Goal: Task Accomplishment & Management: Manage account settings

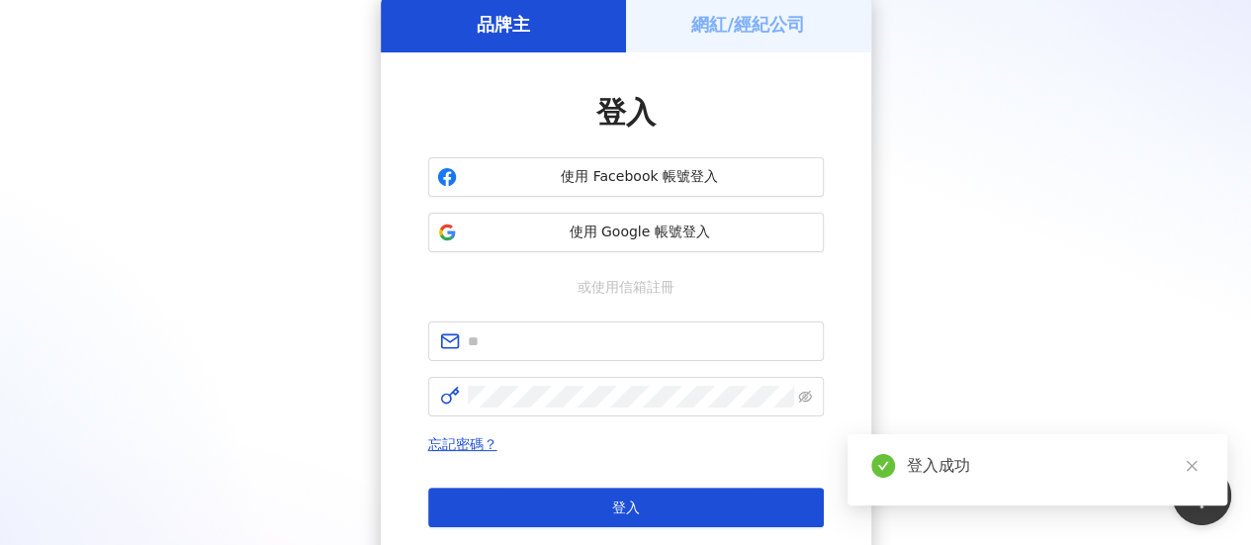
scroll to position [297, 0]
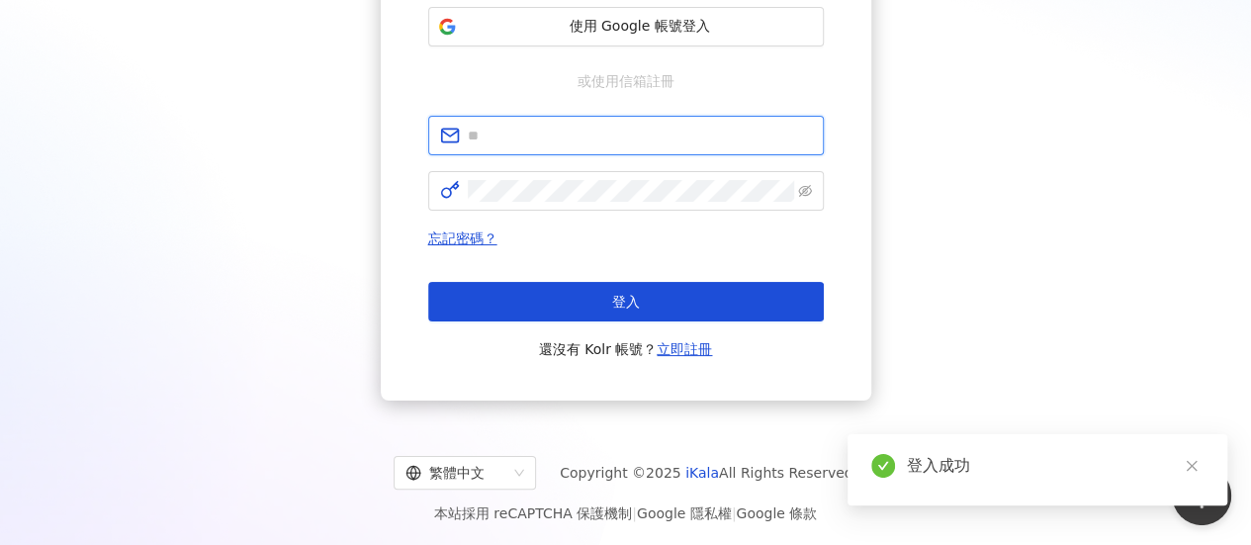
type input "**********"
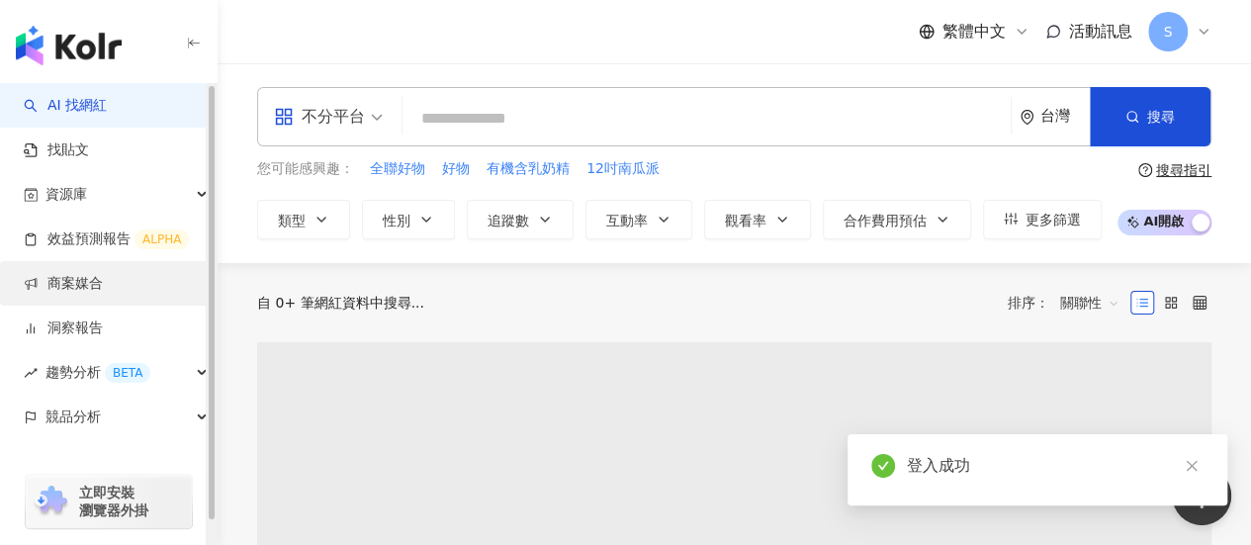
click at [74, 294] on link "商案媒合" at bounding box center [63, 284] width 79 height 20
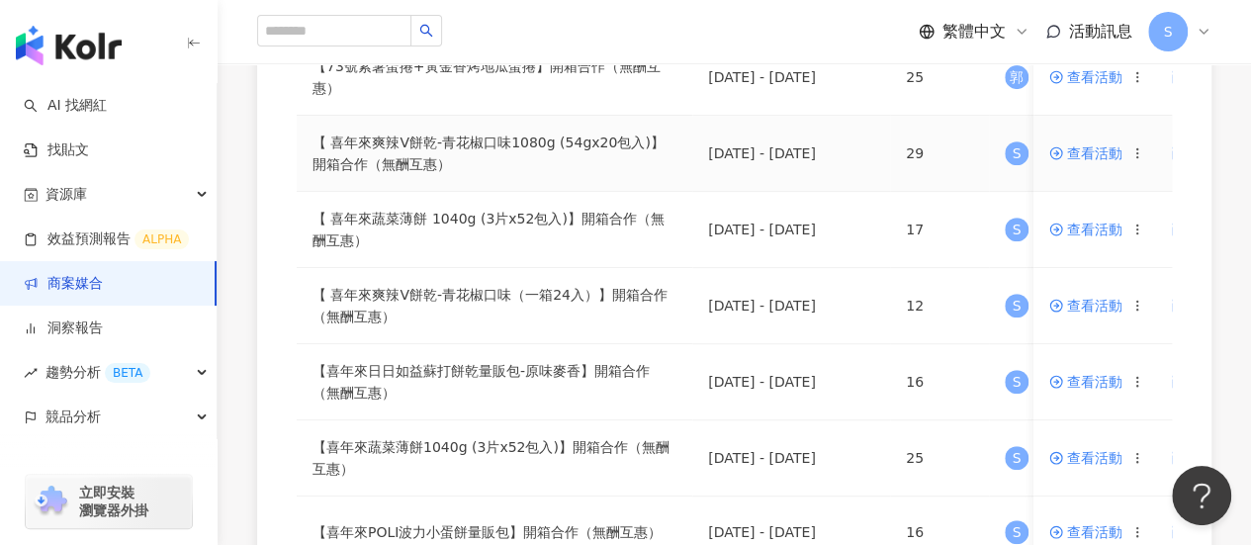
scroll to position [297, 0]
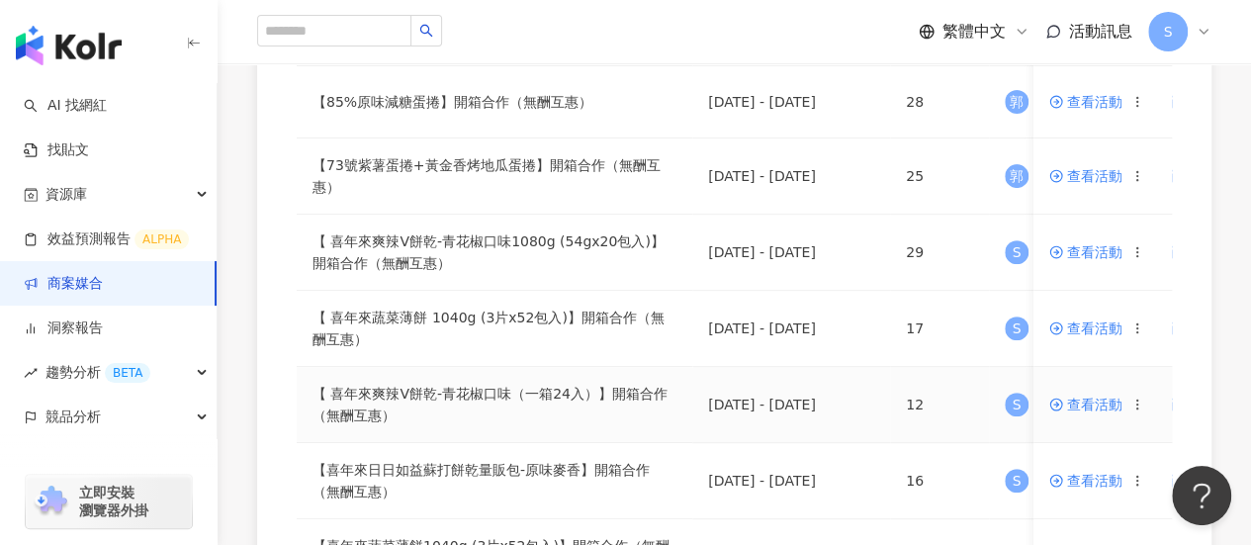
click at [1107, 399] on span "查看活動" at bounding box center [1085, 405] width 73 height 14
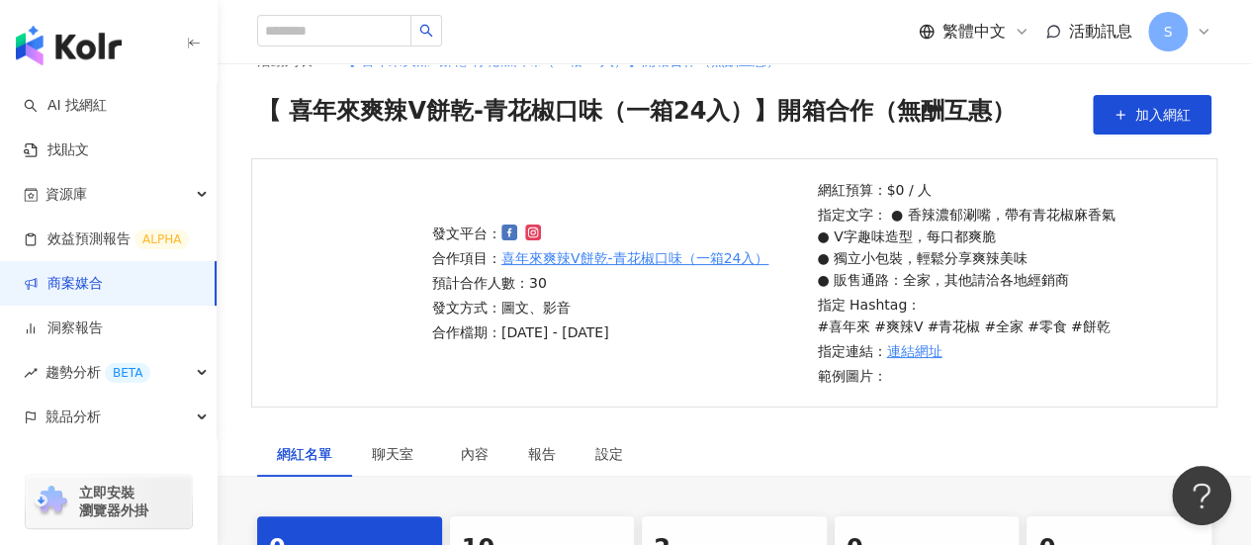
scroll to position [99, 0]
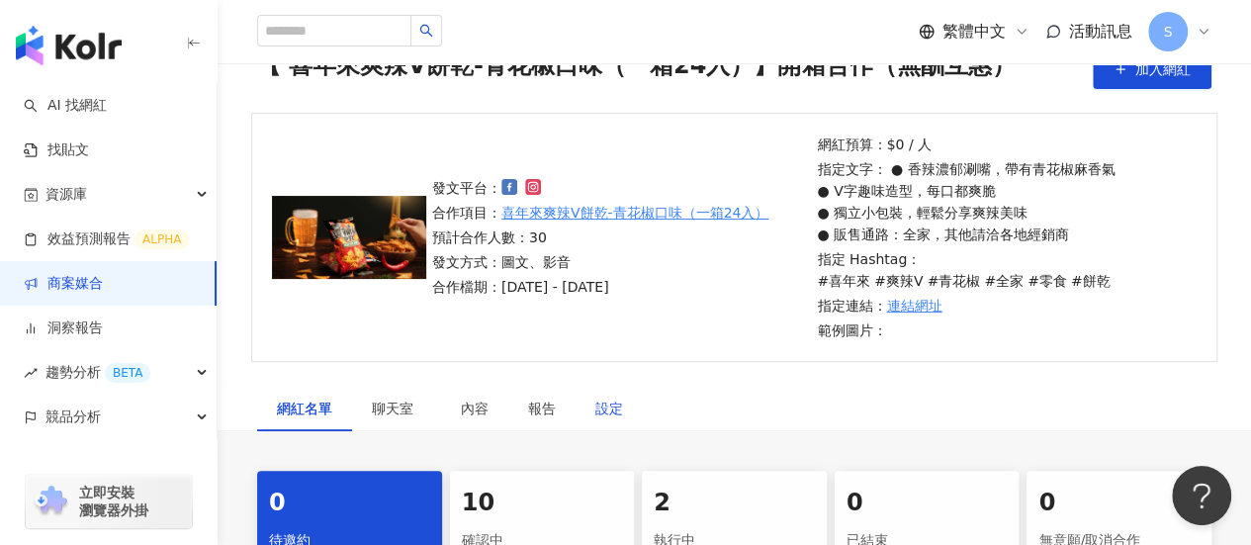
click at [617, 398] on div "設定" at bounding box center [609, 409] width 28 height 22
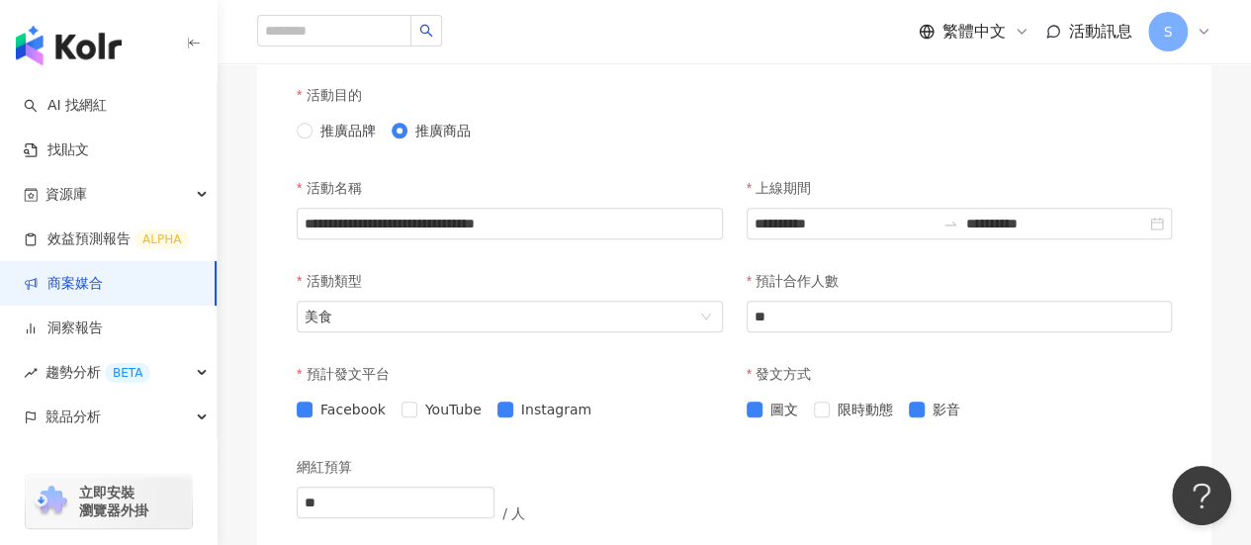
scroll to position [890, 0]
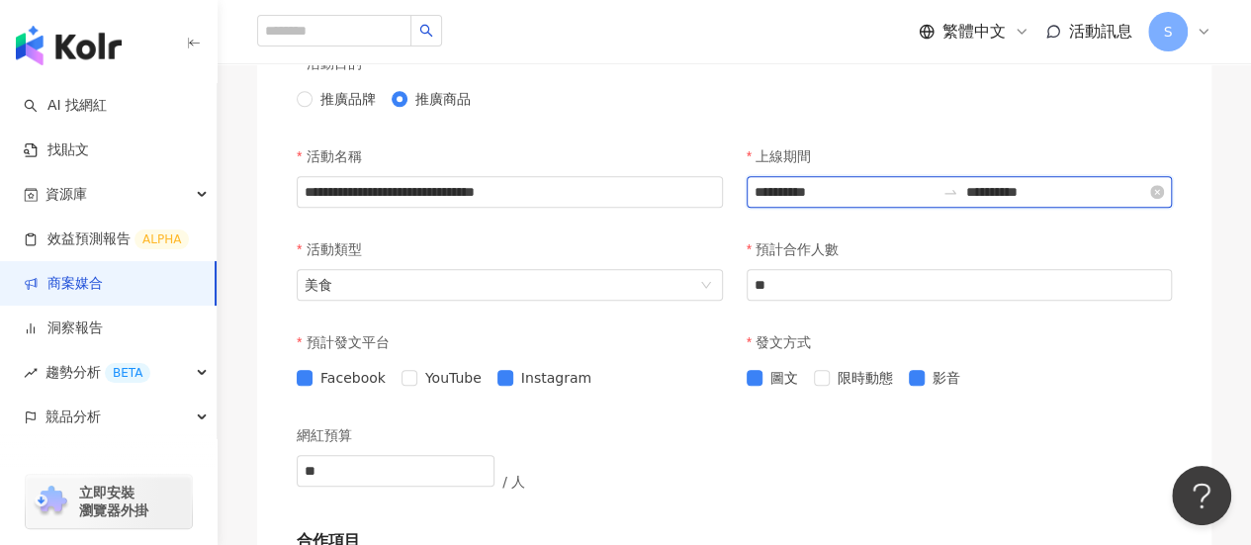
click at [1079, 181] on input "**********" at bounding box center [1056, 192] width 180 height 22
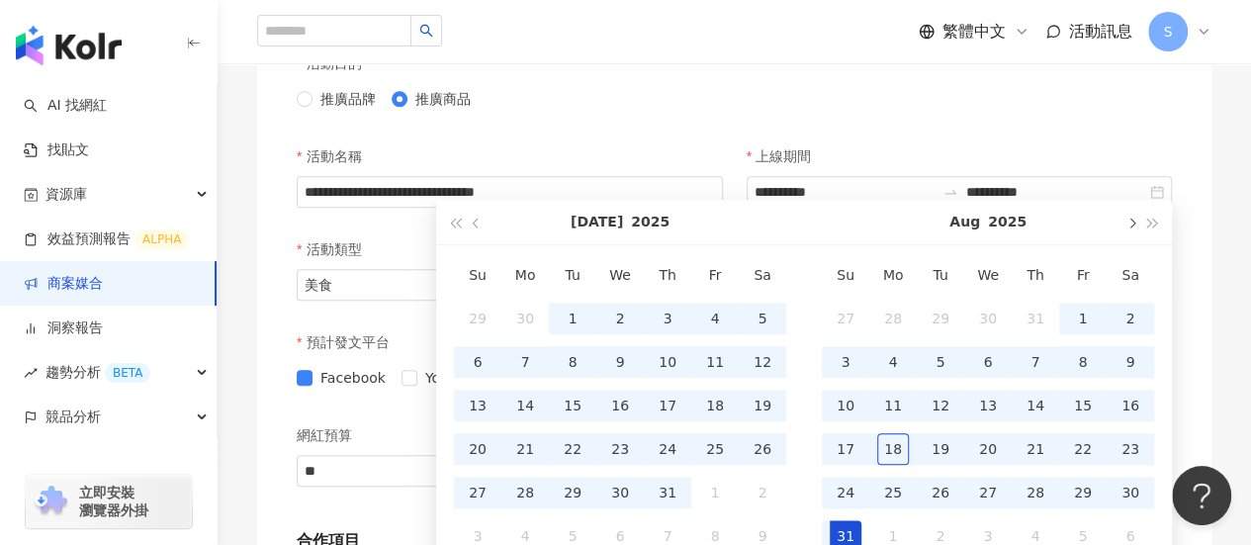
click at [1133, 228] on button "button" at bounding box center [1130, 222] width 22 height 44
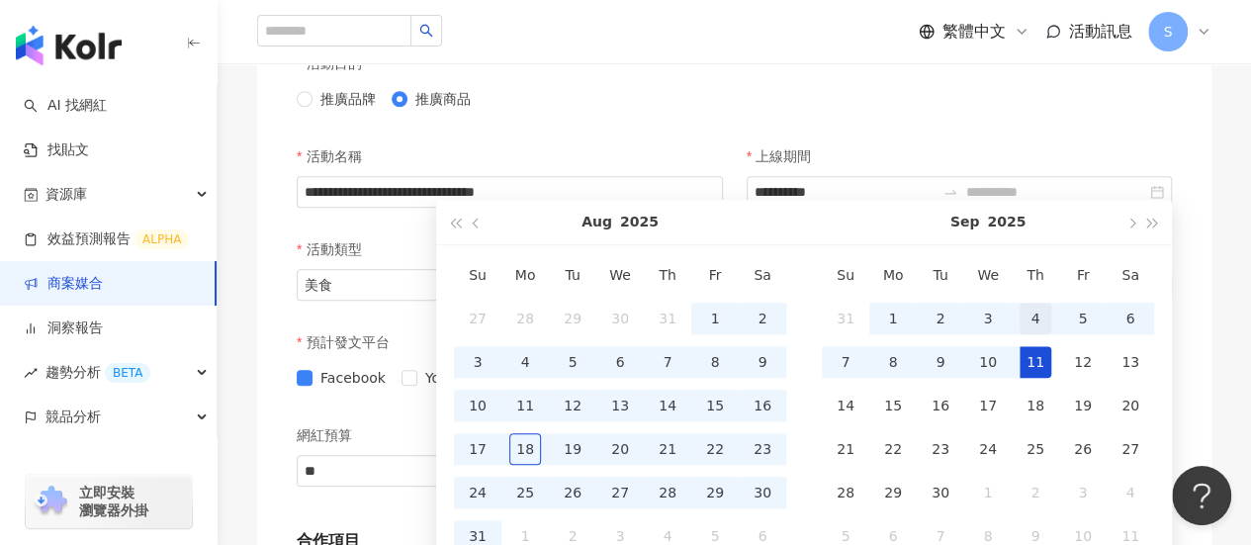
scroll to position [989, 0]
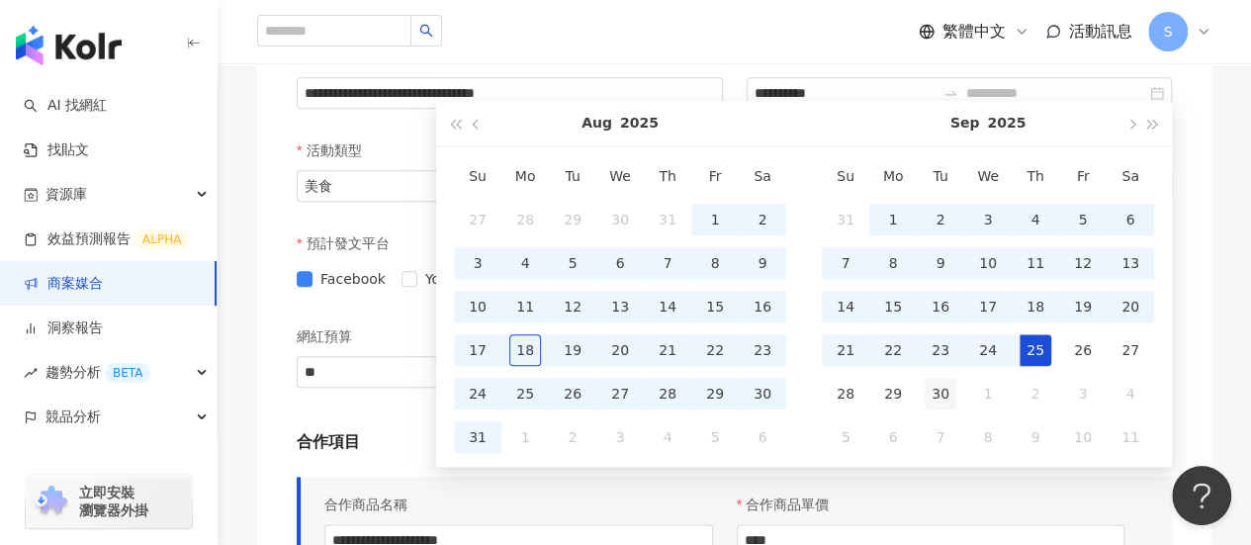
type input "**********"
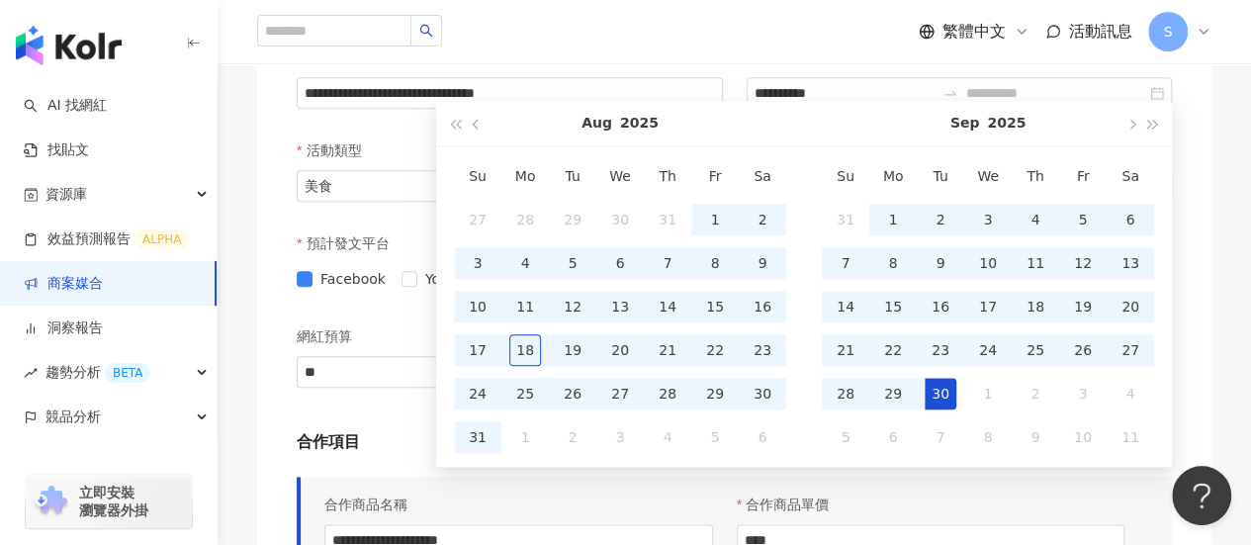
click at [928, 392] on div "30" at bounding box center [941, 394] width 32 height 32
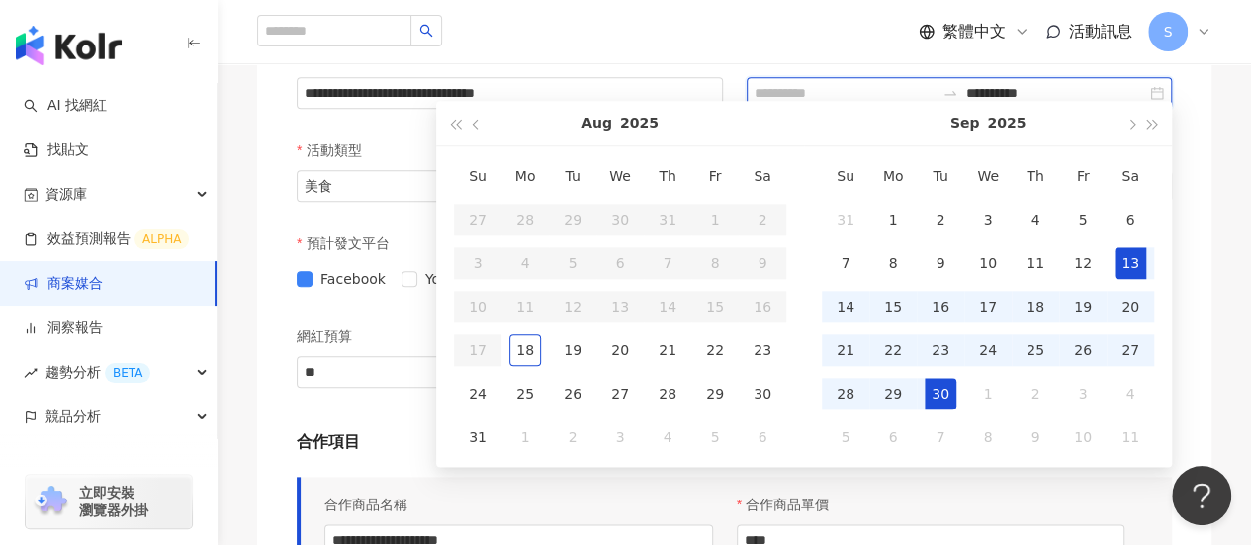
type input "**********"
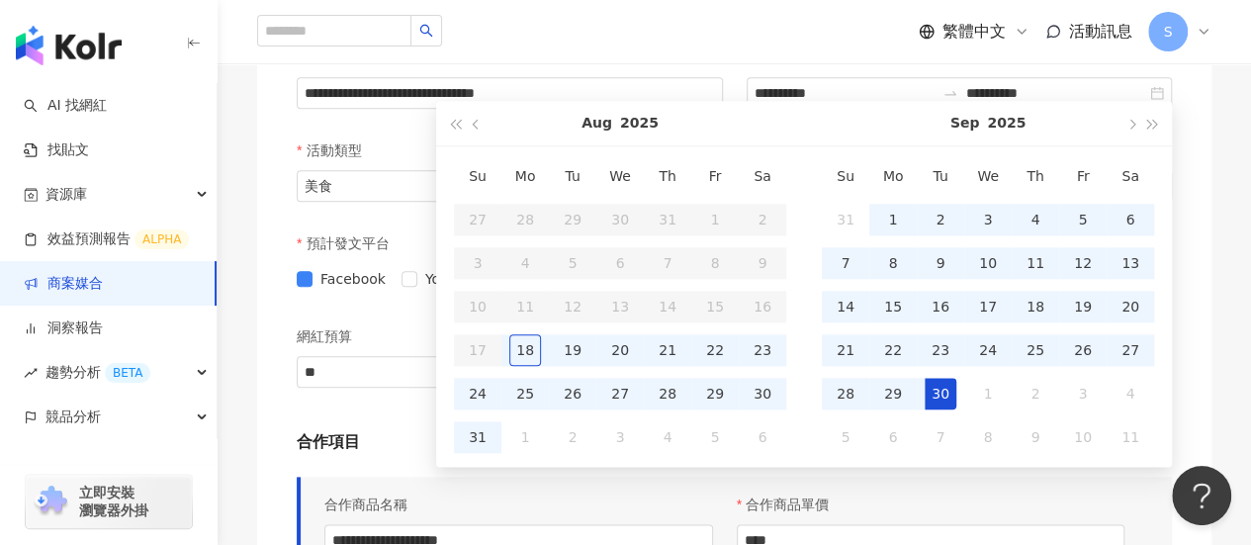
type input "**********"
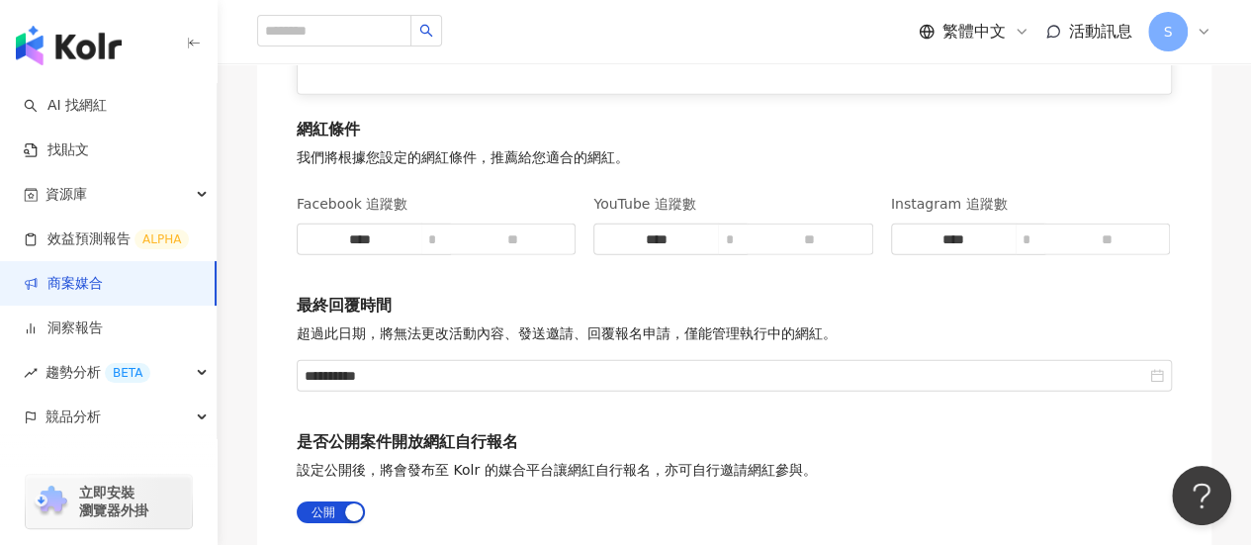
scroll to position [3120, 0]
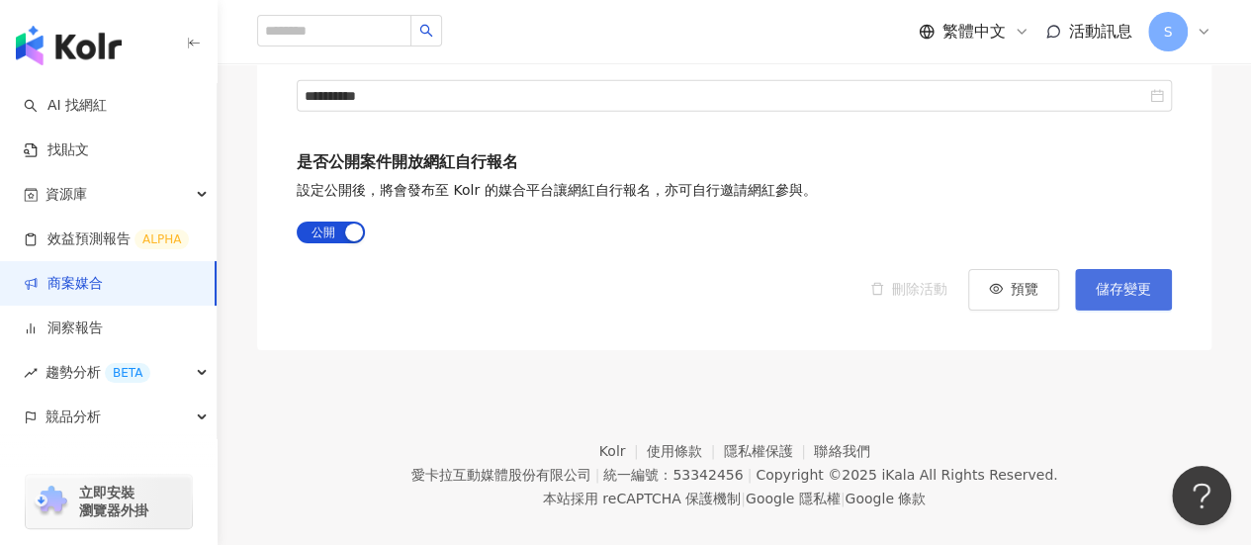
click at [1123, 282] on span "儲存變更" at bounding box center [1123, 290] width 55 height 16
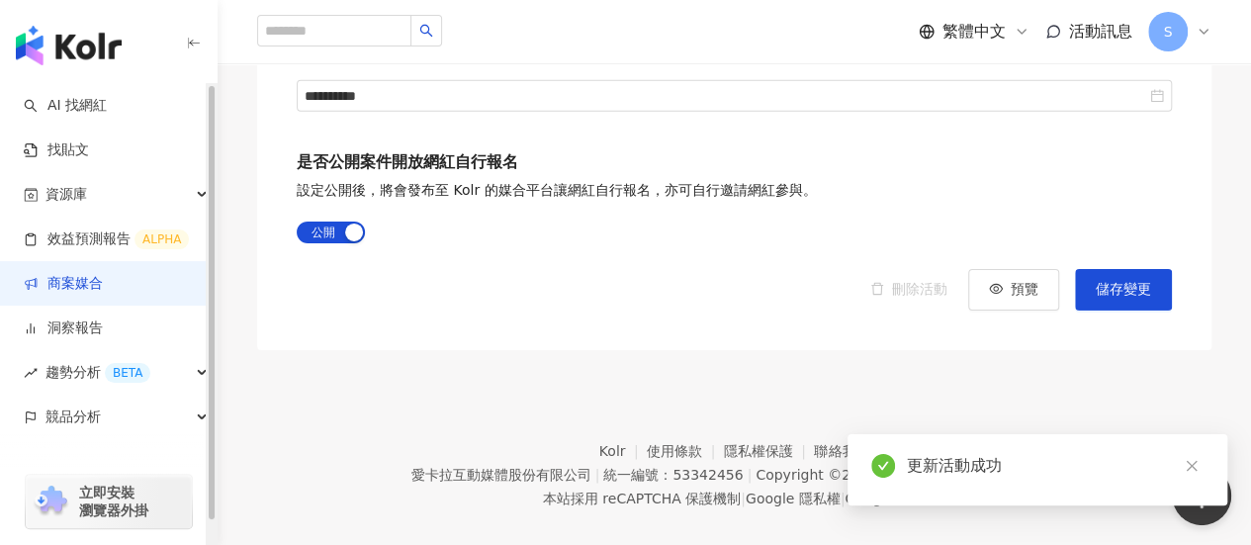
click at [44, 292] on link "商案媒合" at bounding box center [63, 284] width 79 height 20
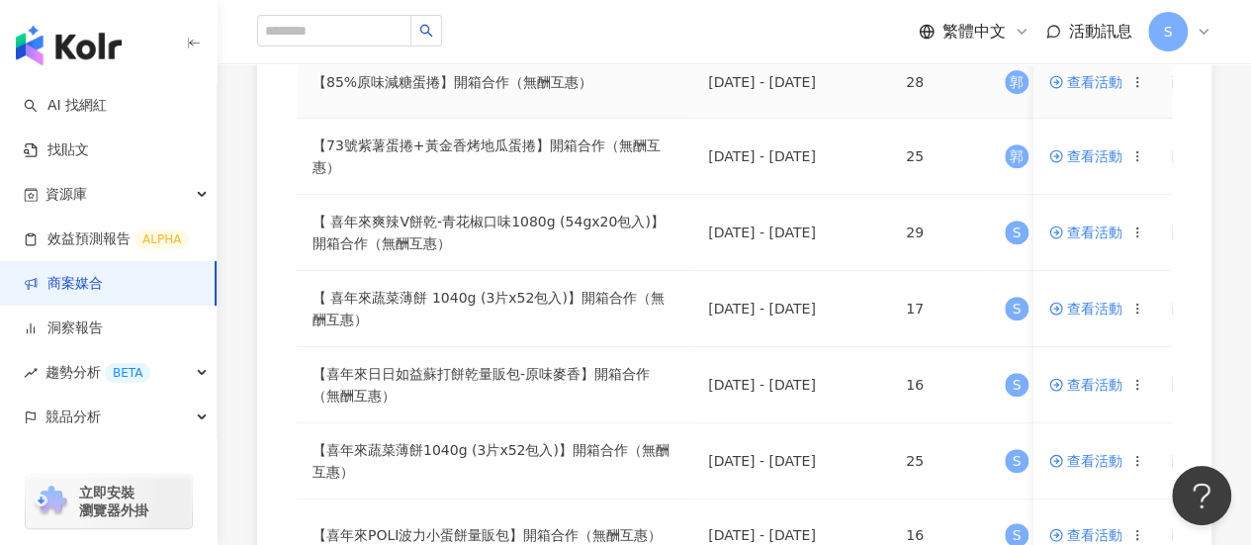
scroll to position [396, 0]
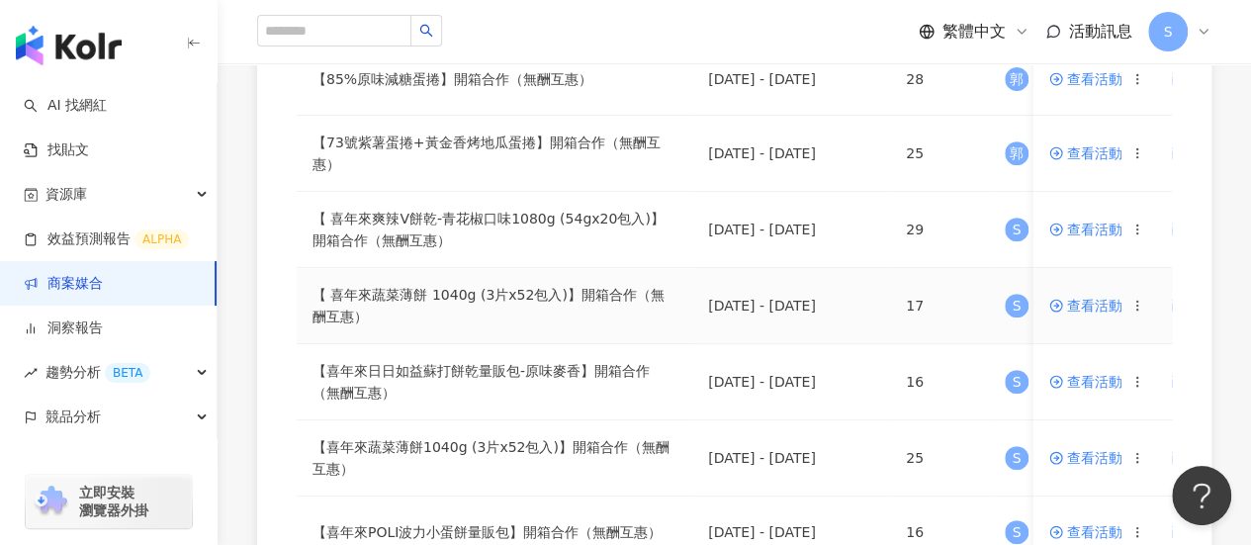
click at [1105, 299] on span "查看活動" at bounding box center [1085, 306] width 73 height 14
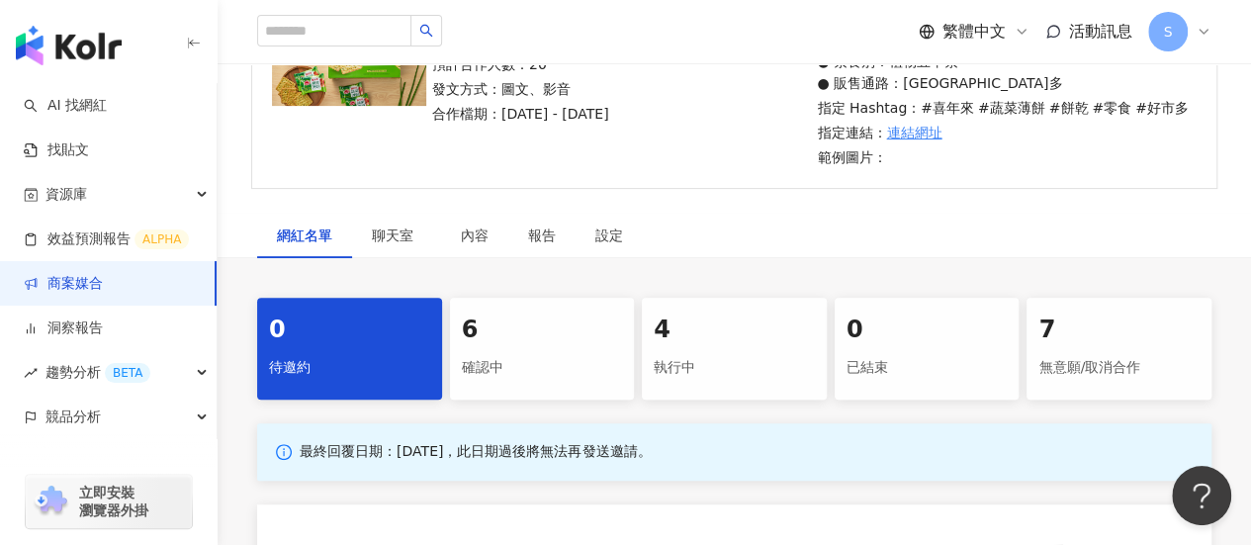
scroll to position [297, 0]
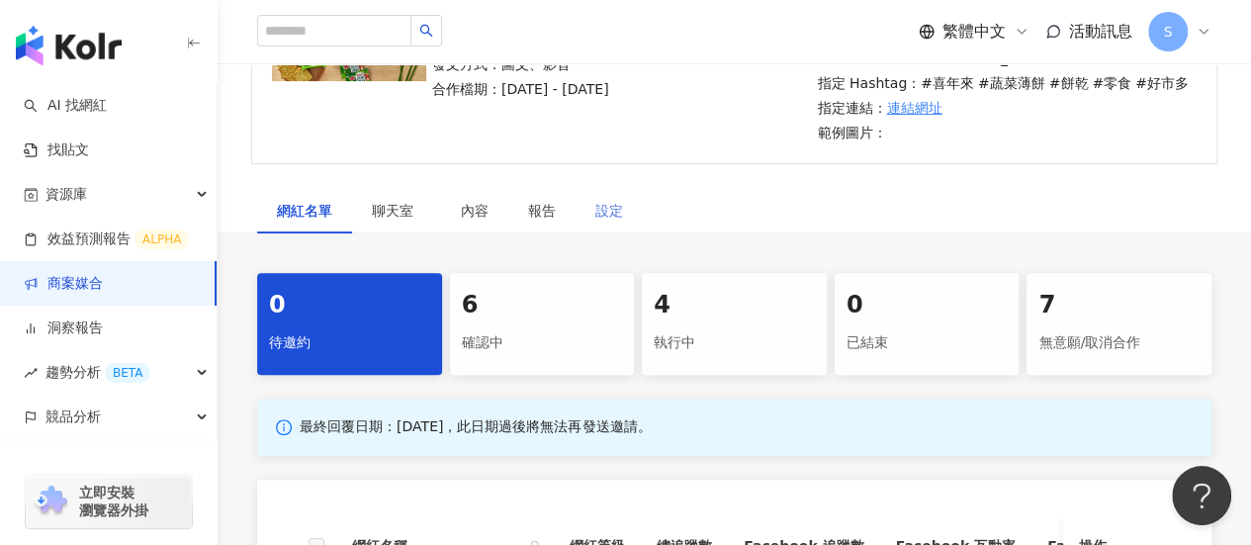
click at [620, 221] on div "設定" at bounding box center [609, 210] width 67 height 45
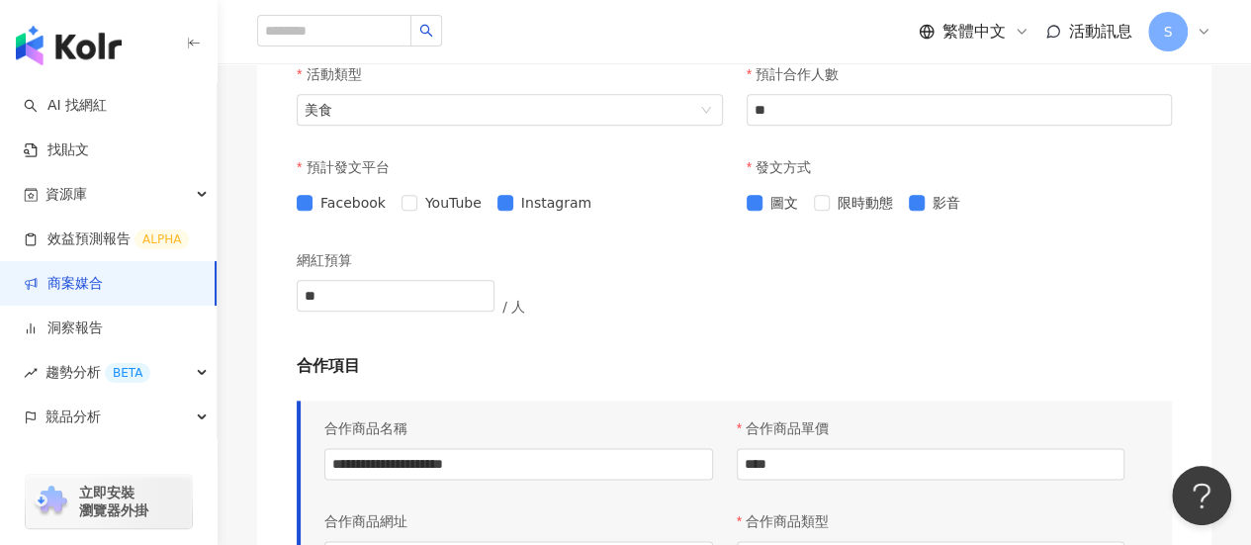
scroll to position [867, 0]
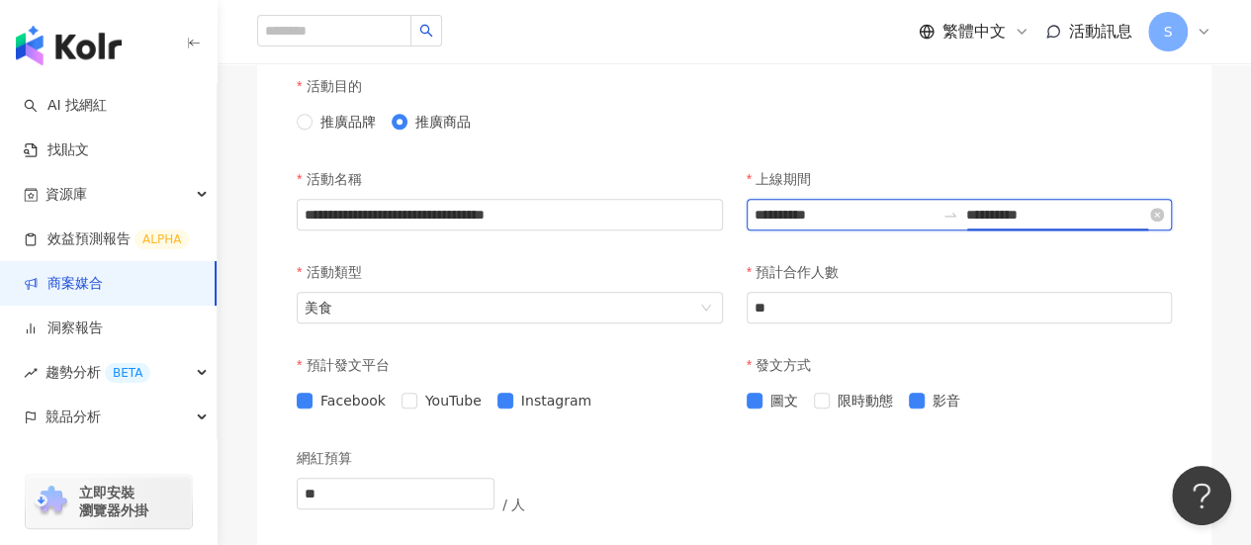
click at [1077, 217] on input "**********" at bounding box center [1056, 215] width 180 height 22
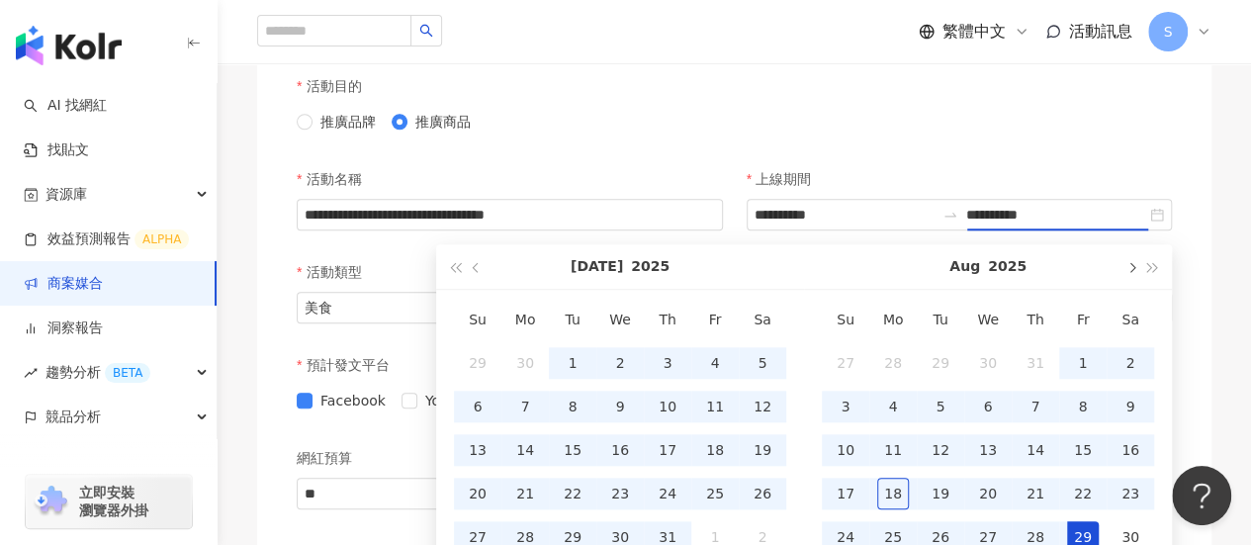
click at [1129, 268] on span "button" at bounding box center [1130, 267] width 10 height 10
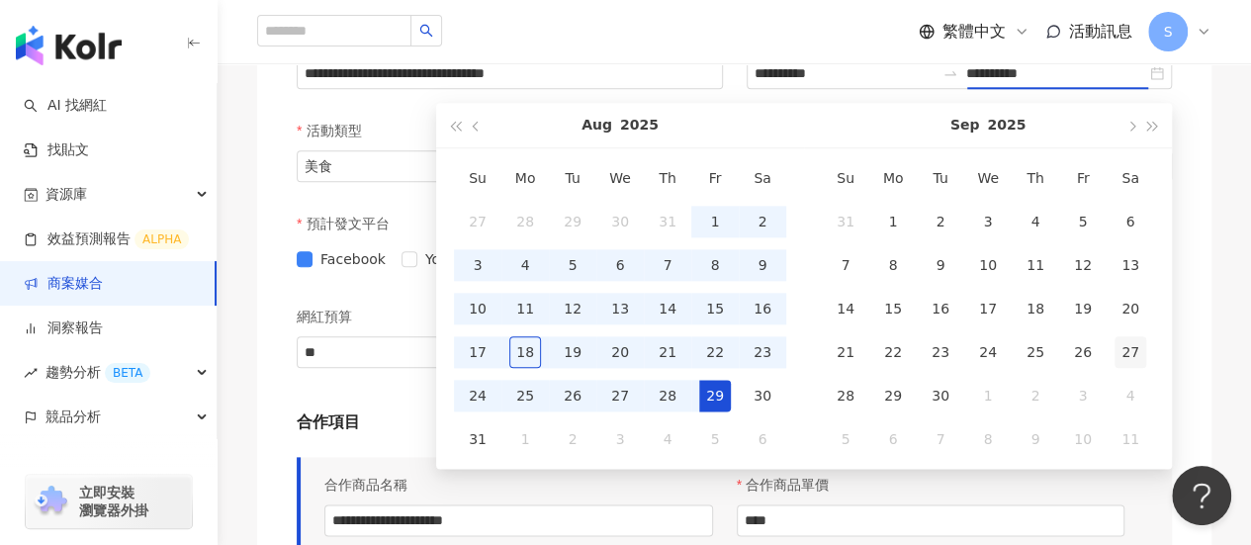
scroll to position [1065, 0]
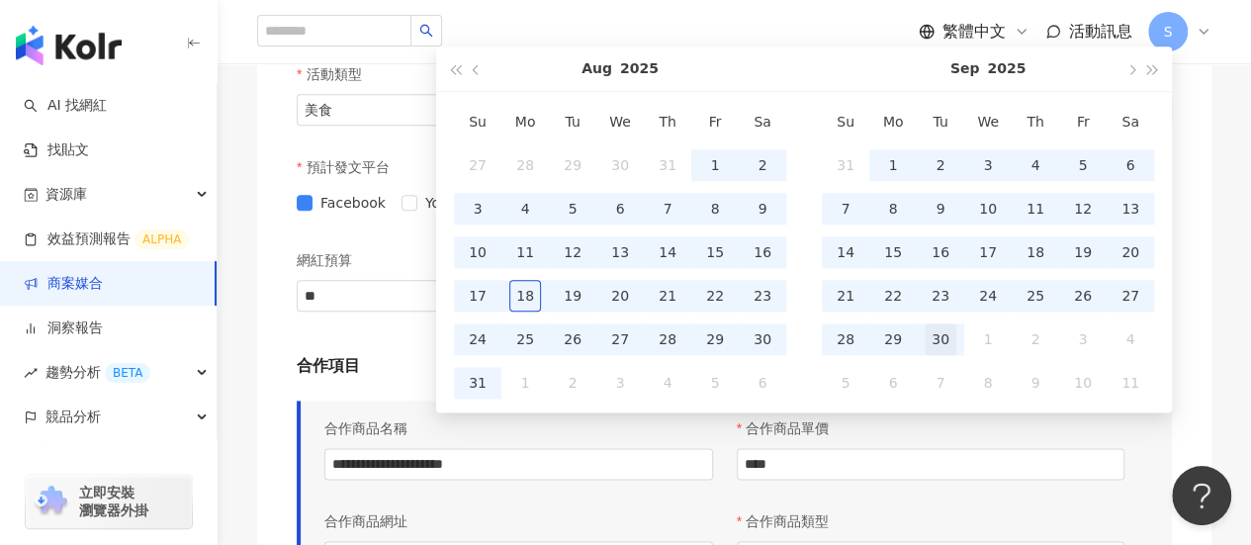
type input "**********"
click at [943, 346] on div "30" at bounding box center [941, 339] width 32 height 32
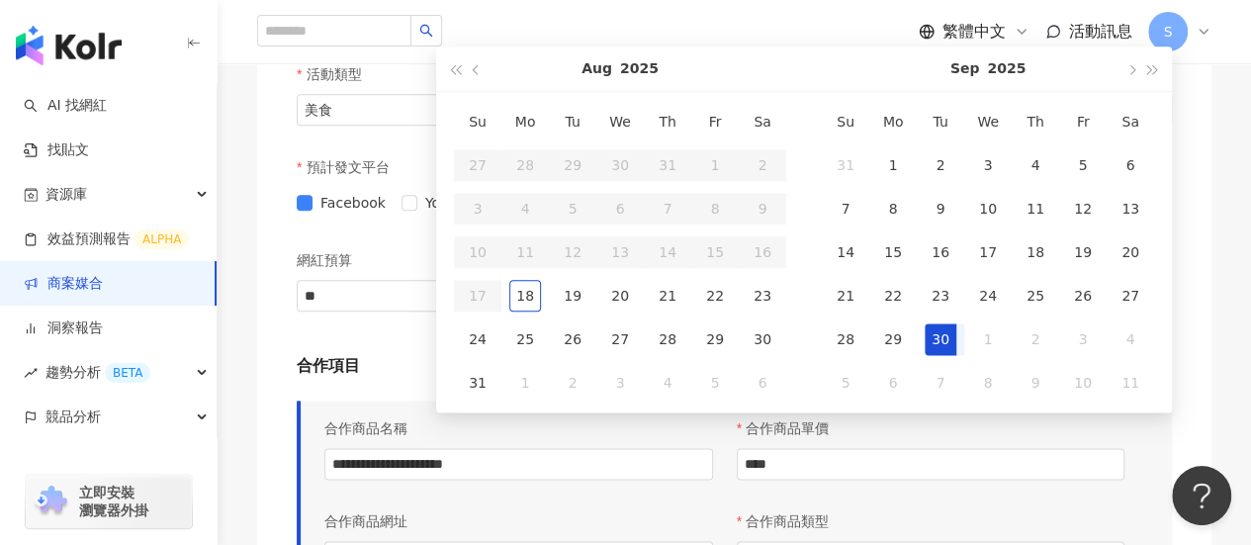
type input "**********"
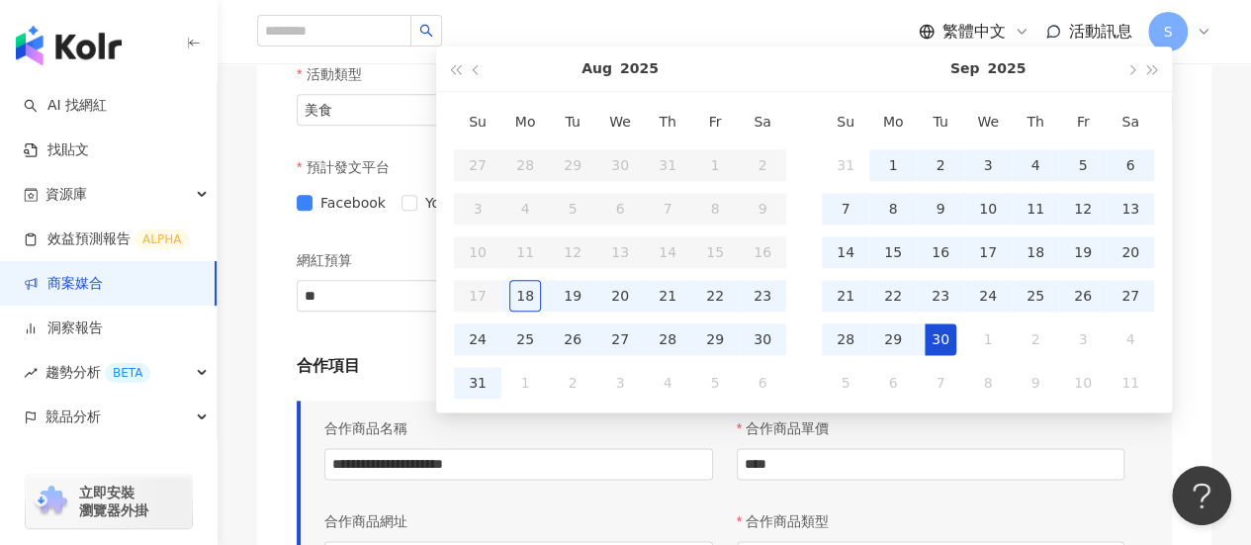
type input "**********"
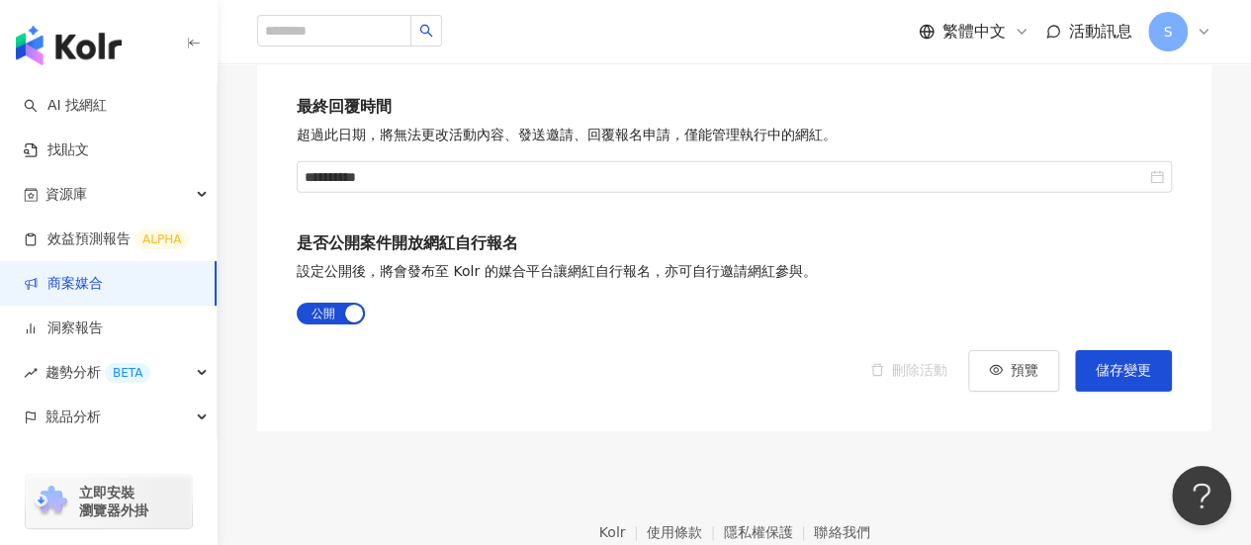
scroll to position [3043, 0]
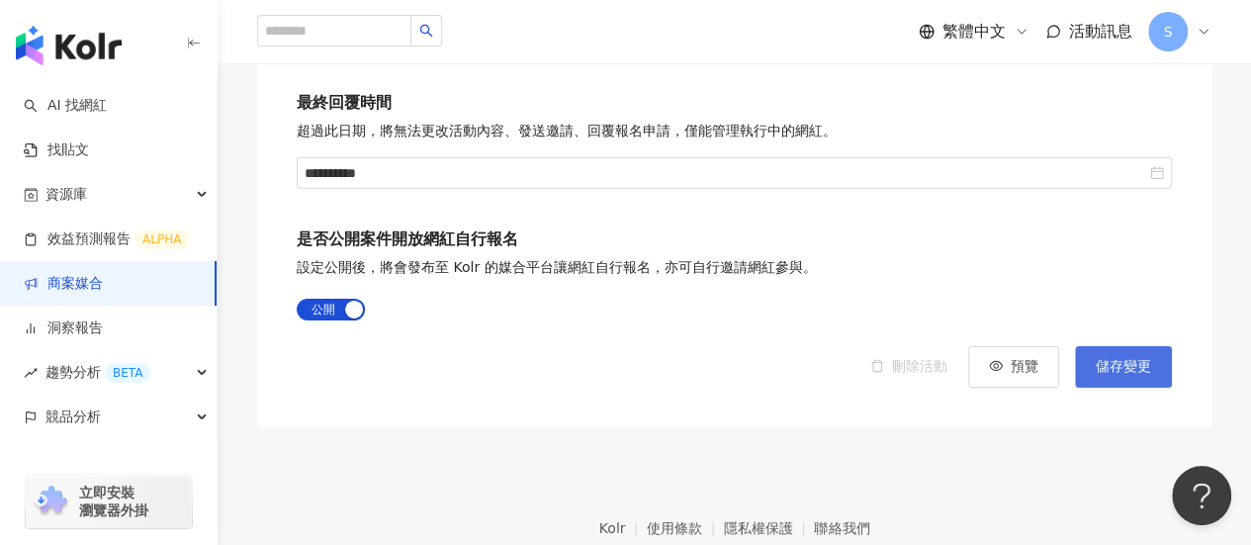
click at [1153, 354] on button "儲存變更" at bounding box center [1123, 367] width 97 height 42
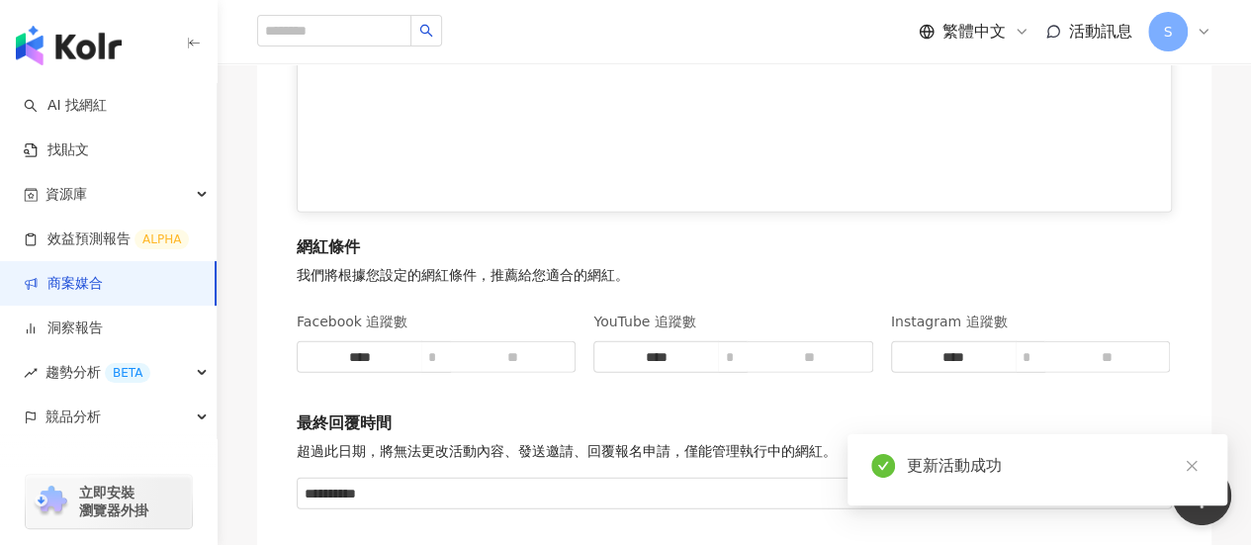
scroll to position [2845, 0]
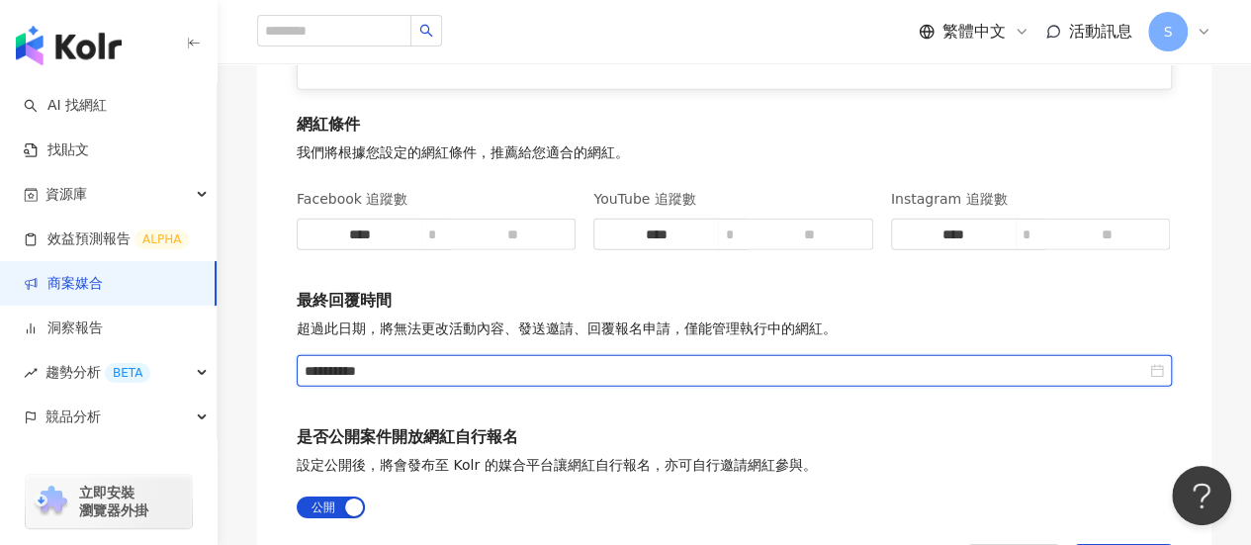
click at [587, 375] on input "**********" at bounding box center [725, 371] width 841 height 22
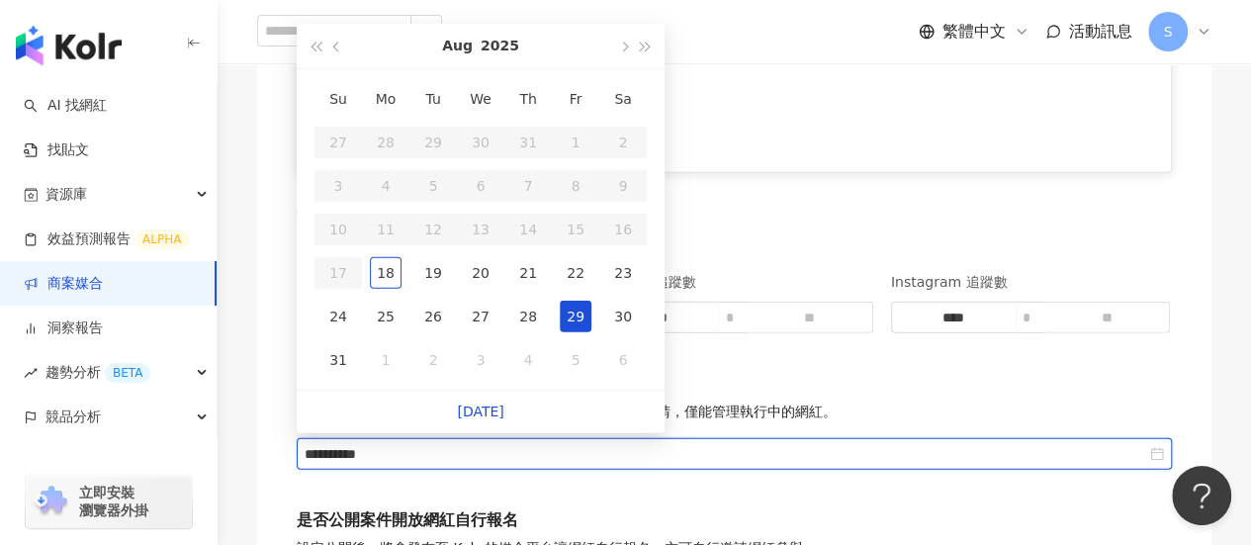
scroll to position [2647, 0]
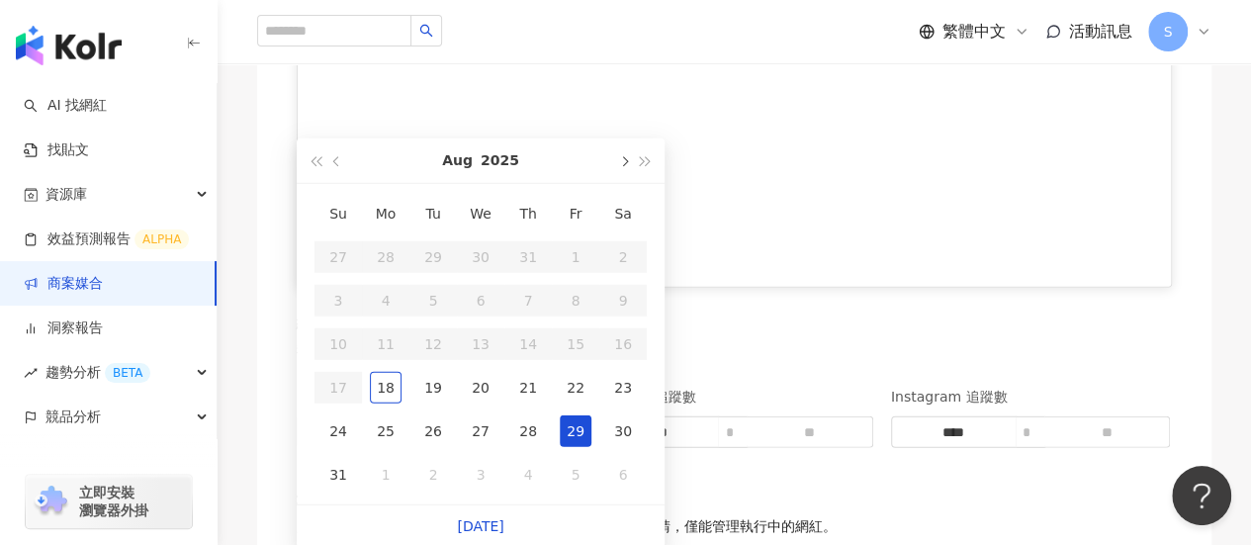
click at [631, 165] on button "button" at bounding box center [623, 160] width 22 height 44
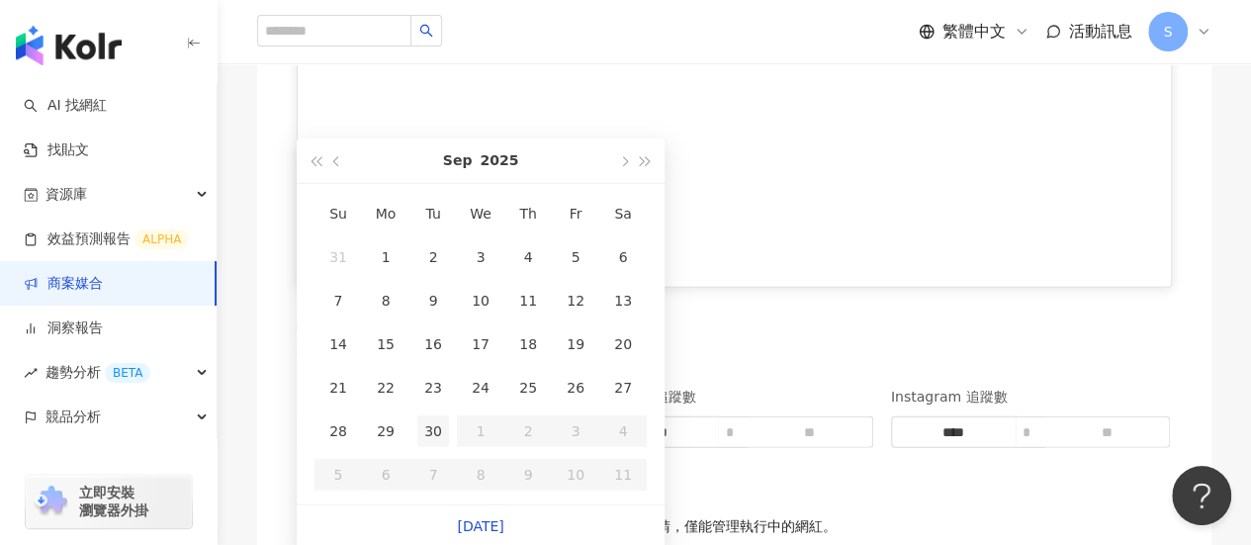
click at [435, 429] on div "30" at bounding box center [433, 431] width 32 height 32
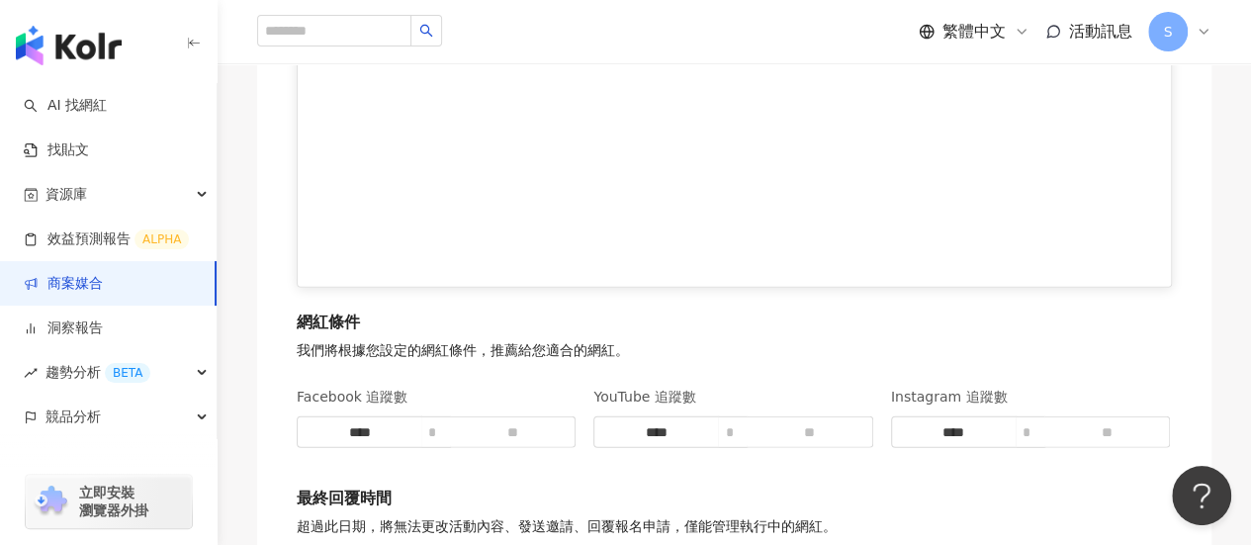
type input "**********"
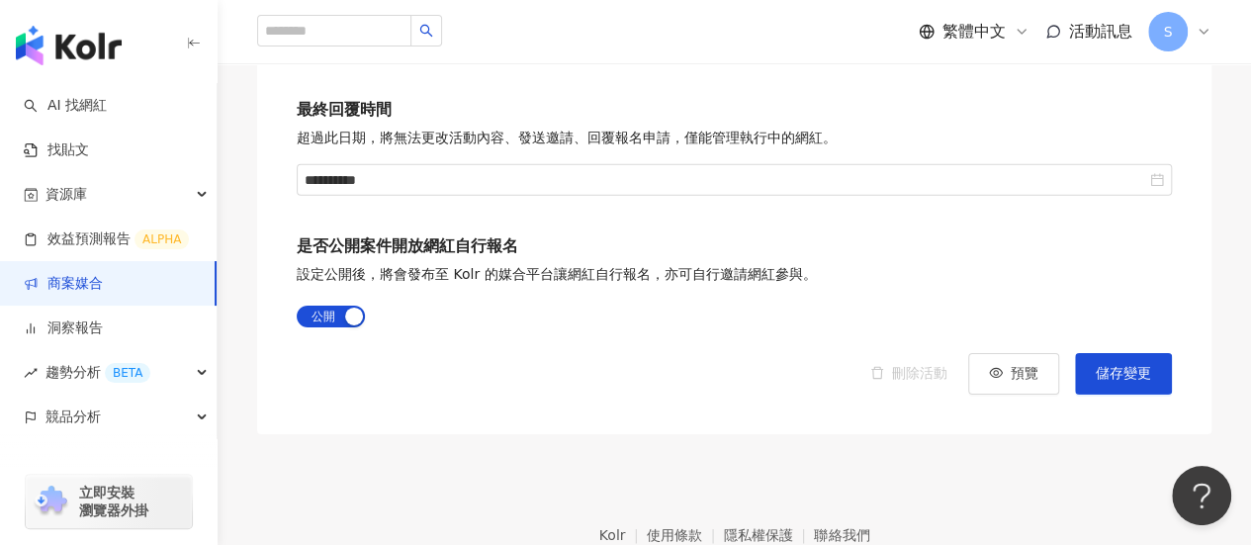
scroll to position [3043, 0]
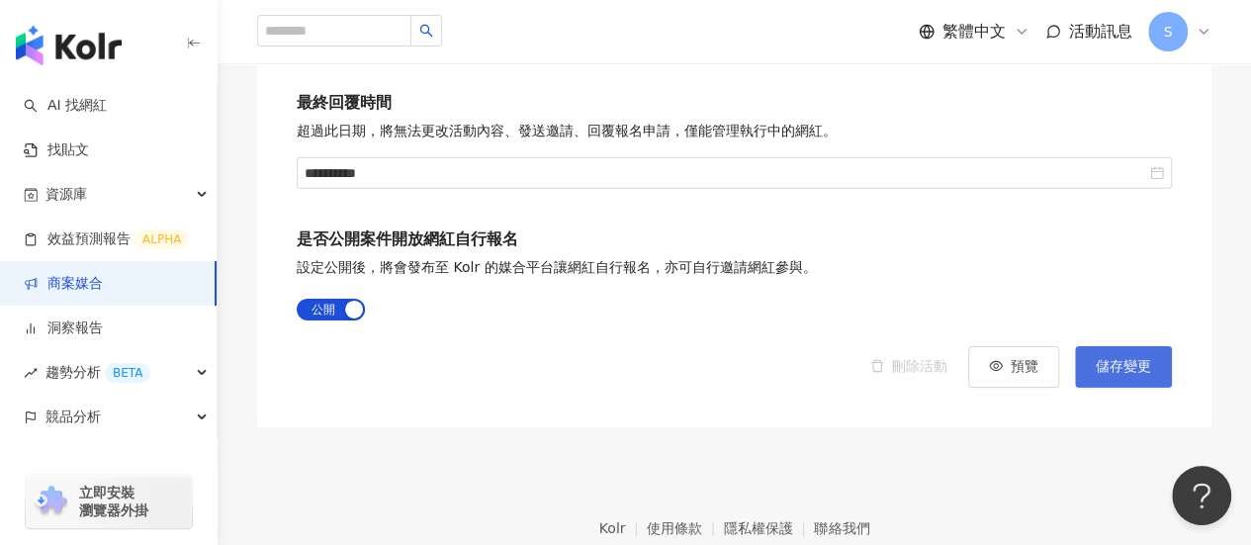
click at [1111, 373] on span "儲存變更" at bounding box center [1123, 367] width 55 height 16
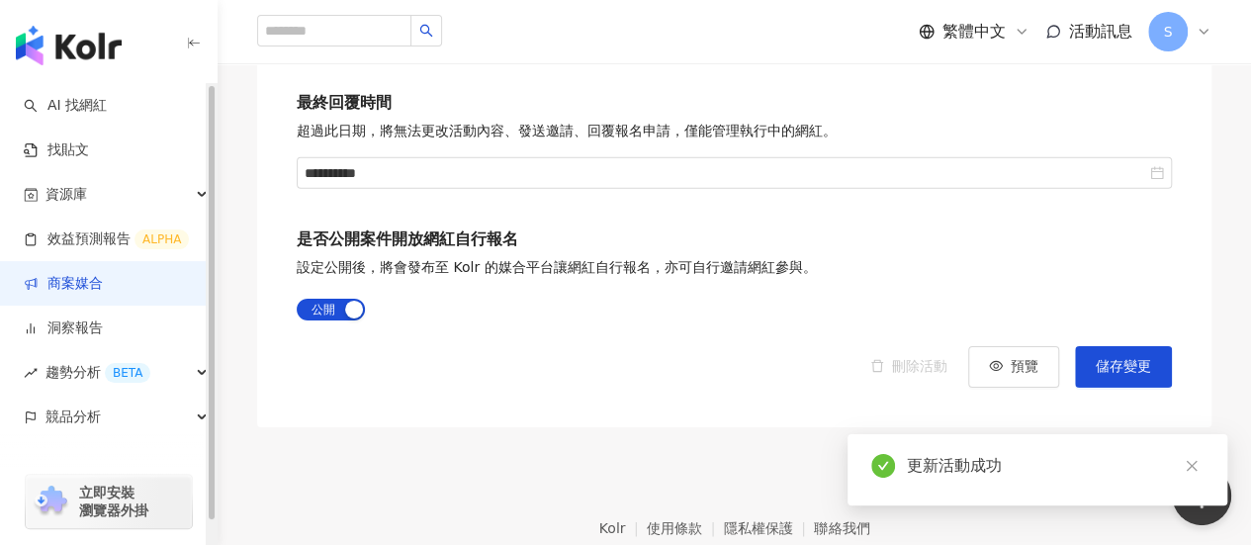
click at [103, 286] on link "商案媒合" at bounding box center [63, 284] width 79 height 20
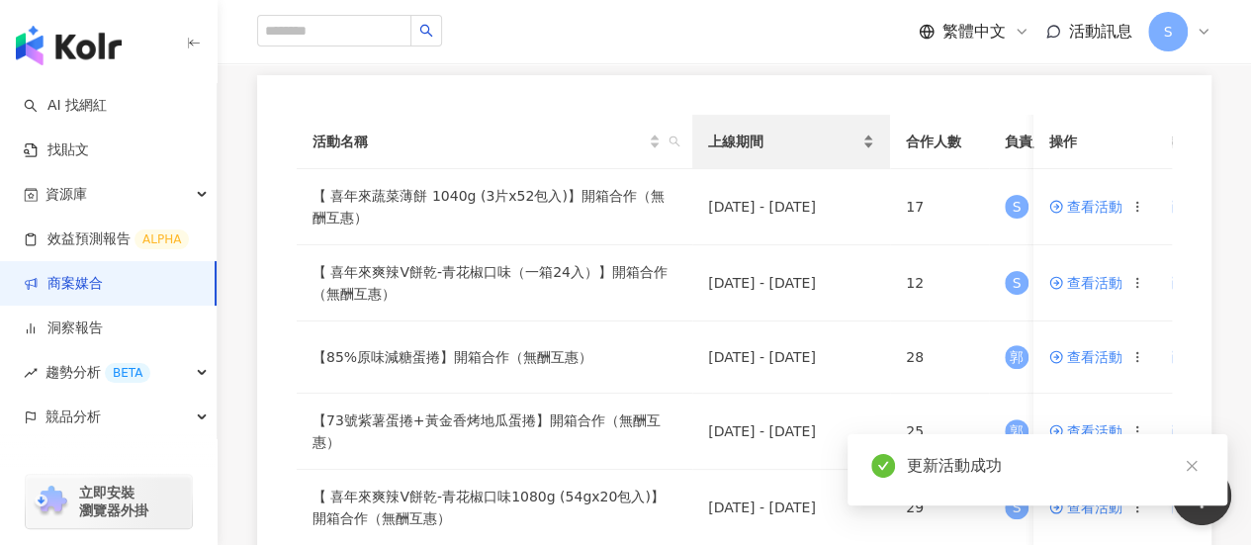
scroll to position [198, 0]
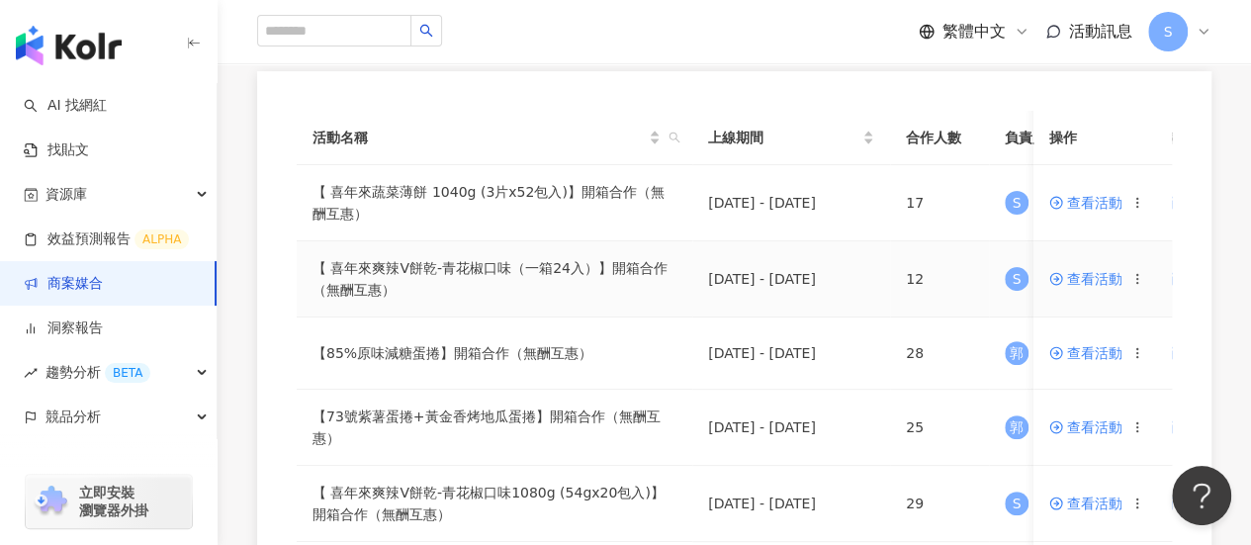
click at [1088, 275] on span "查看活動" at bounding box center [1085, 279] width 73 height 14
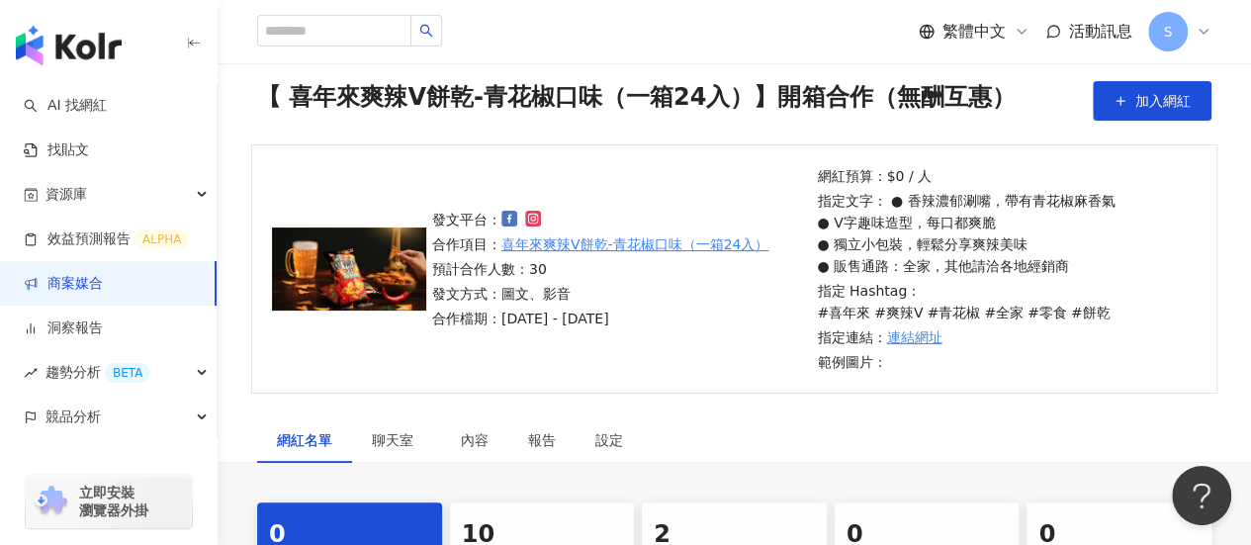
scroll to position [99, 0]
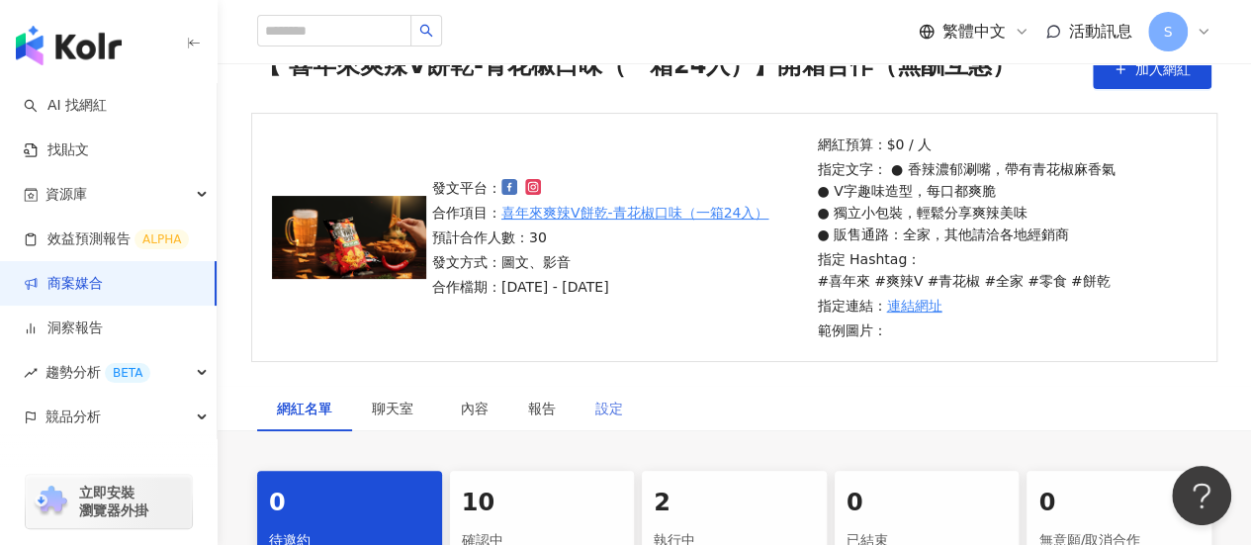
click at [638, 386] on div "設定" at bounding box center [609, 408] width 67 height 45
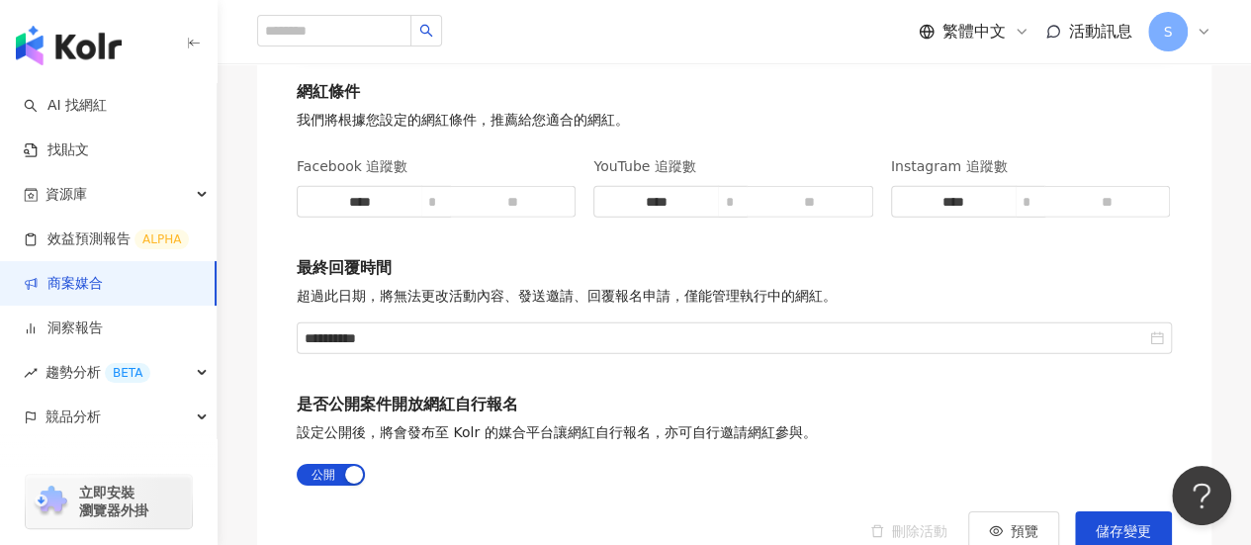
scroll to position [3065, 0]
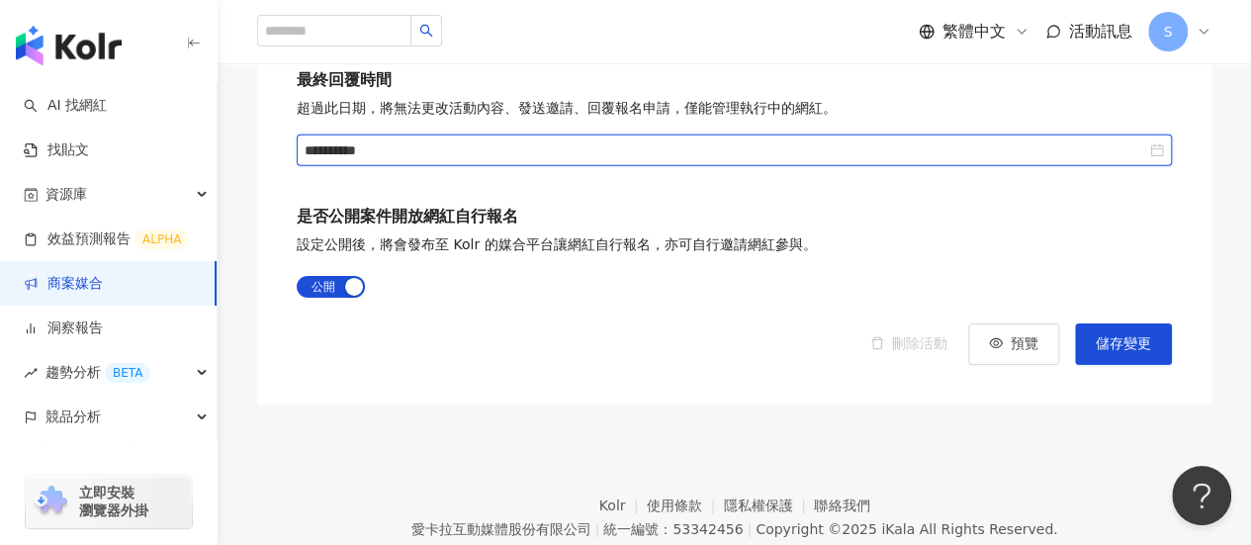
click at [530, 139] on input "**********" at bounding box center [725, 150] width 841 height 22
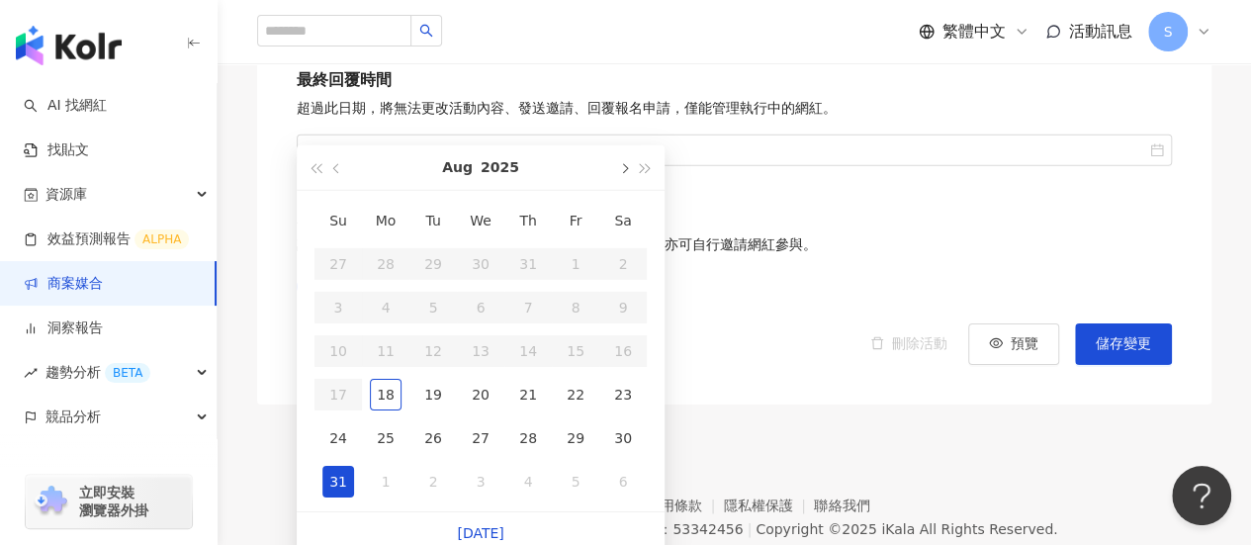
click at [623, 175] on button "button" at bounding box center [623, 167] width 22 height 44
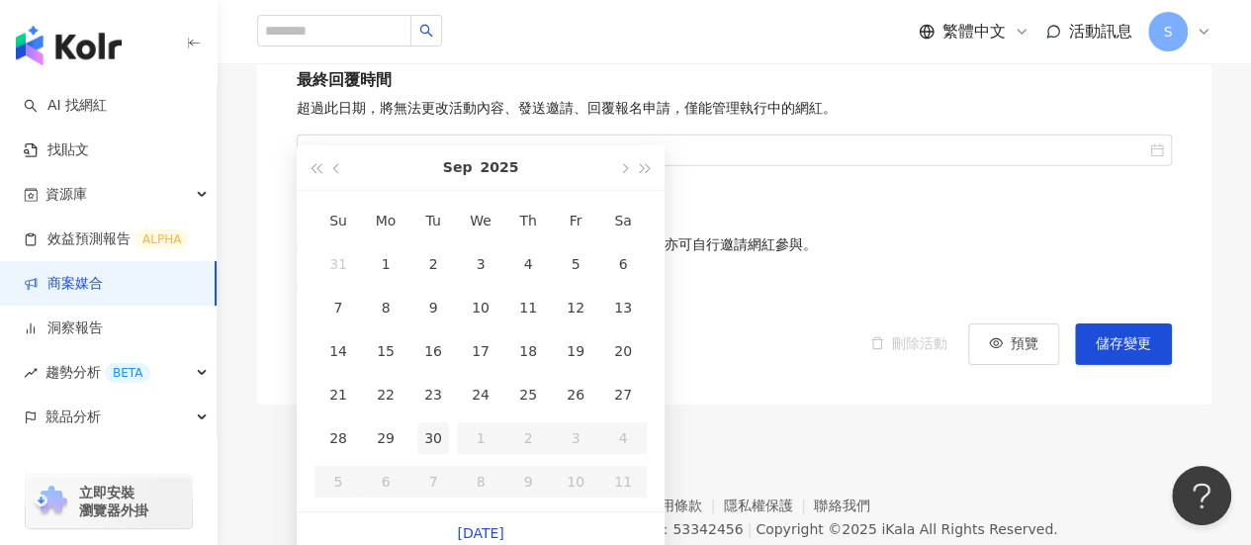
click at [433, 435] on div "30" at bounding box center [433, 438] width 32 height 32
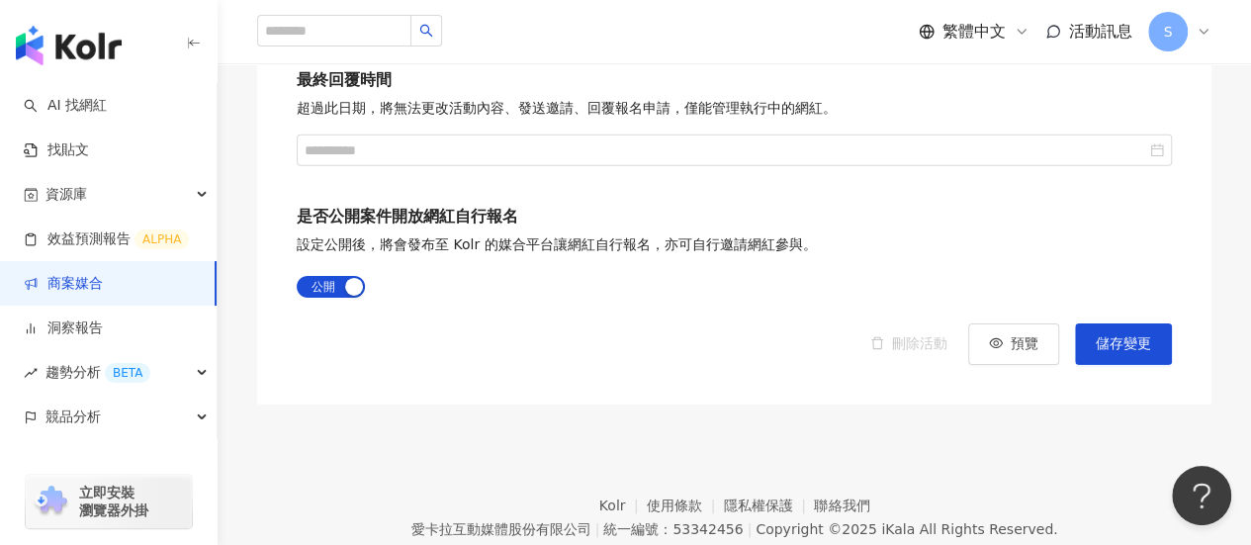
type input "**********"
click at [1162, 323] on button "儲存變更" at bounding box center [1123, 344] width 97 height 42
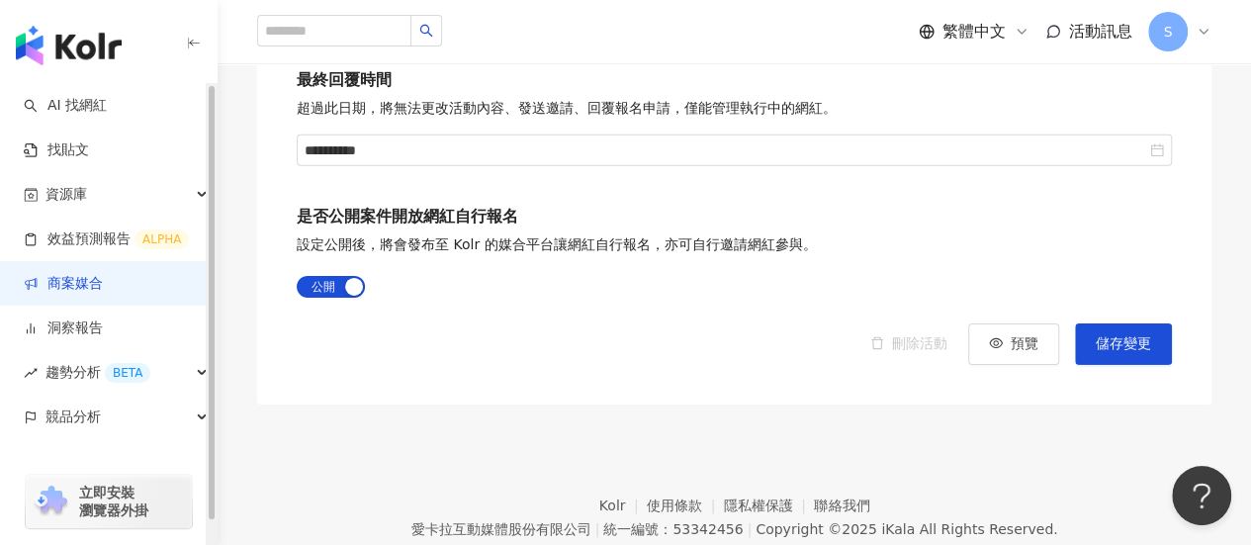
click at [103, 284] on link "商案媒合" at bounding box center [63, 284] width 79 height 20
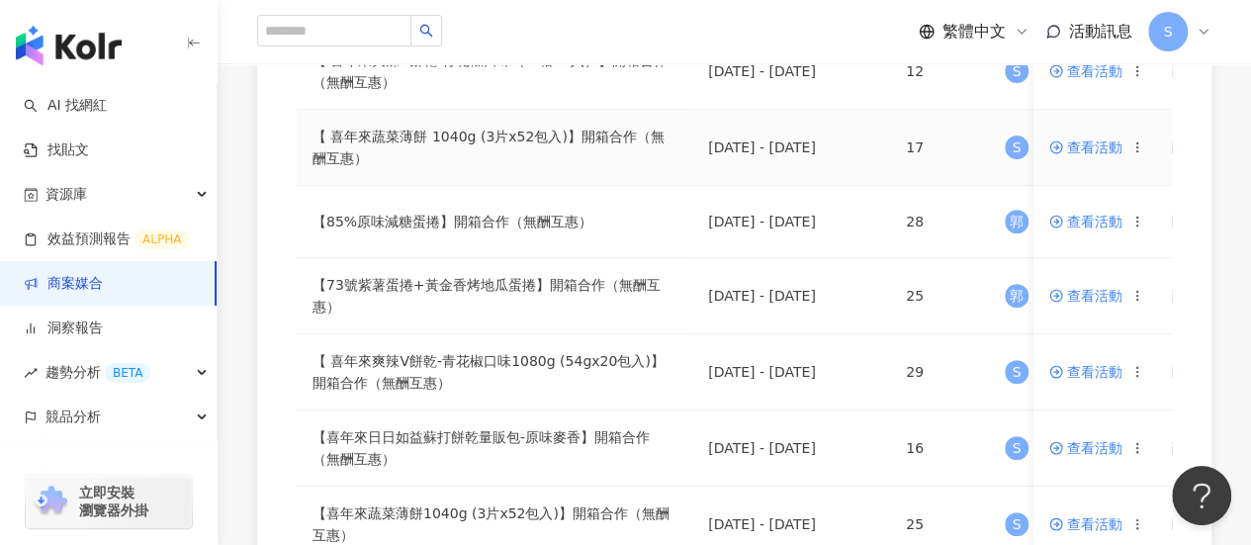
scroll to position [396, 0]
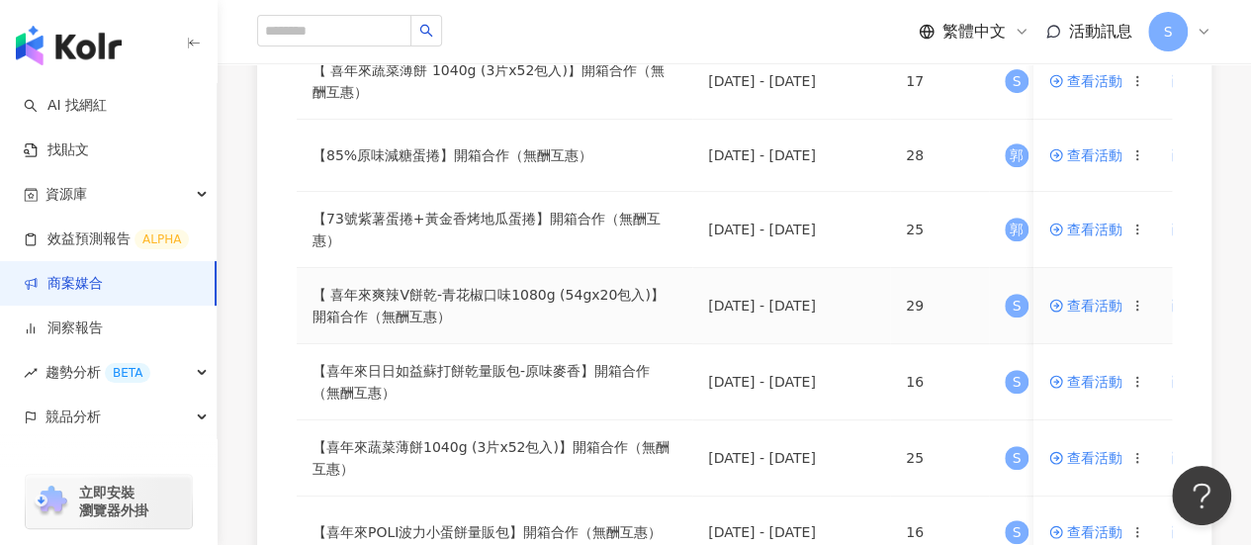
click at [1096, 299] on span "查看活動" at bounding box center [1085, 306] width 73 height 14
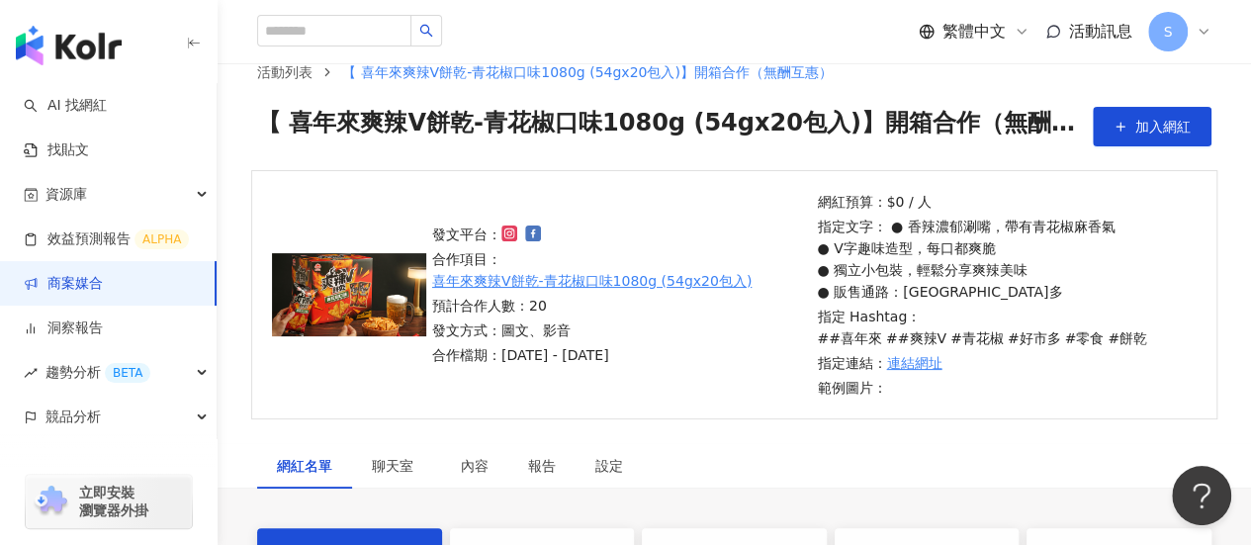
scroll to position [198, 0]
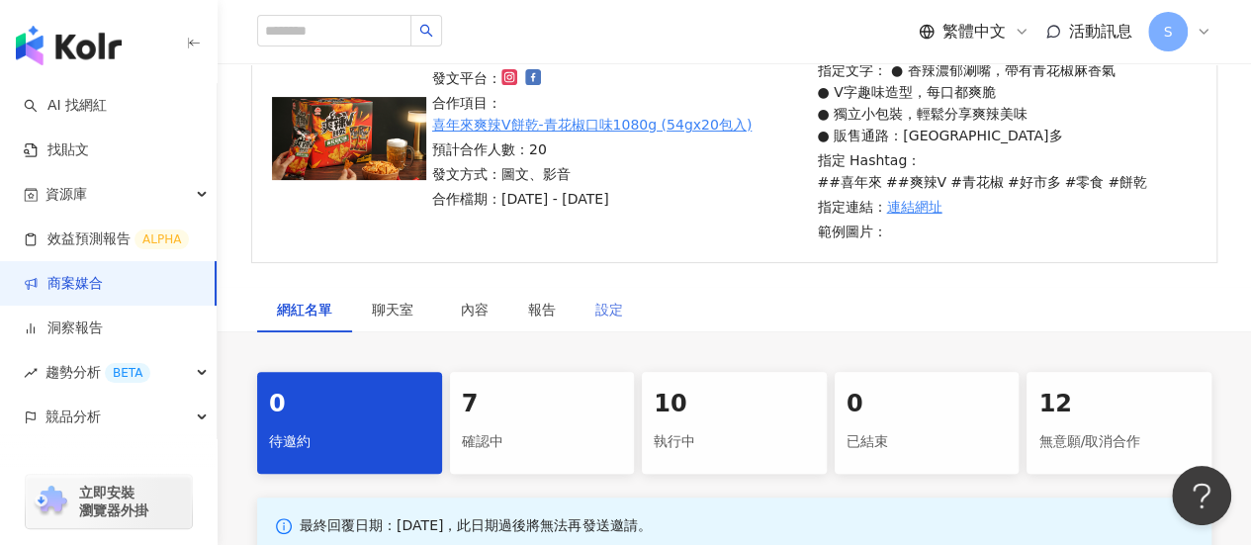
click at [625, 310] on div "設定" at bounding box center [609, 309] width 67 height 45
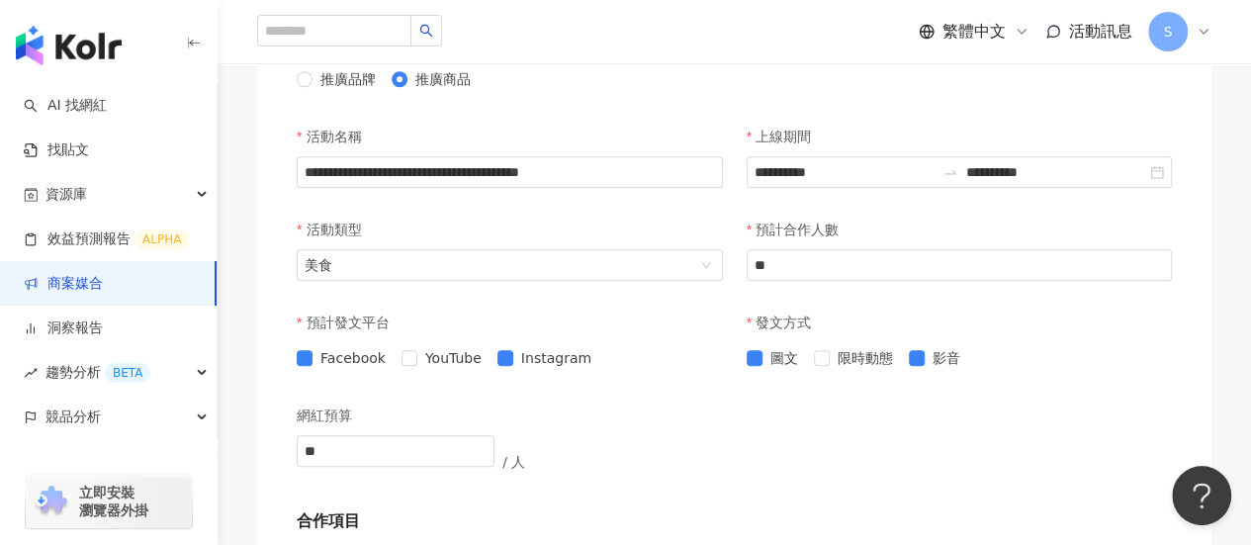
scroll to position [867, 0]
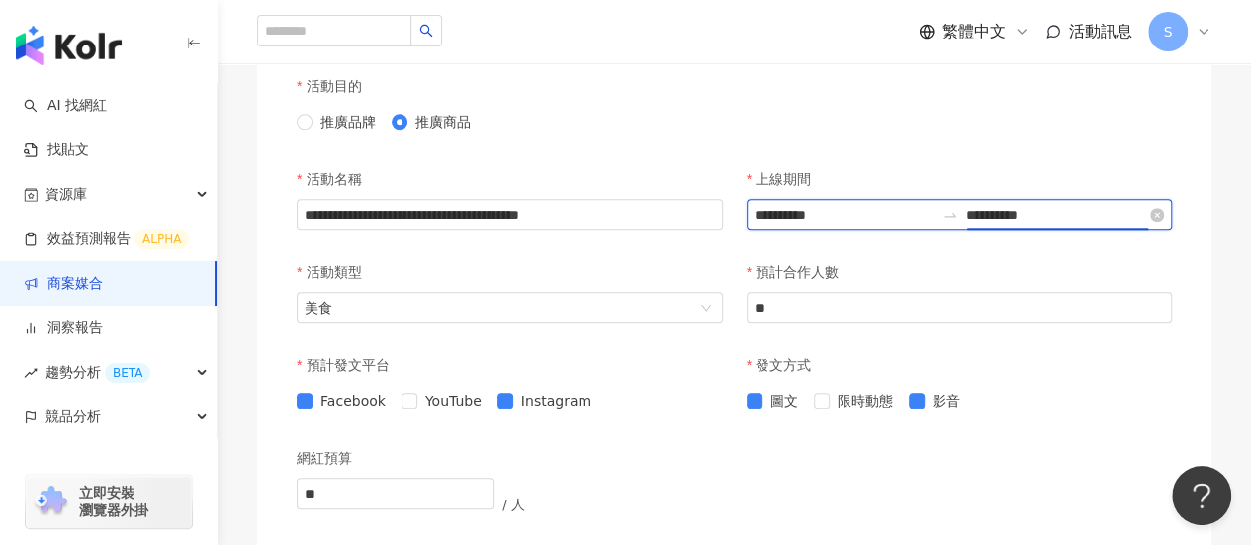
click at [1068, 221] on input "**********" at bounding box center [1056, 215] width 180 height 22
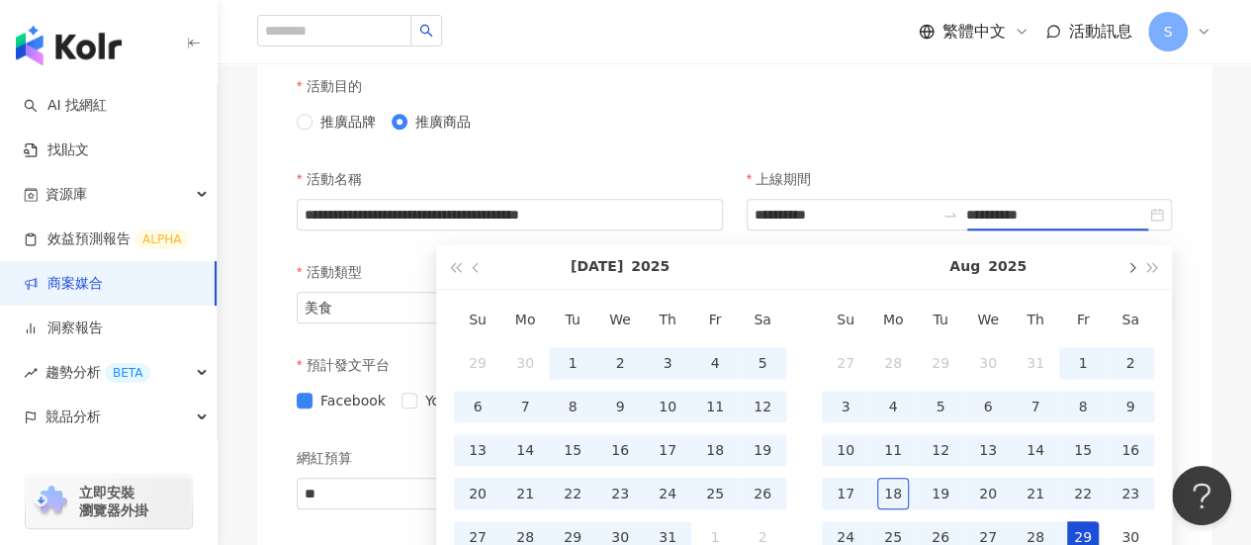
click at [1131, 268] on span "button" at bounding box center [1130, 267] width 10 height 10
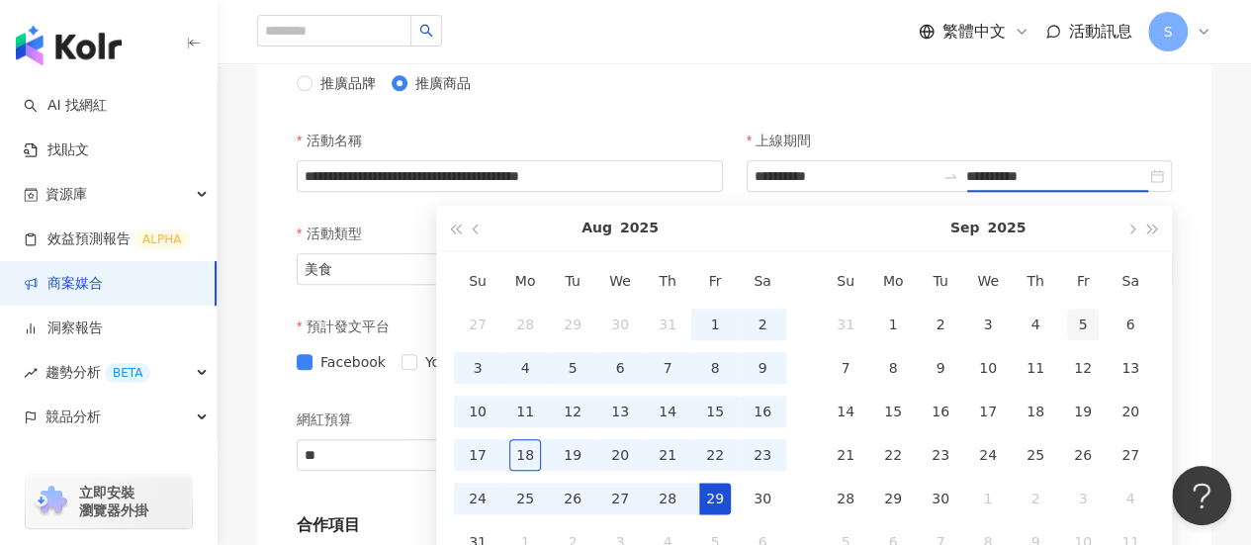
scroll to position [966, 0]
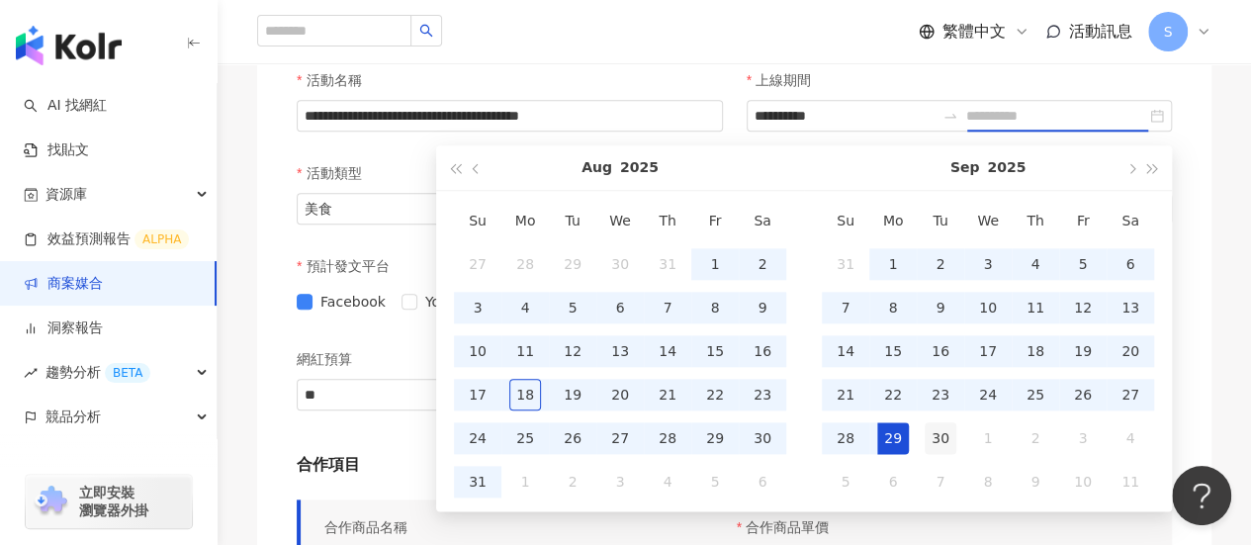
type input "**********"
click at [930, 436] on div "30" at bounding box center [941, 438] width 32 height 32
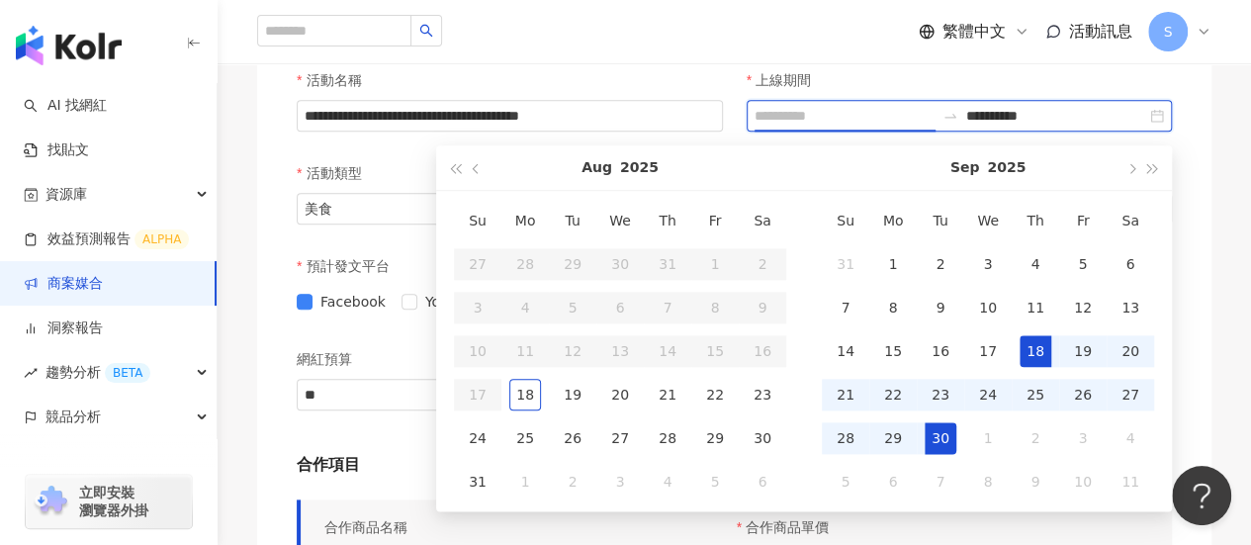
type input "**********"
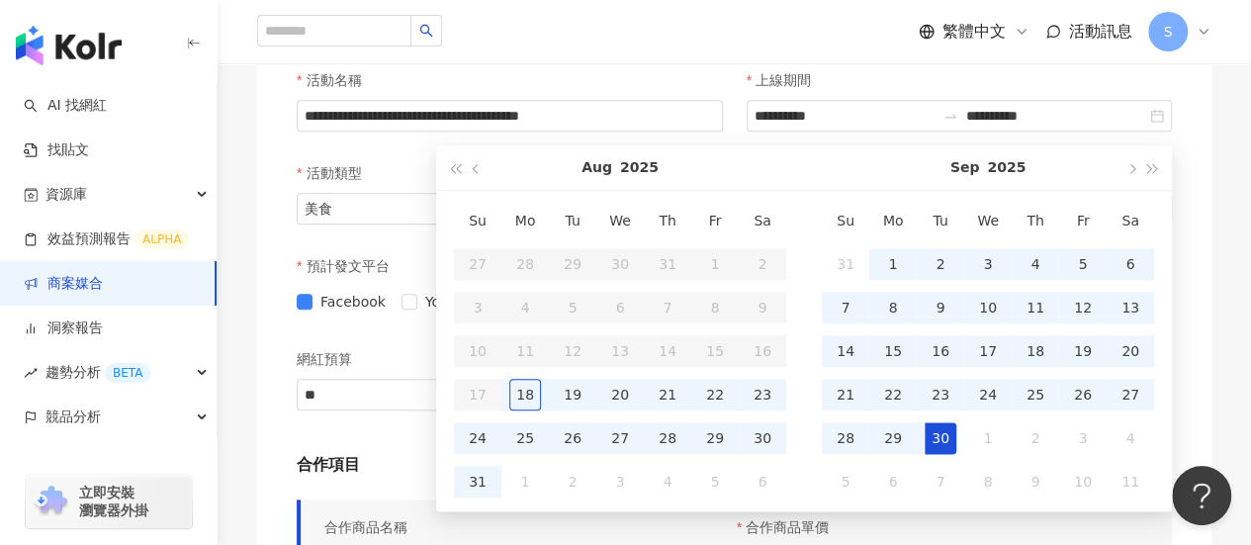
type input "**********"
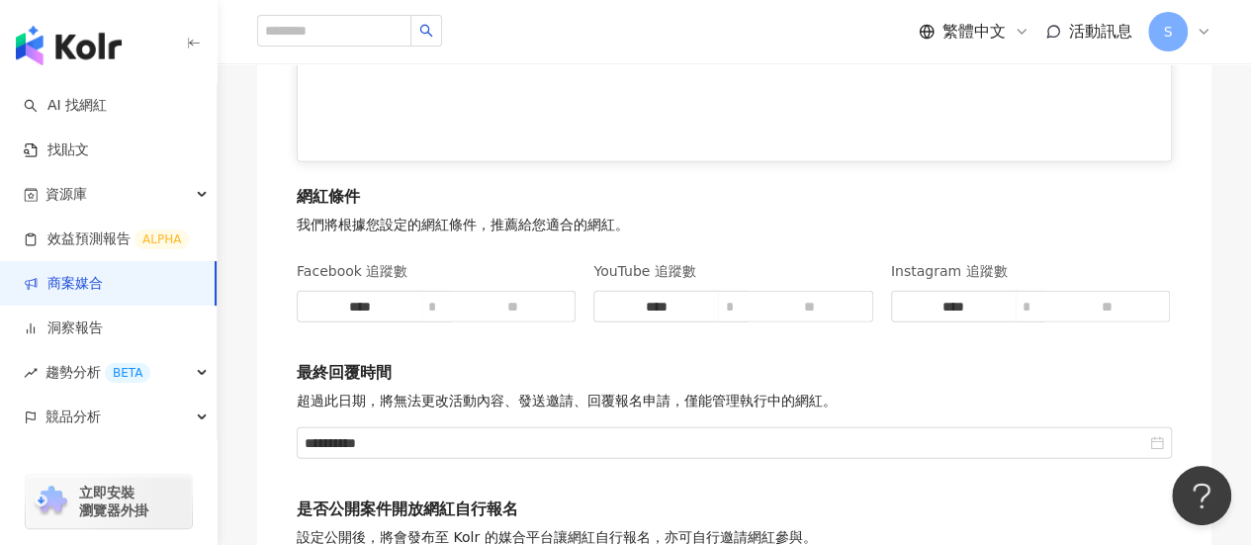
scroll to position [3043, 0]
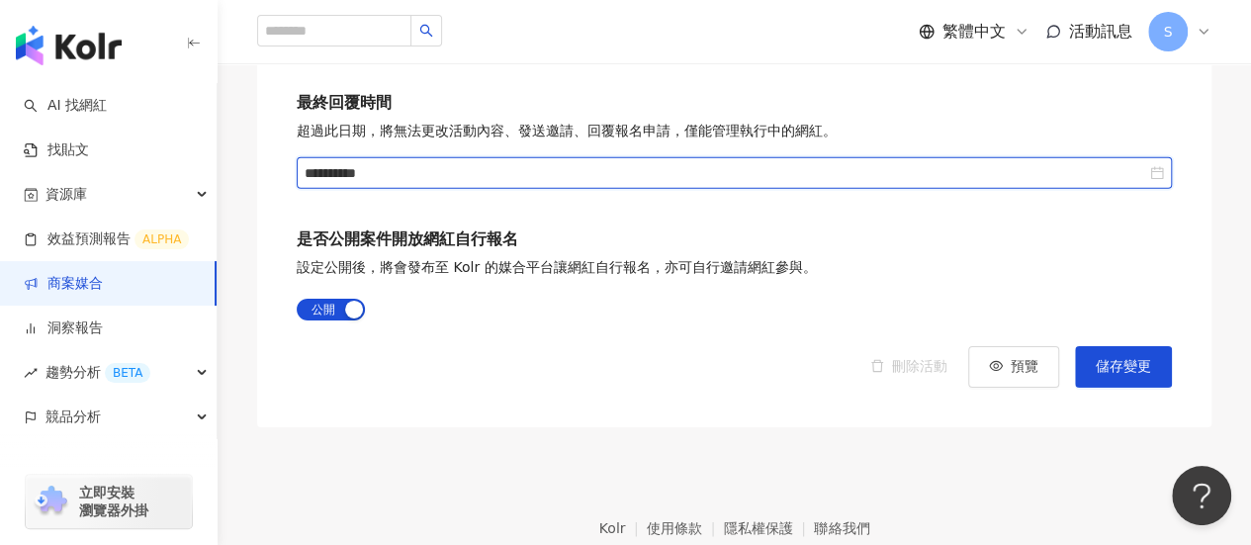
click at [550, 177] on input "**********" at bounding box center [725, 173] width 841 height 22
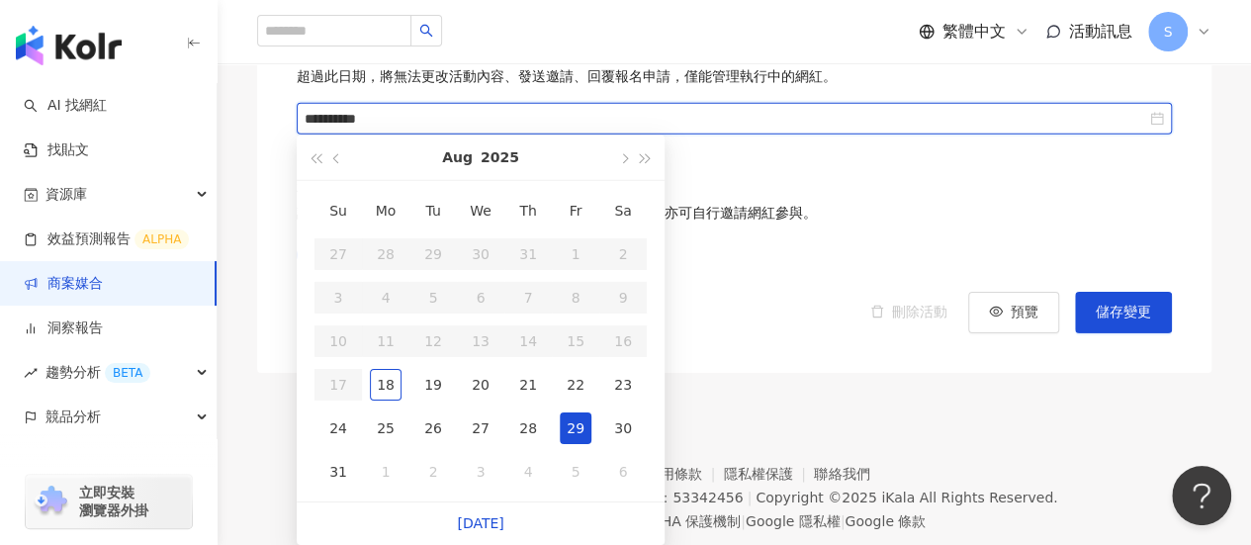
scroll to position [3142, 0]
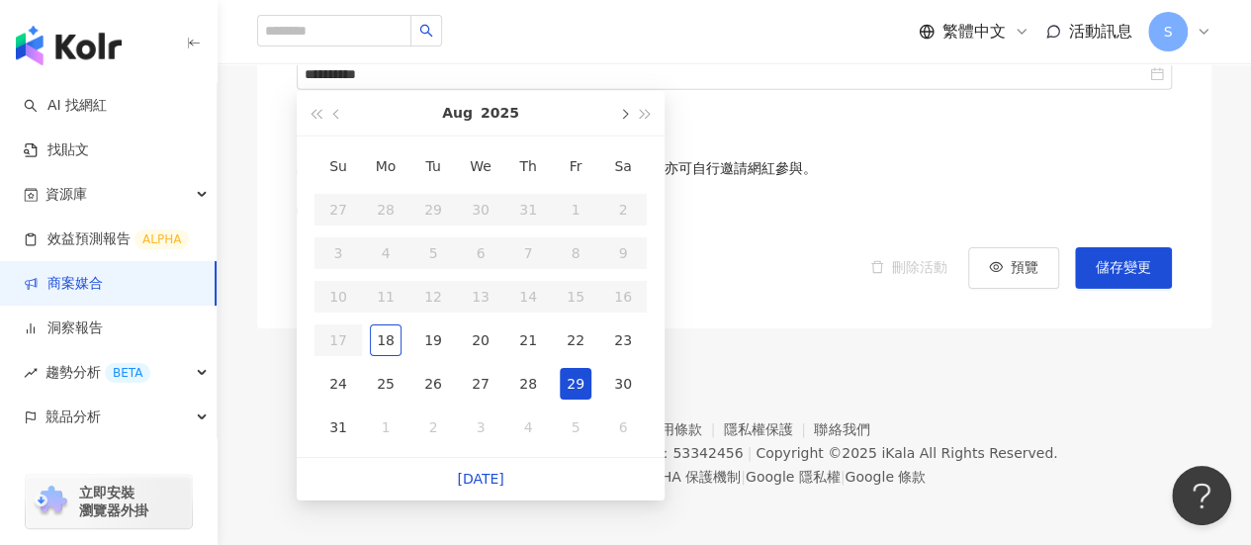
click at [627, 117] on button "button" at bounding box center [623, 113] width 22 height 44
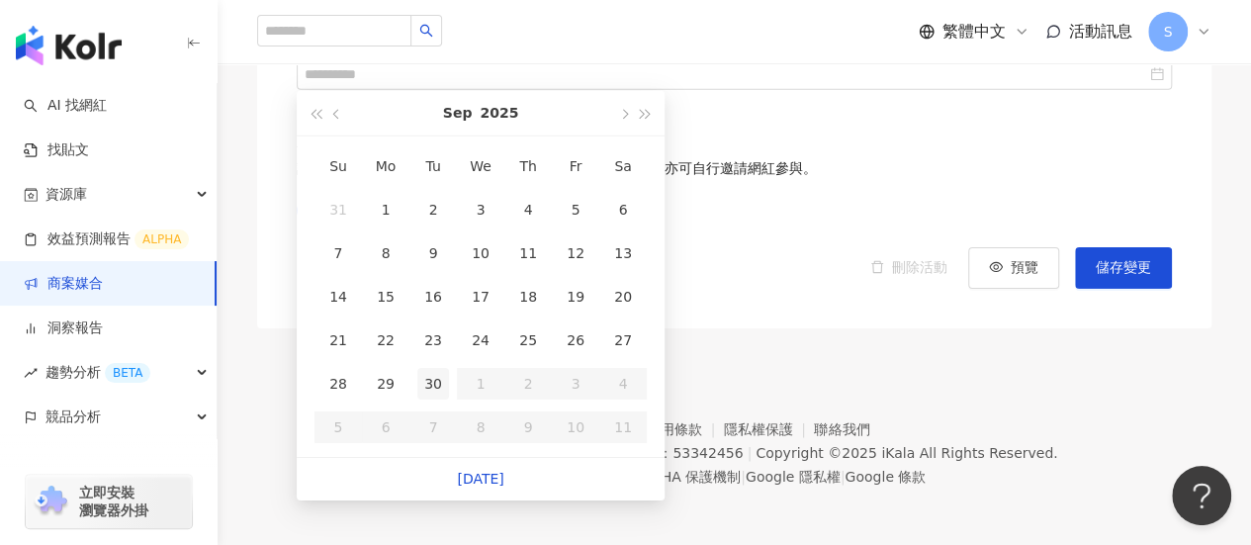
click at [427, 379] on div "30" at bounding box center [433, 384] width 32 height 32
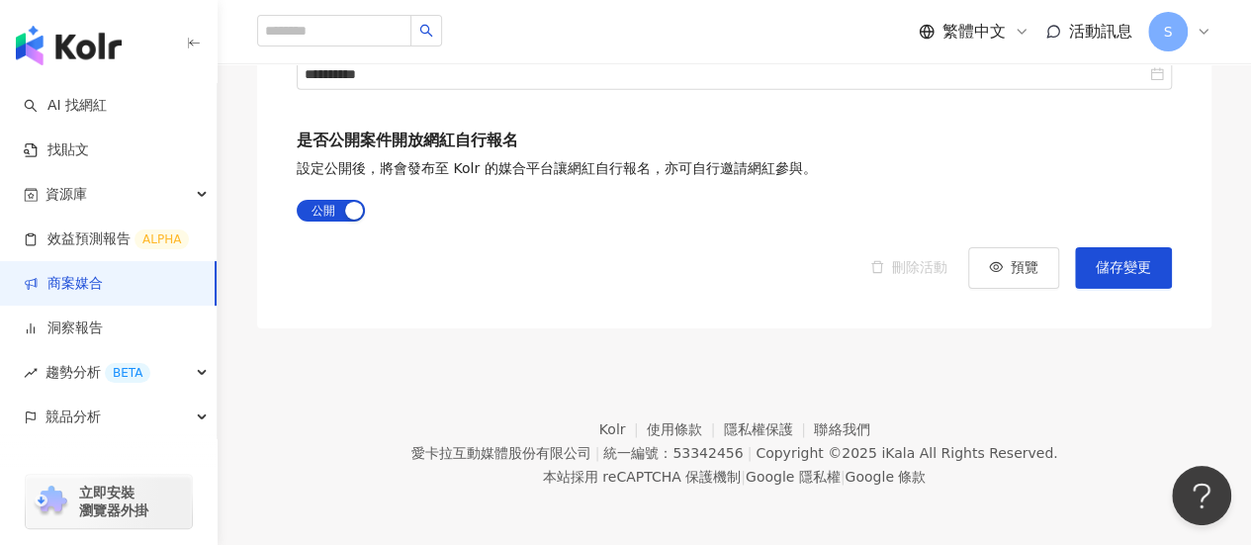
type input "**********"
click at [1102, 264] on span "儲存變更" at bounding box center [1123, 268] width 55 height 16
click at [1113, 260] on span "儲存變更" at bounding box center [1123, 268] width 55 height 16
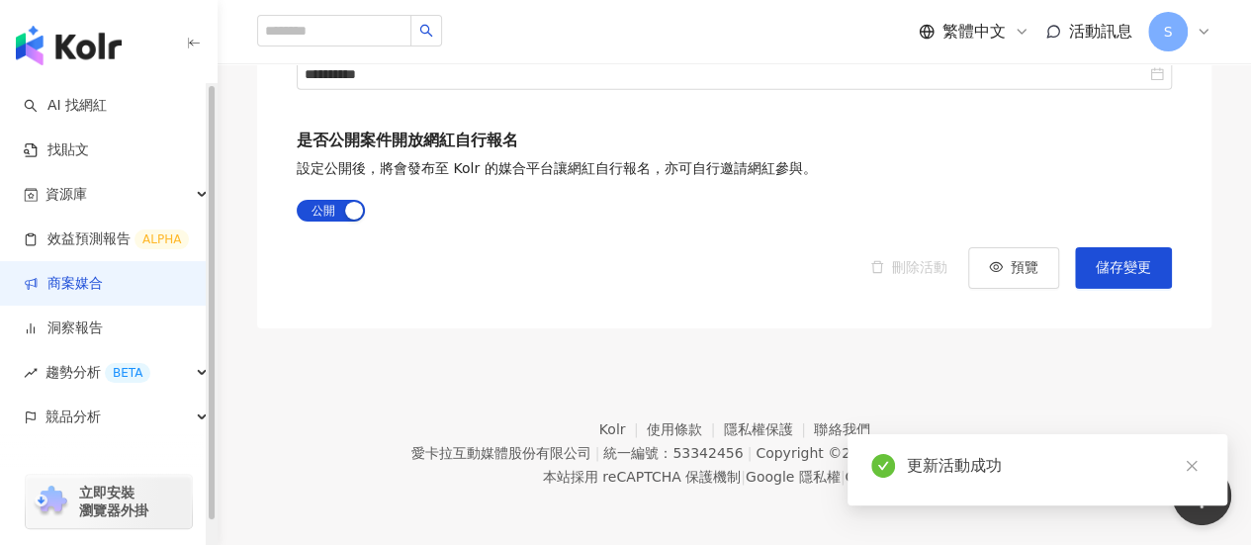
click at [103, 288] on link "商案媒合" at bounding box center [63, 284] width 79 height 20
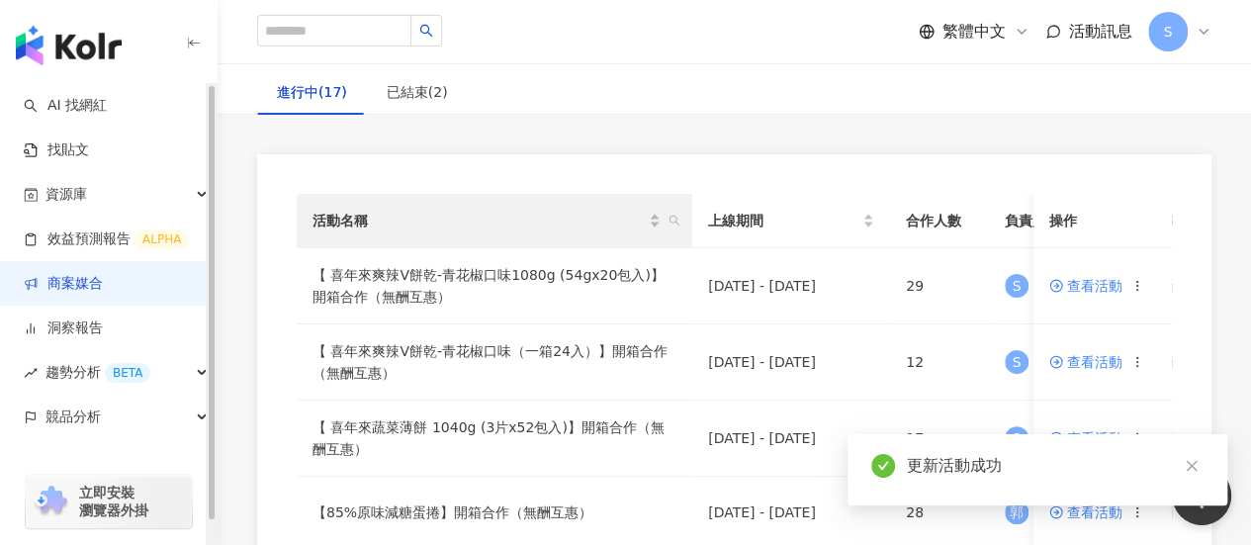
scroll to position [198, 0]
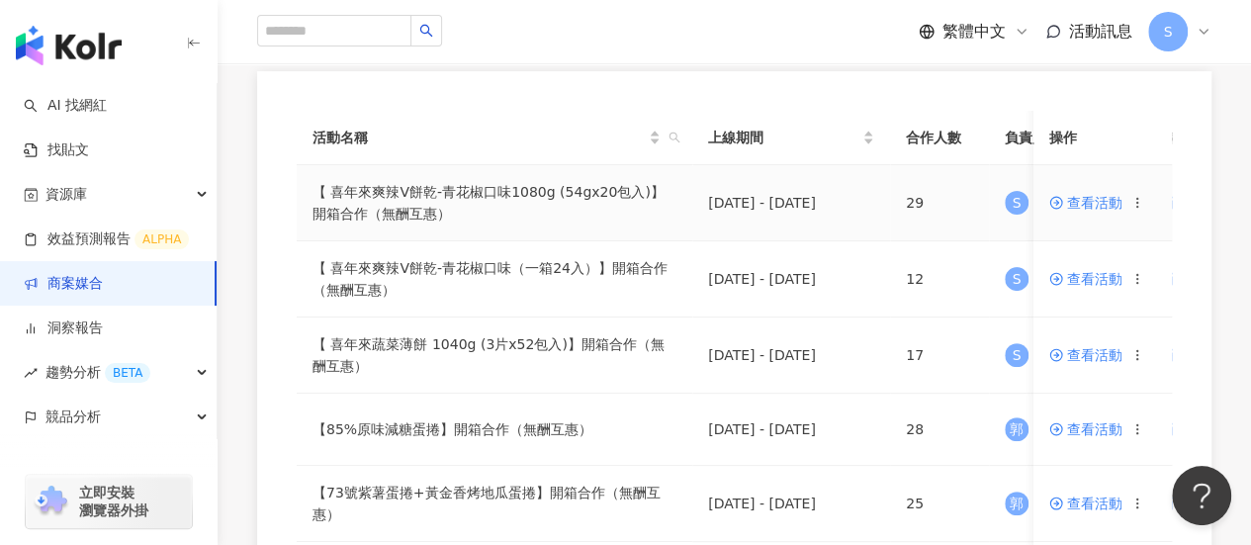
click at [577, 210] on td "【 喜年來爽辣V餅乾-青花椒口味1080g (54gx20包入)】開箱合作（無酬互惠）" at bounding box center [495, 203] width 396 height 76
click at [555, 202] on td "【 喜年來爽辣V餅乾-青花椒口味1080g (54gx20包入)】開箱合作（無酬互惠）" at bounding box center [495, 203] width 396 height 76
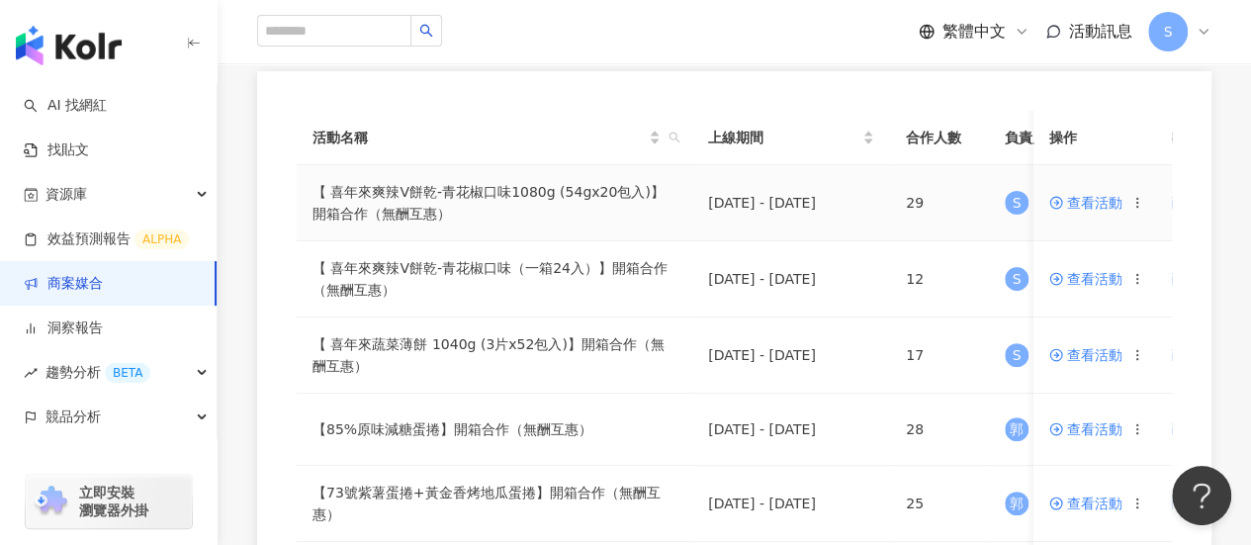
click at [543, 213] on td "【 喜年來爽辣V餅乾-青花椒口味1080g (54gx20包入)】開箱合作（無酬互惠）" at bounding box center [495, 203] width 396 height 76
click at [1106, 199] on span "查看活動" at bounding box center [1085, 203] width 73 height 14
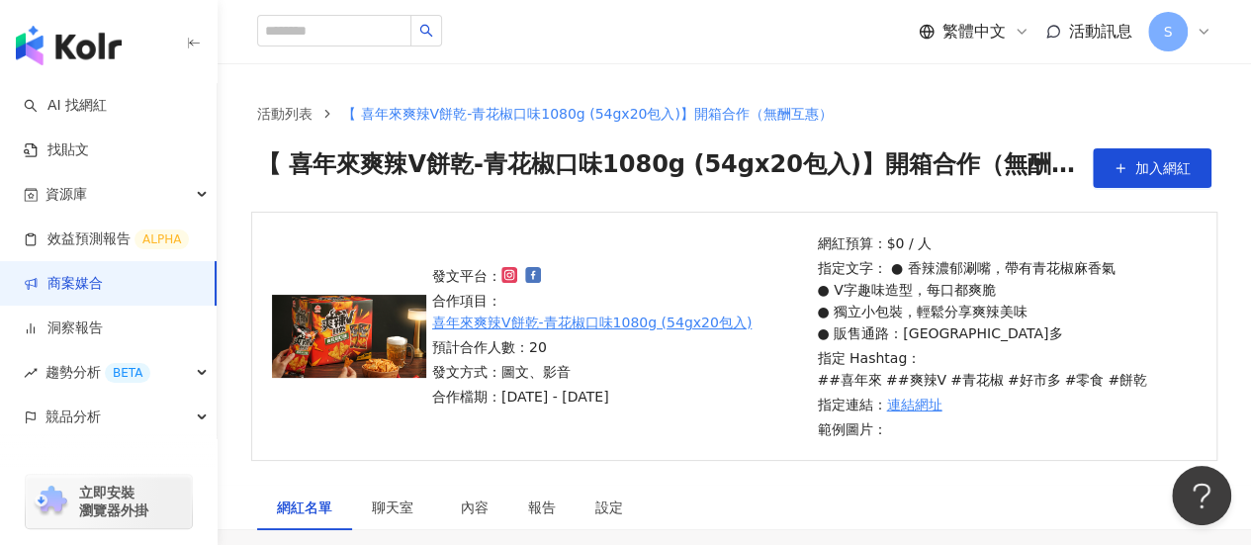
scroll to position [297, 0]
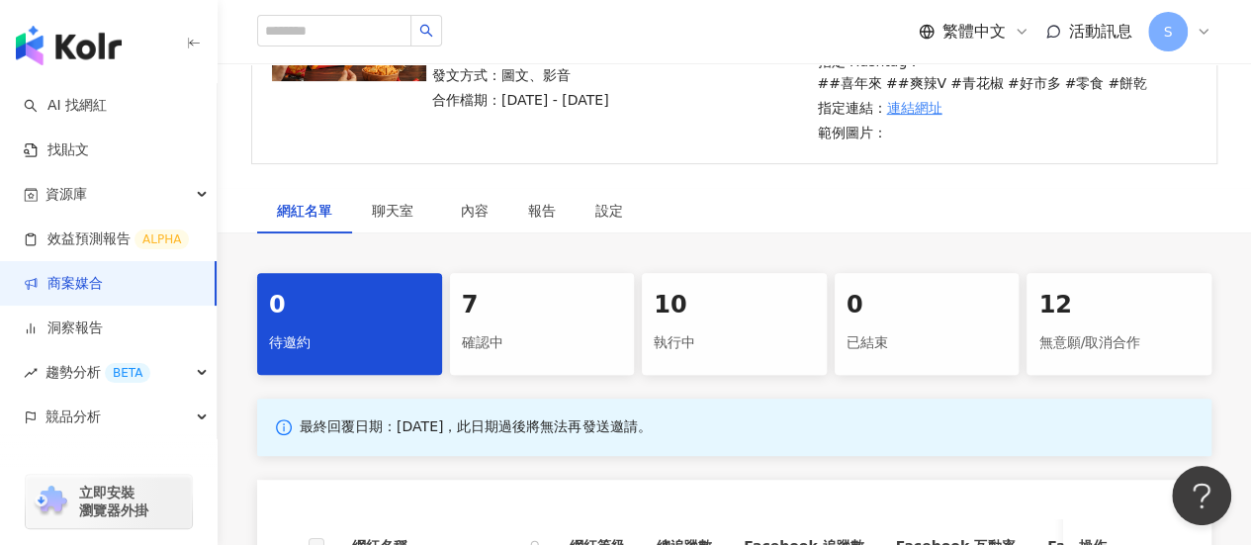
click at [510, 304] on div "7" at bounding box center [542, 306] width 161 height 34
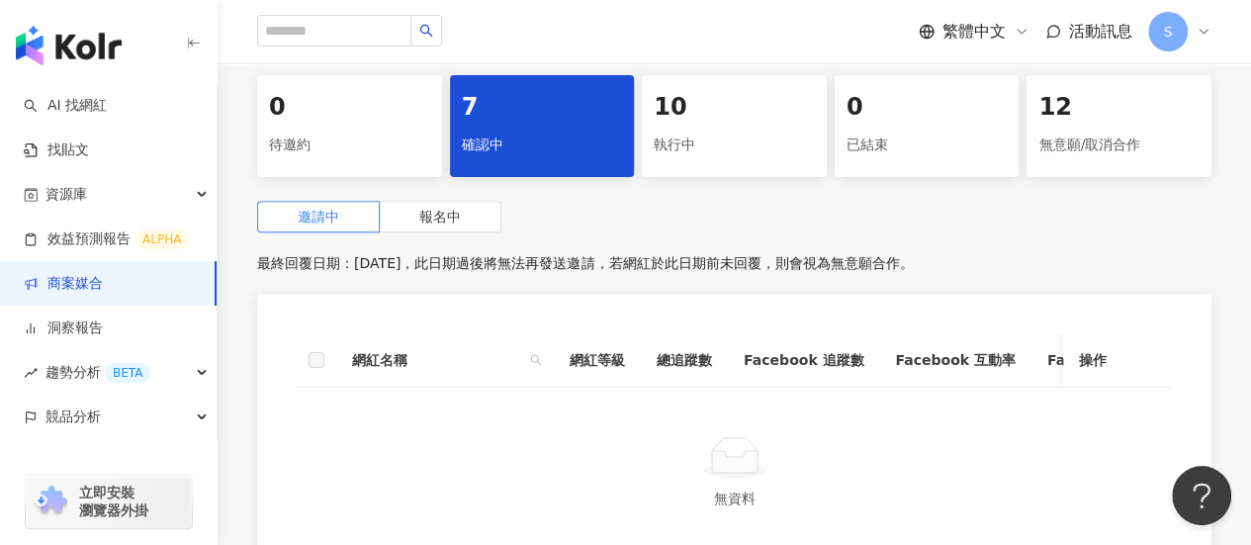
scroll to position [593, 0]
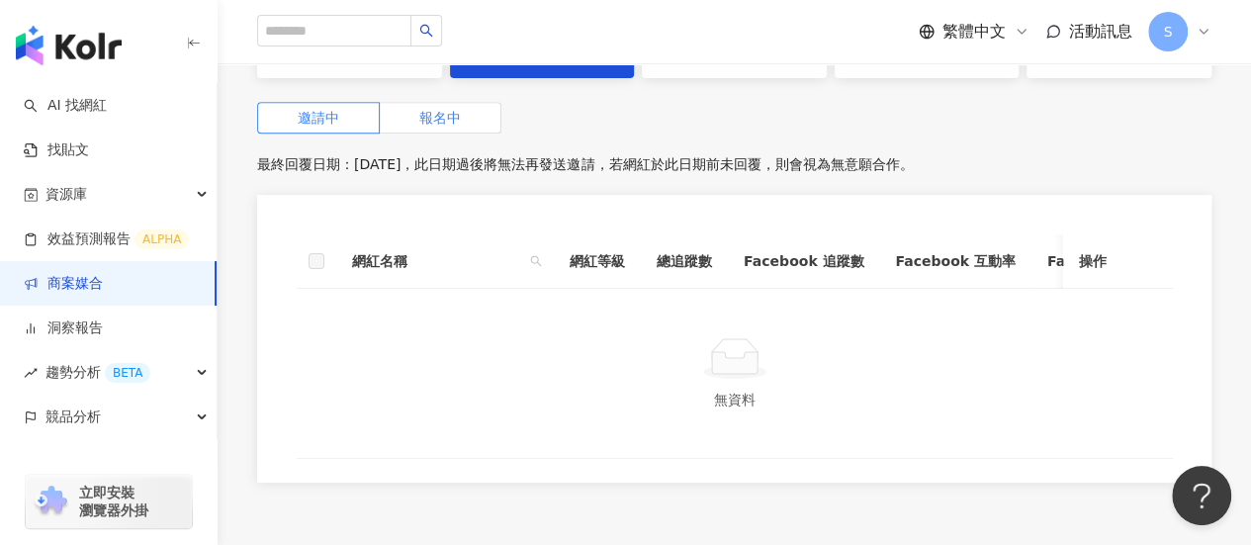
click at [448, 118] on span "報名中" at bounding box center [440, 118] width 42 height 16
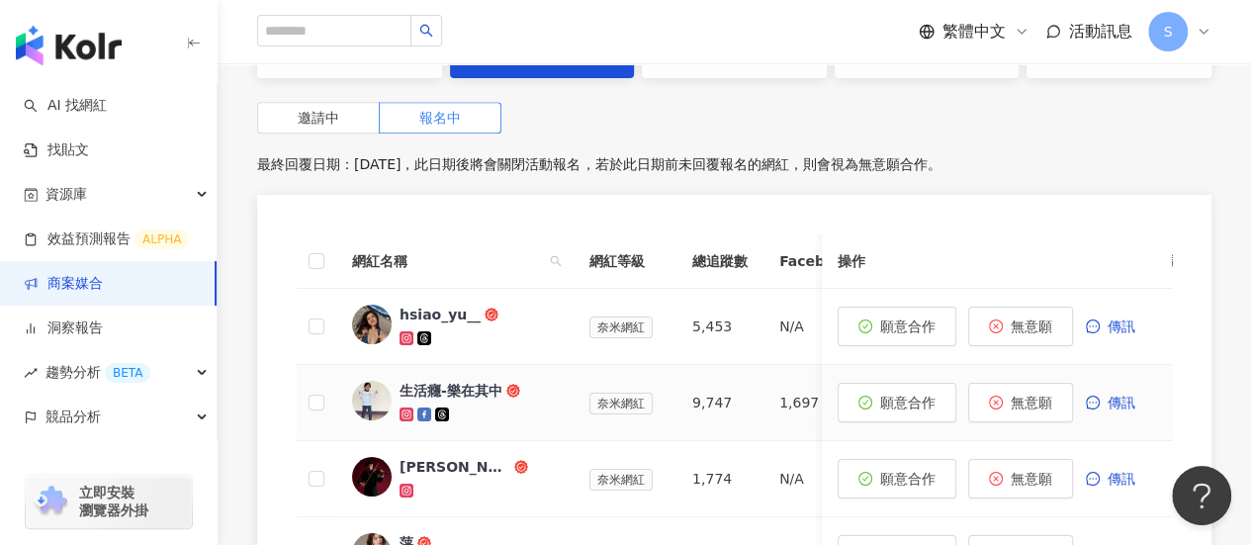
click at [411, 416] on icon at bounding box center [406, 414] width 14 height 14
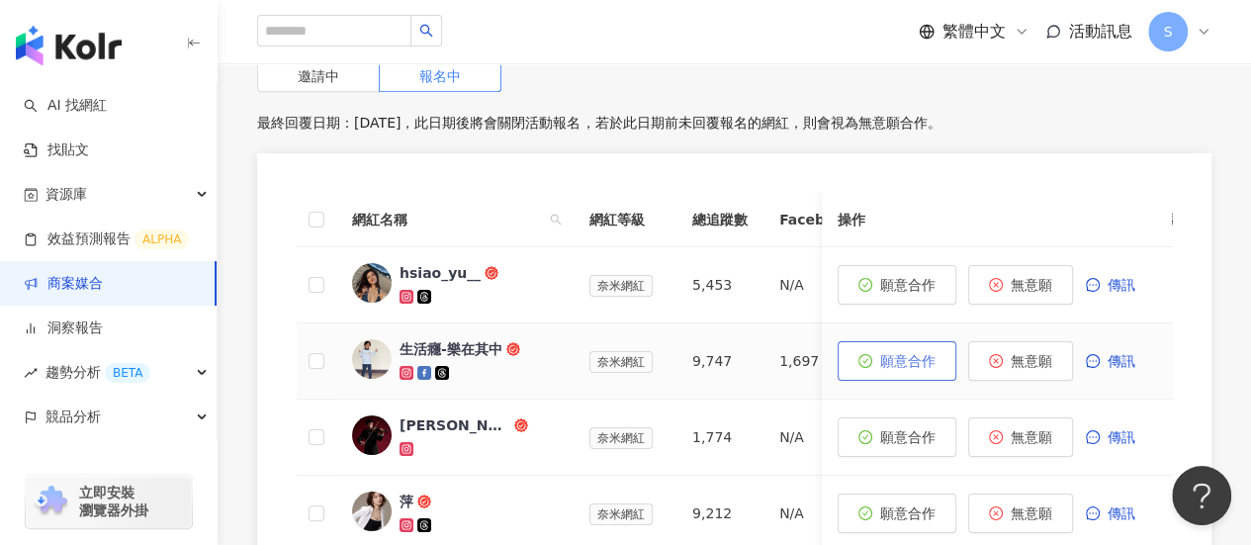
scroll to position [692, 0]
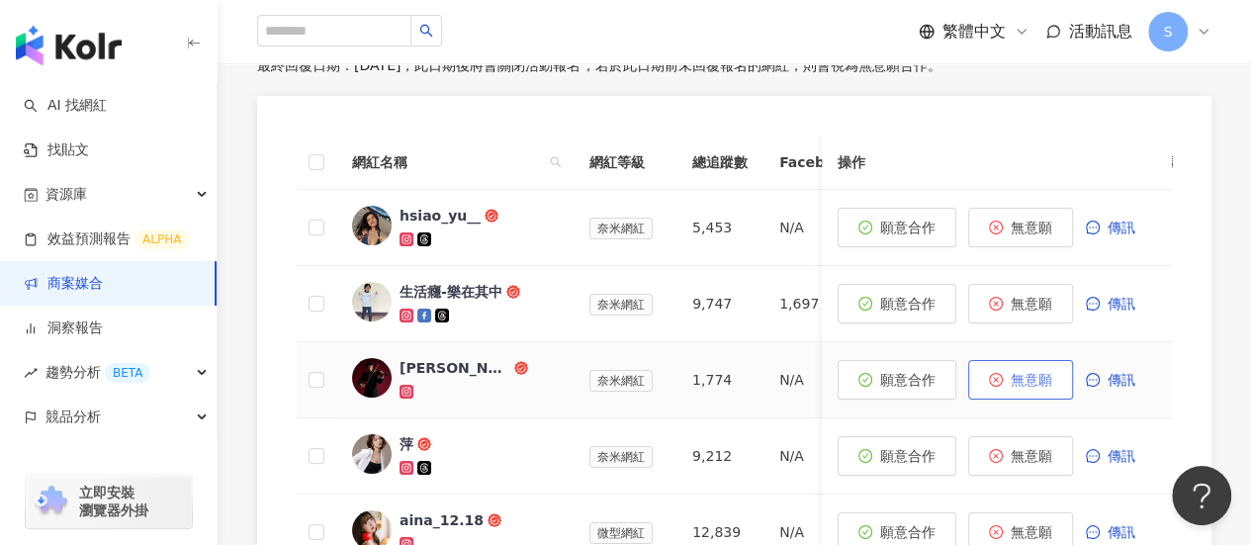
click at [1048, 372] on span "無意願" at bounding box center [1032, 380] width 42 height 16
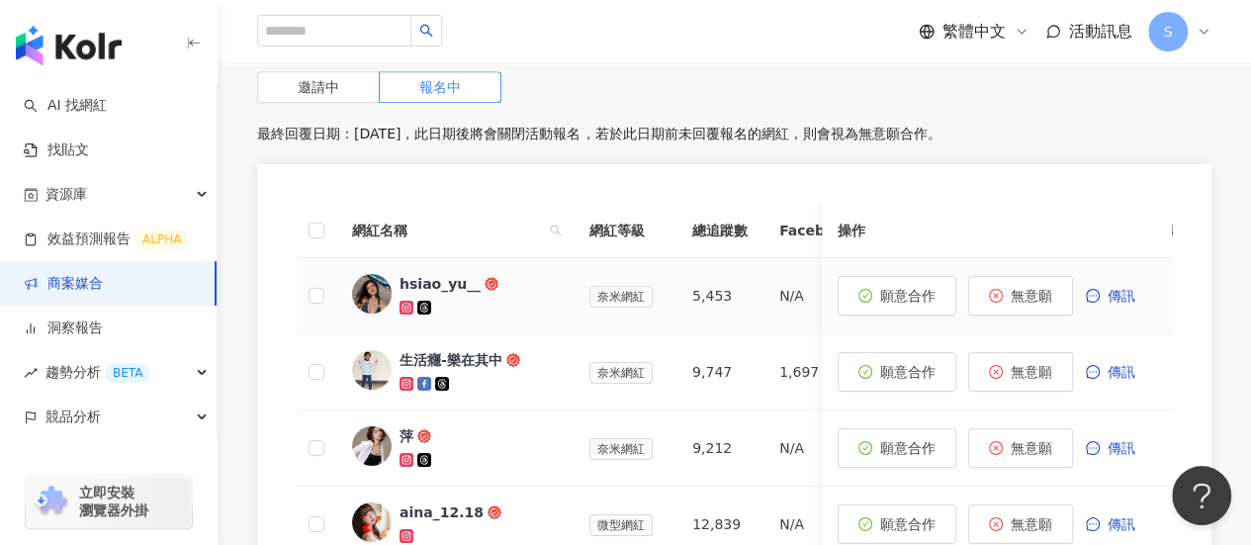
scroll to position [593, 0]
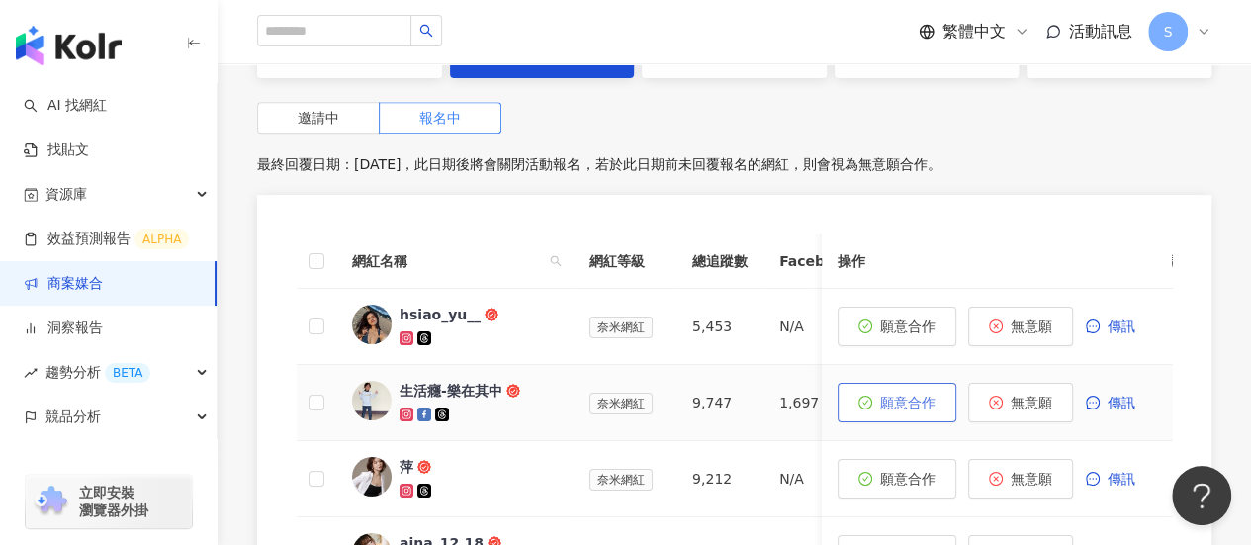
click at [908, 399] on span "願意合作" at bounding box center [907, 403] width 55 height 16
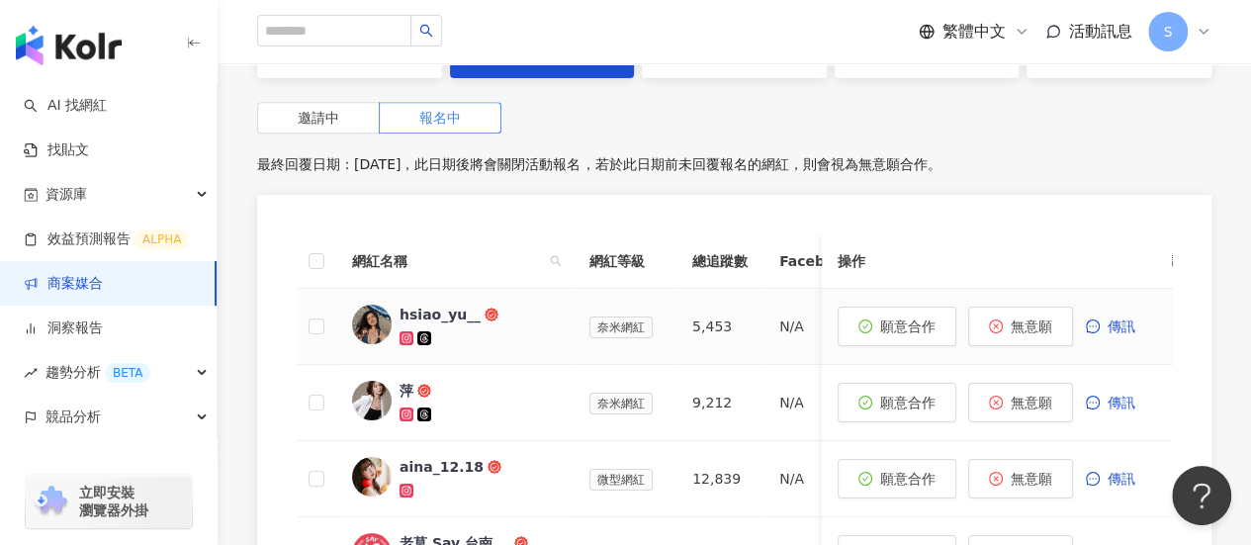
click at [443, 318] on div "hsiao_yu__" at bounding box center [439, 315] width 81 height 20
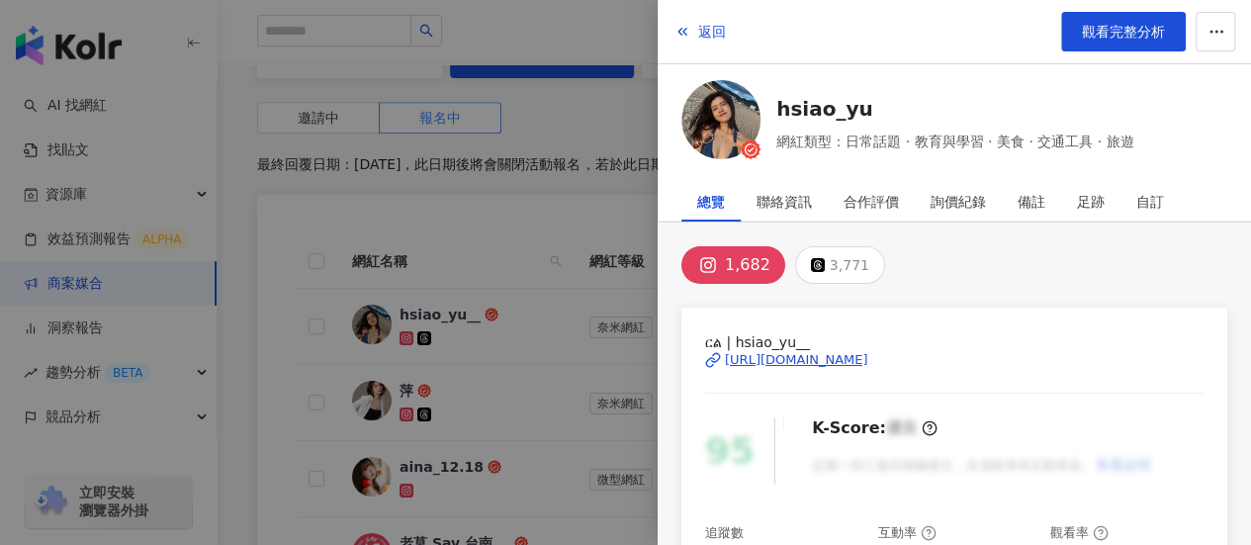
click at [720, 269] on button "1,682" at bounding box center [733, 265] width 104 height 38
click at [777, 361] on div "[URL][DOMAIN_NAME]" at bounding box center [796, 360] width 143 height 18
click at [398, 258] on div at bounding box center [625, 272] width 1251 height 545
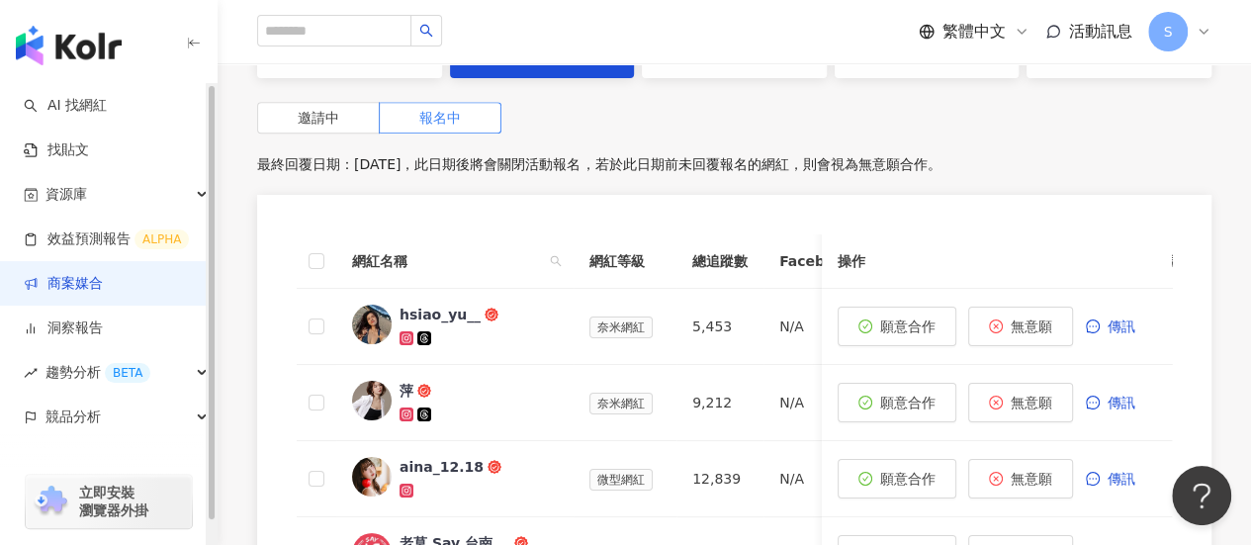
click at [103, 276] on link "商案媒合" at bounding box center [63, 284] width 79 height 20
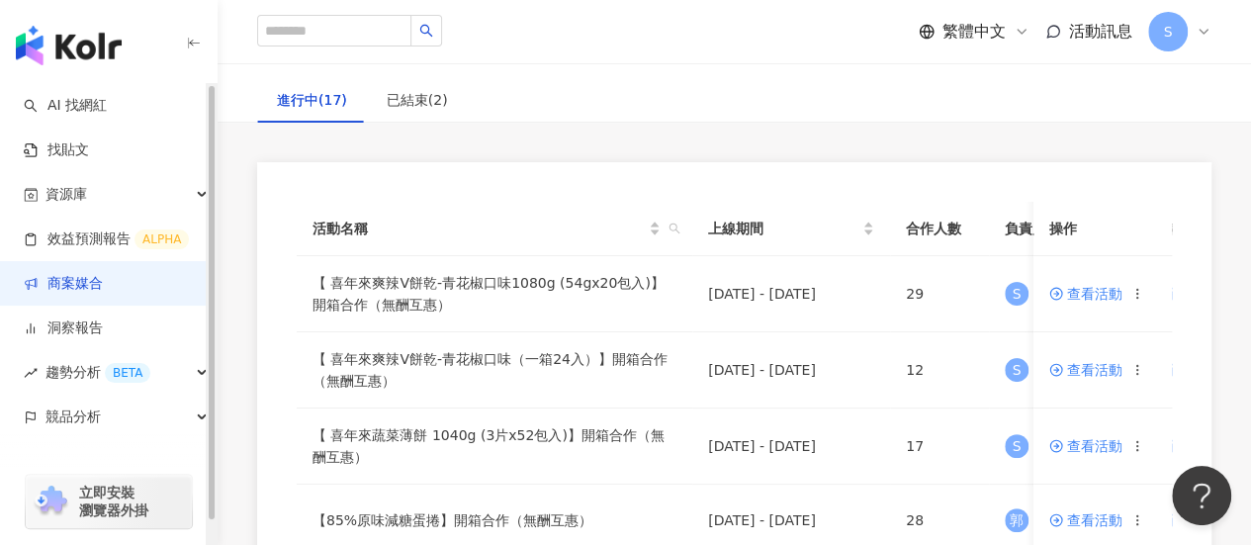
scroll to position [198, 0]
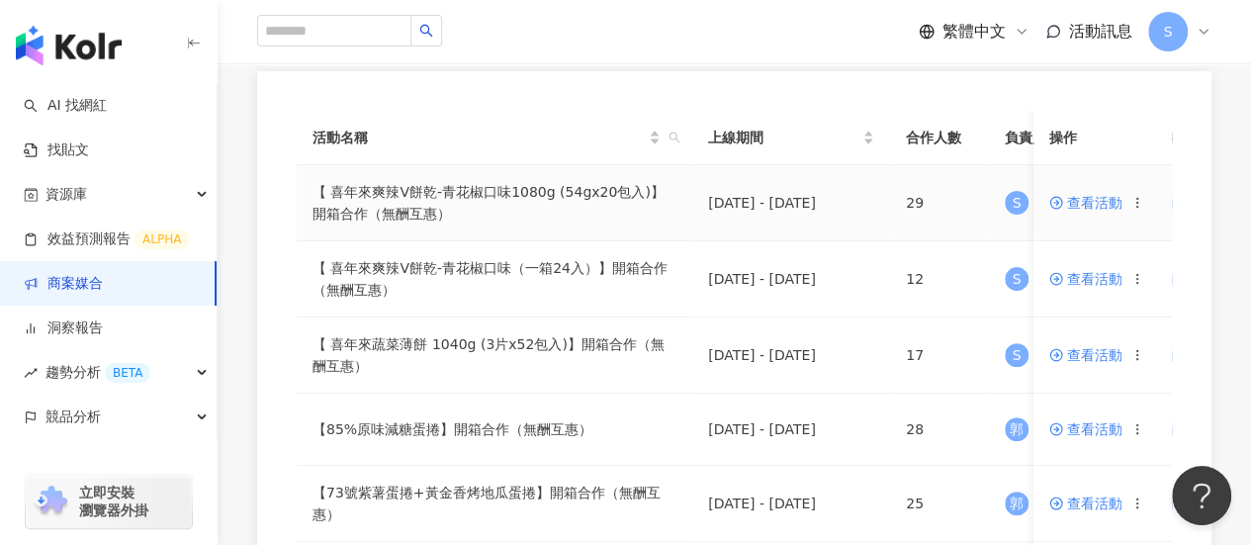
drag, startPoint x: 1092, startPoint y: 206, endPoint x: 1052, endPoint y: 229, distance: 46.1
click at [1092, 206] on span "查看活動" at bounding box center [1085, 203] width 73 height 14
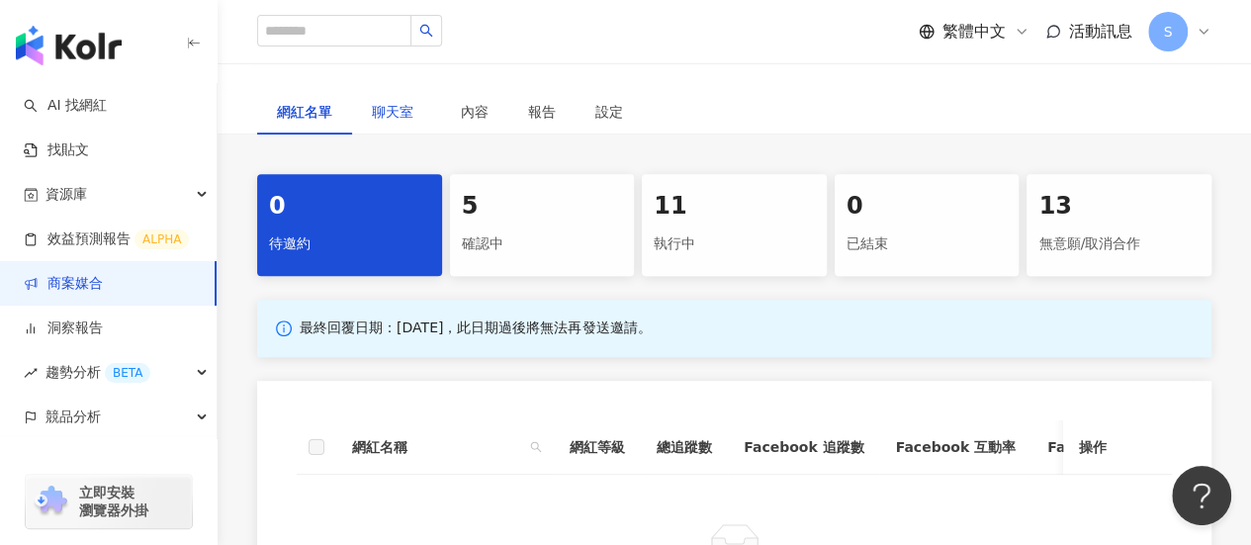
click at [389, 108] on span "聊天室" at bounding box center [396, 112] width 49 height 14
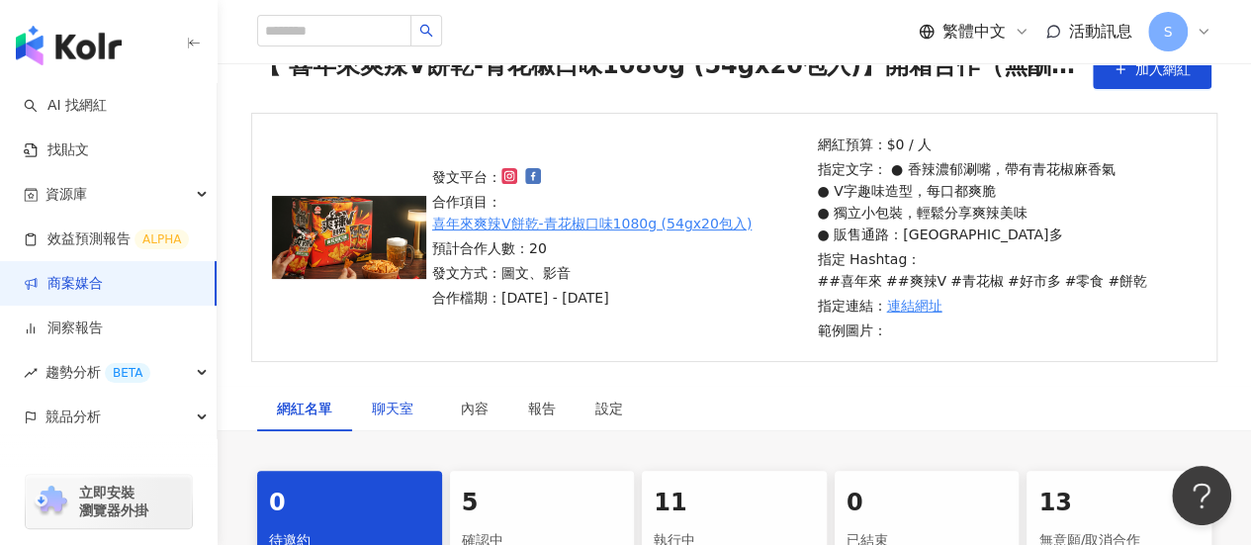
scroll to position [297, 0]
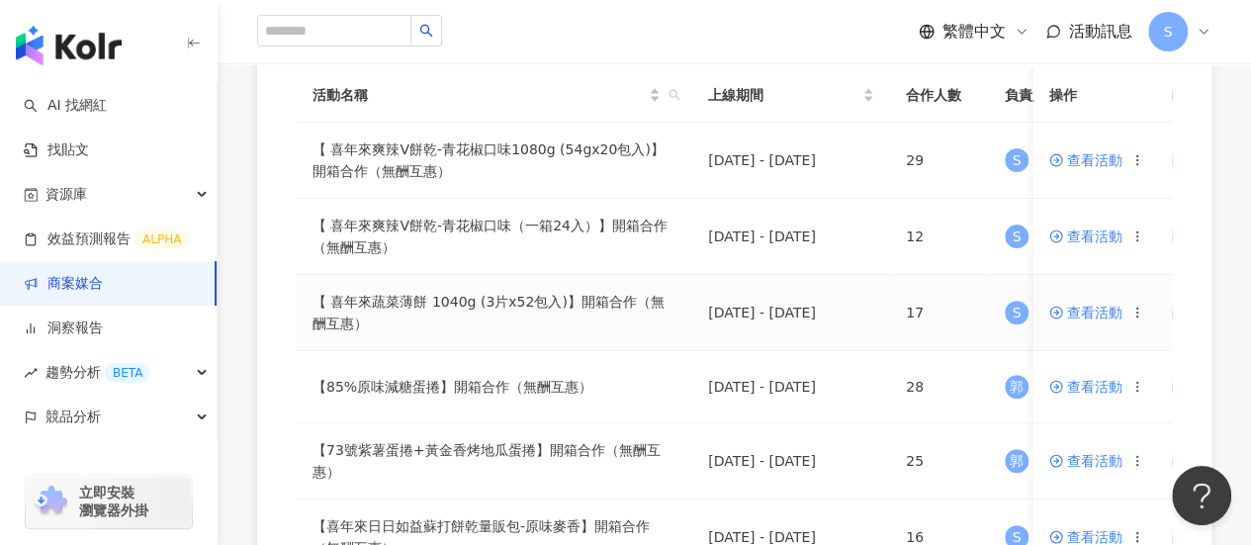
scroll to position [198, 0]
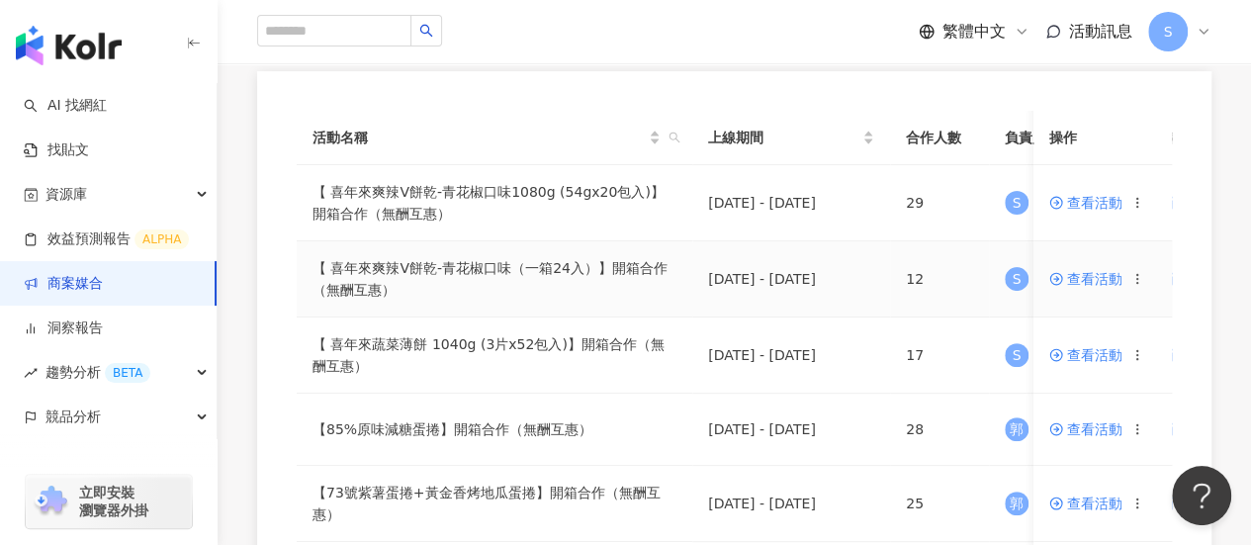
click at [1072, 275] on span "查看活動" at bounding box center [1085, 279] width 73 height 14
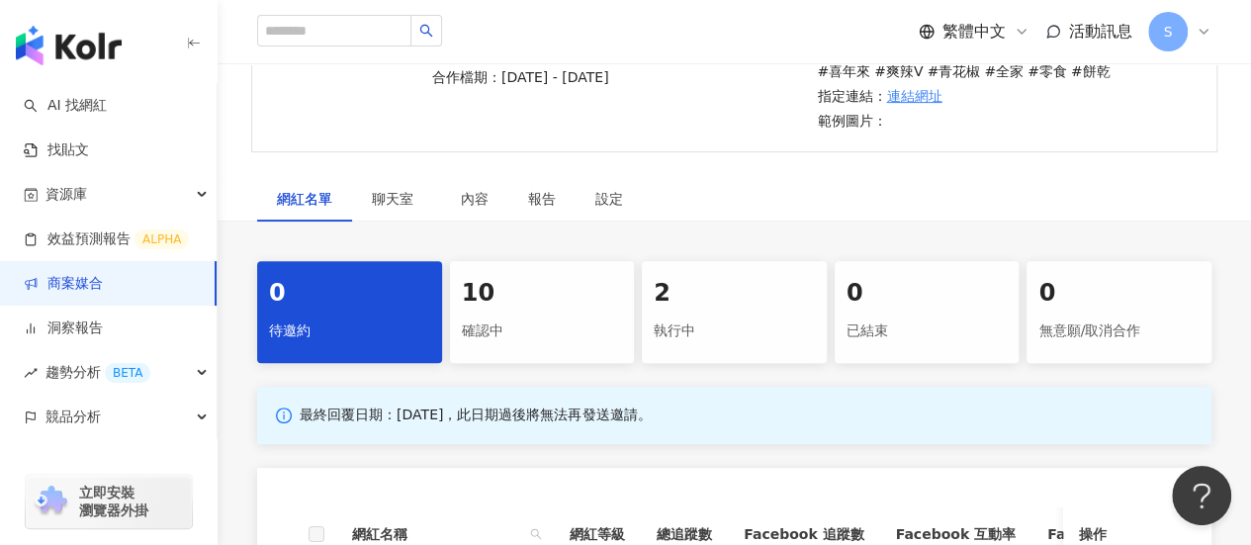
scroll to position [247, 0]
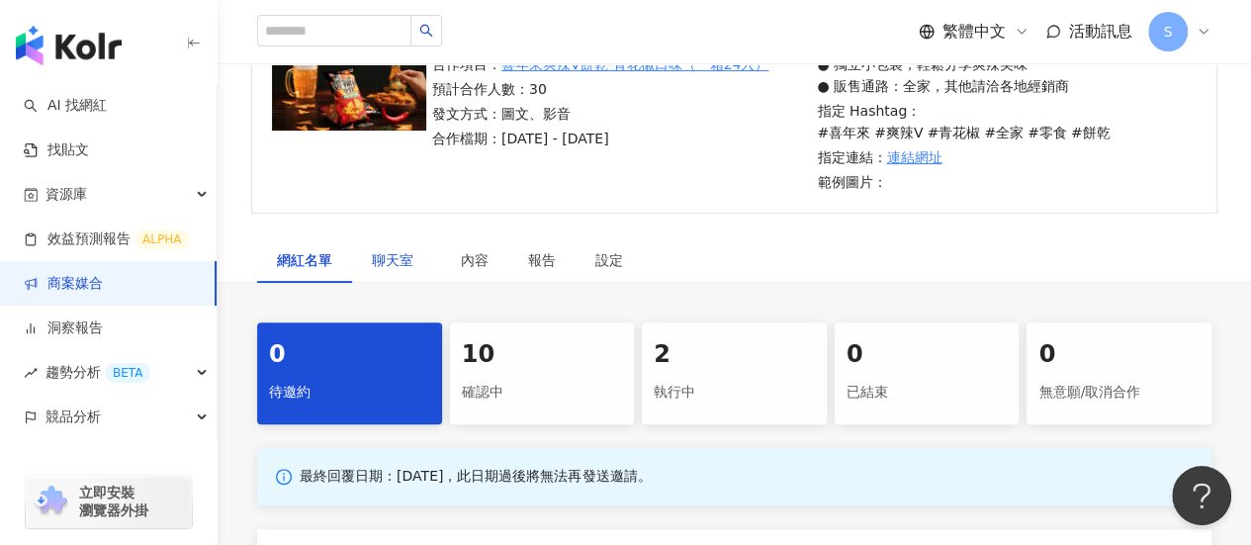
click at [417, 249] on div "聊天室" at bounding box center [396, 260] width 49 height 22
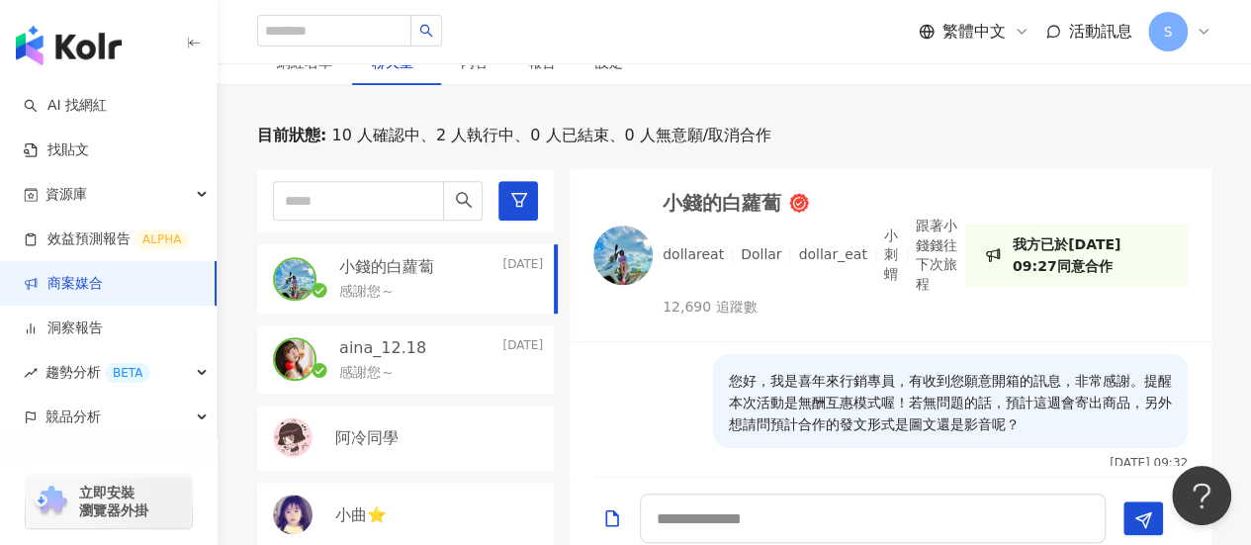
scroll to position [247, 0]
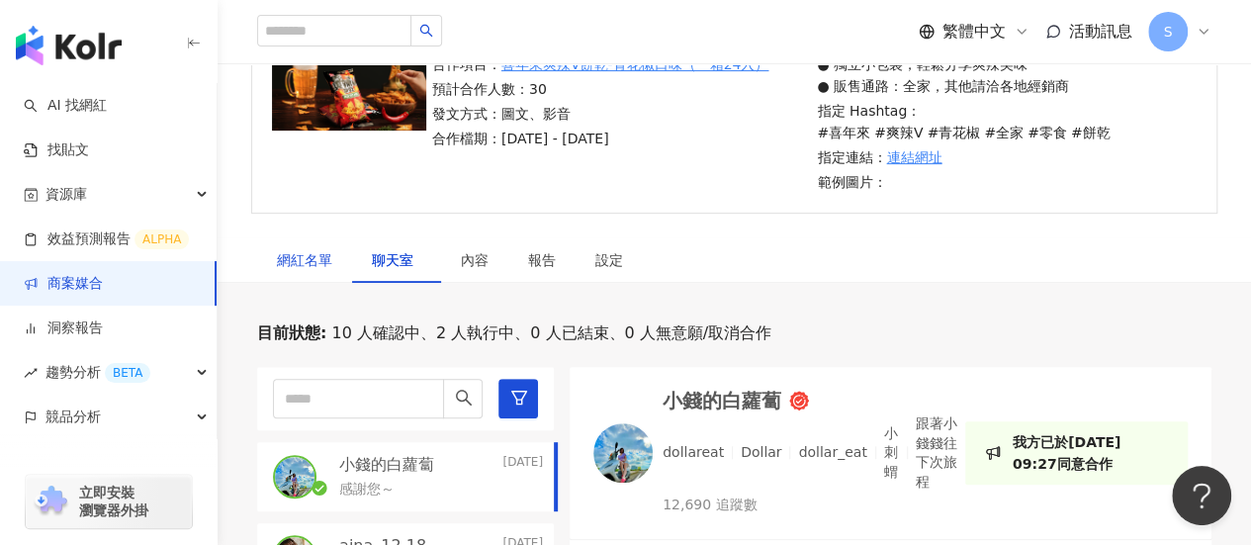
click at [312, 249] on div "網紅名單" at bounding box center [304, 260] width 55 height 22
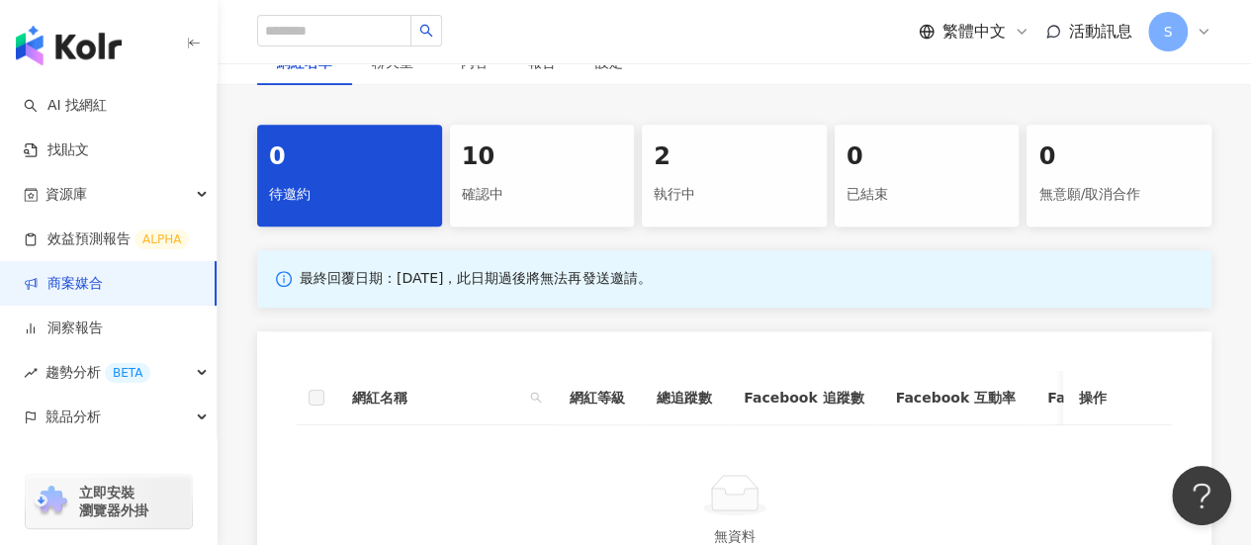
click at [539, 178] on div "確認中" at bounding box center [542, 195] width 161 height 34
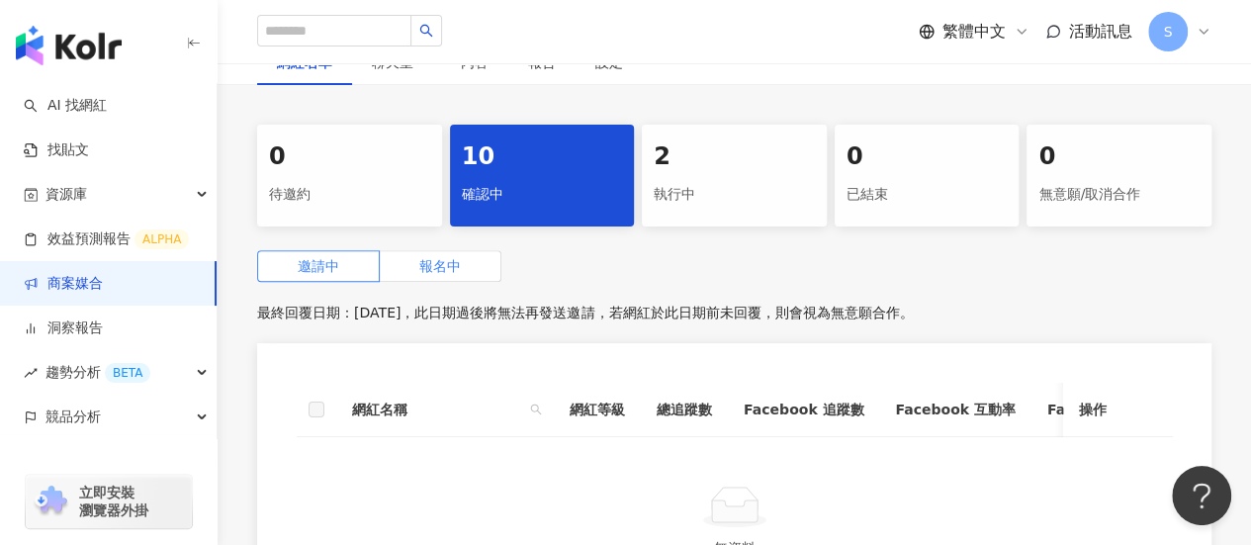
click at [449, 258] on span "報名中" at bounding box center [440, 266] width 42 height 16
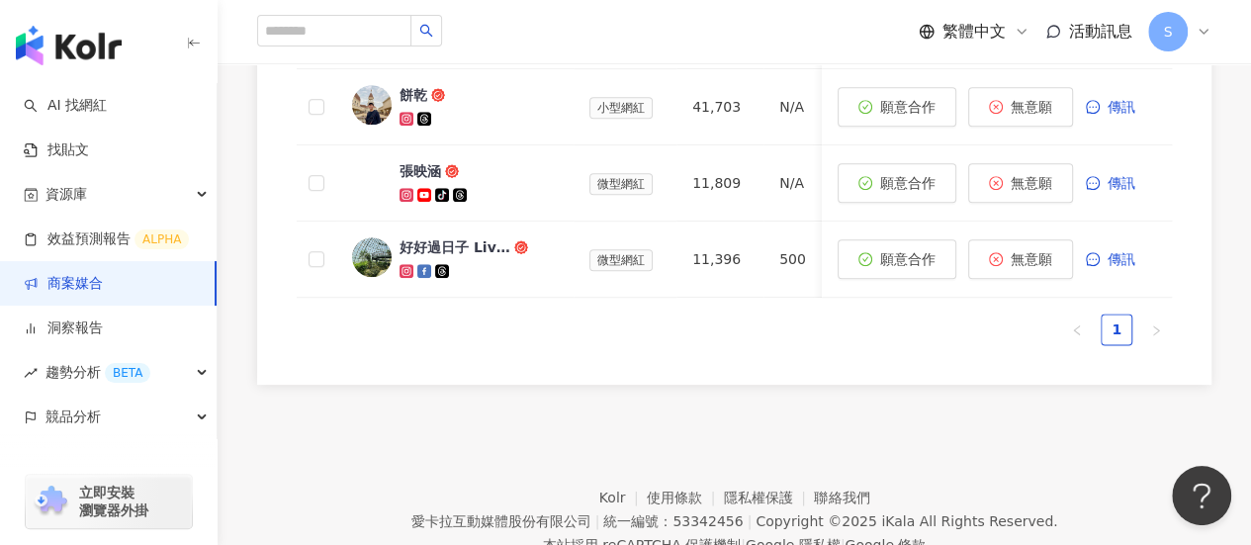
scroll to position [1307, 0]
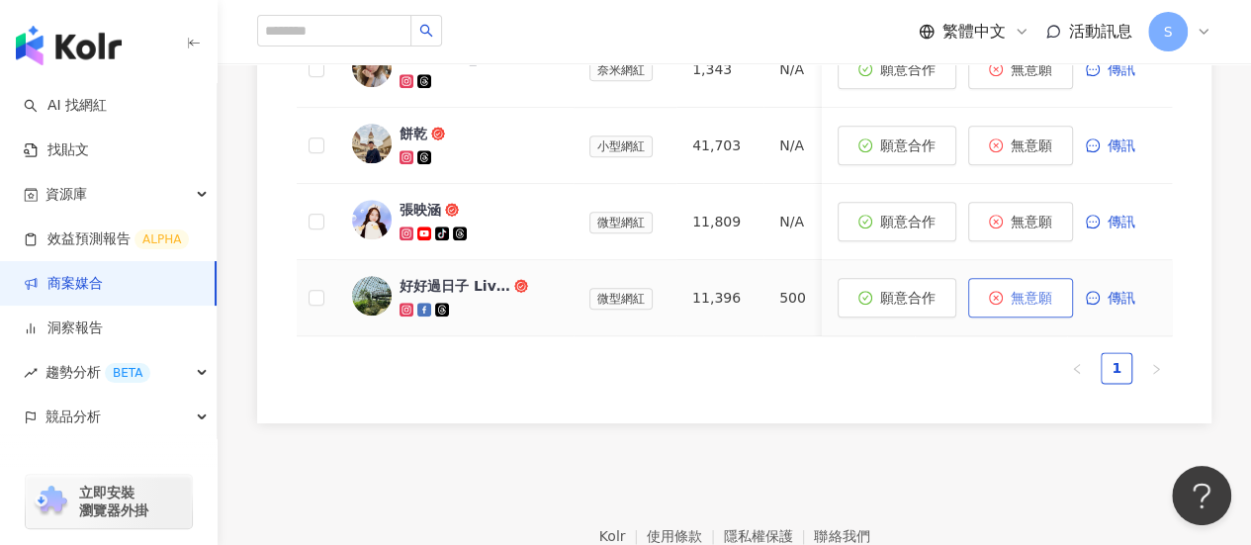
click at [1036, 290] on span "無意願" at bounding box center [1032, 298] width 42 height 16
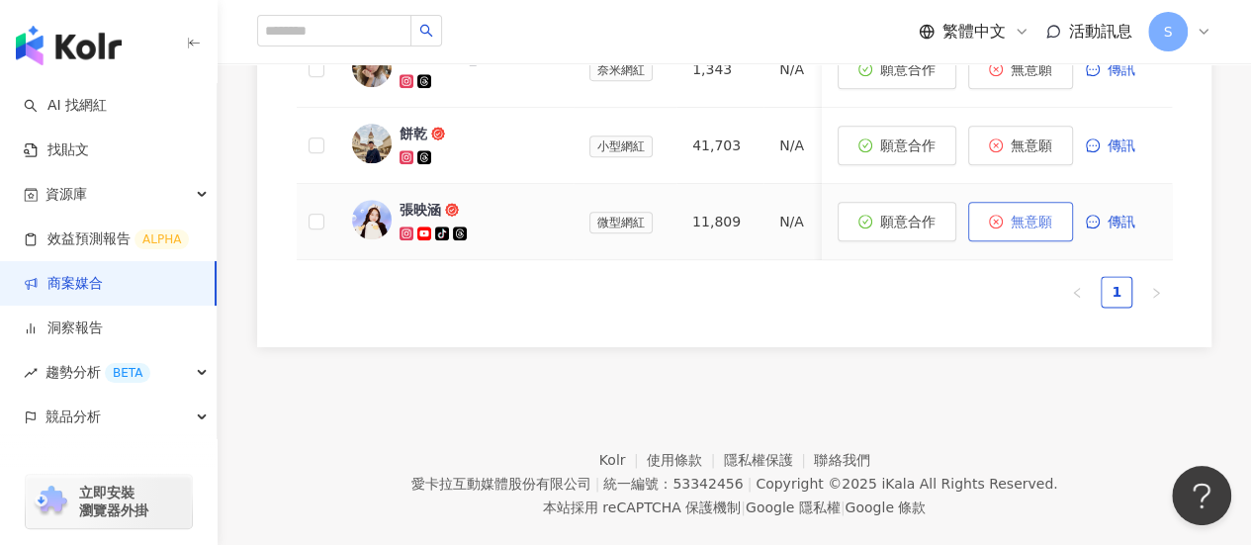
click at [1038, 214] on span "無意願" at bounding box center [1032, 222] width 42 height 16
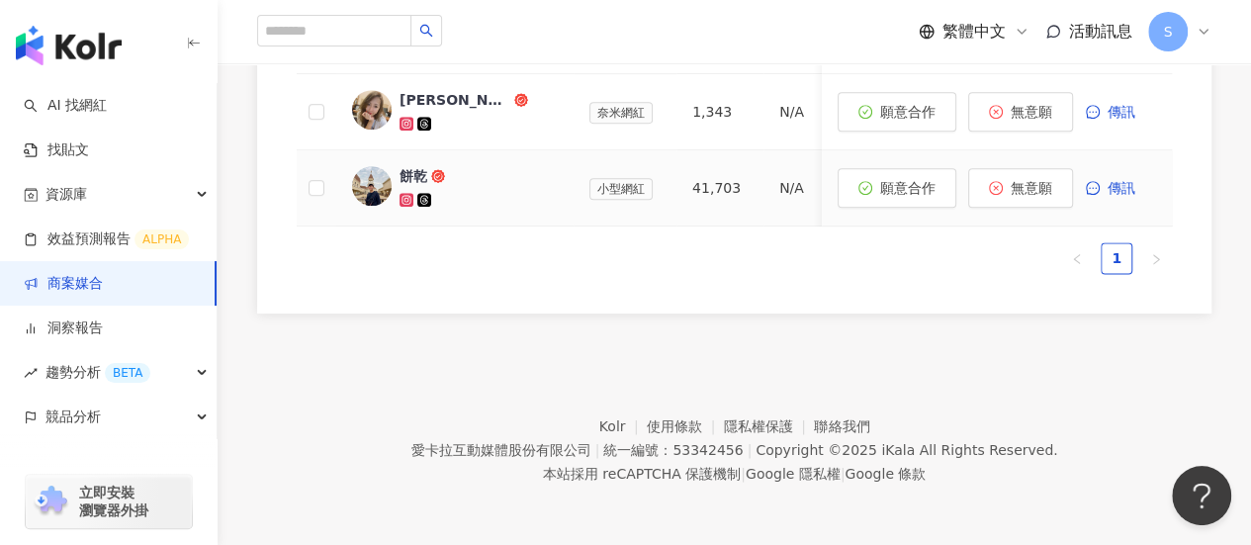
scroll to position [1254, 0]
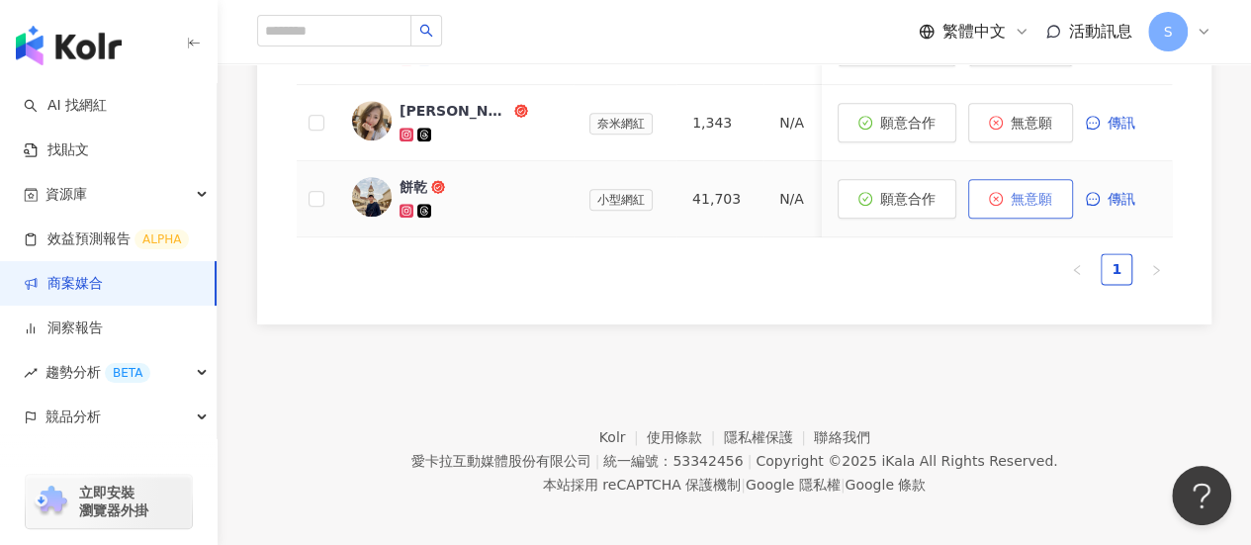
click at [1040, 191] on span "無意願" at bounding box center [1032, 199] width 42 height 16
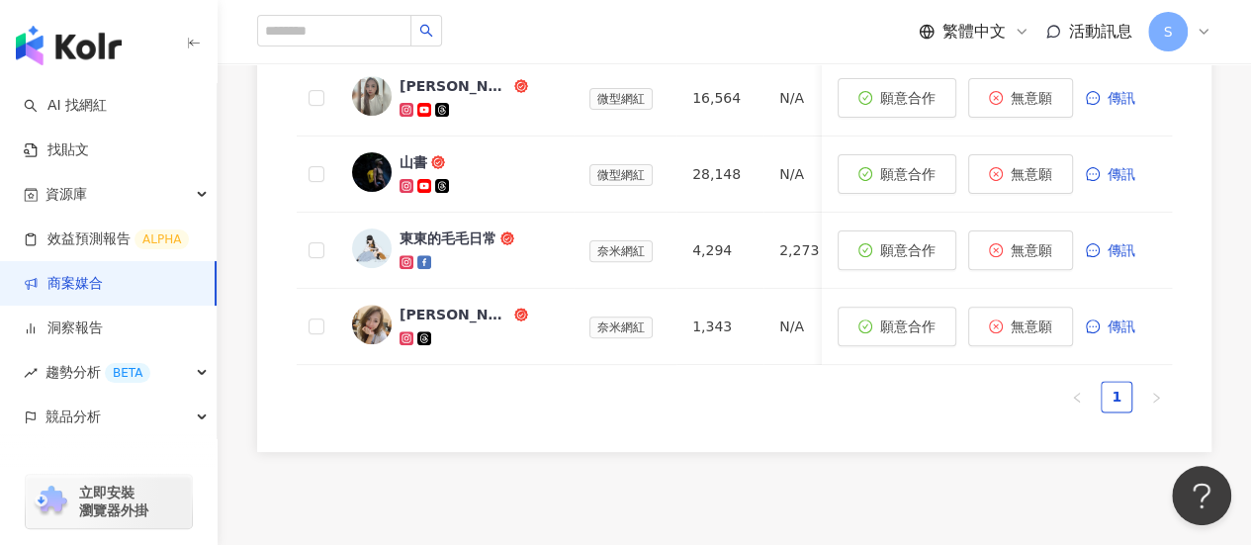
scroll to position [981, 0]
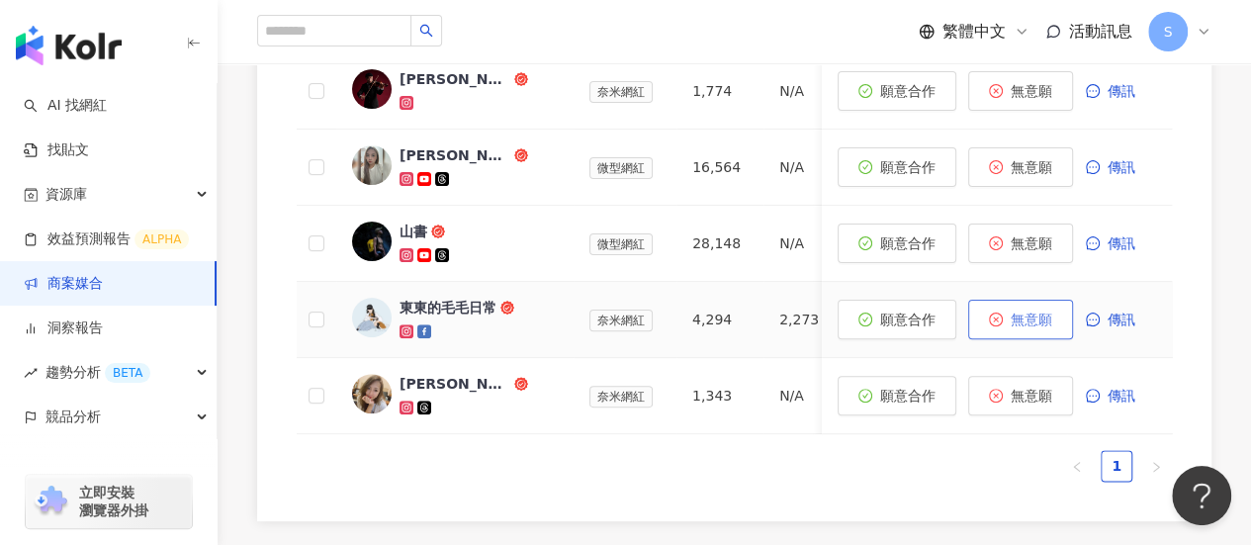
click at [1014, 311] on span "無意願" at bounding box center [1032, 319] width 42 height 16
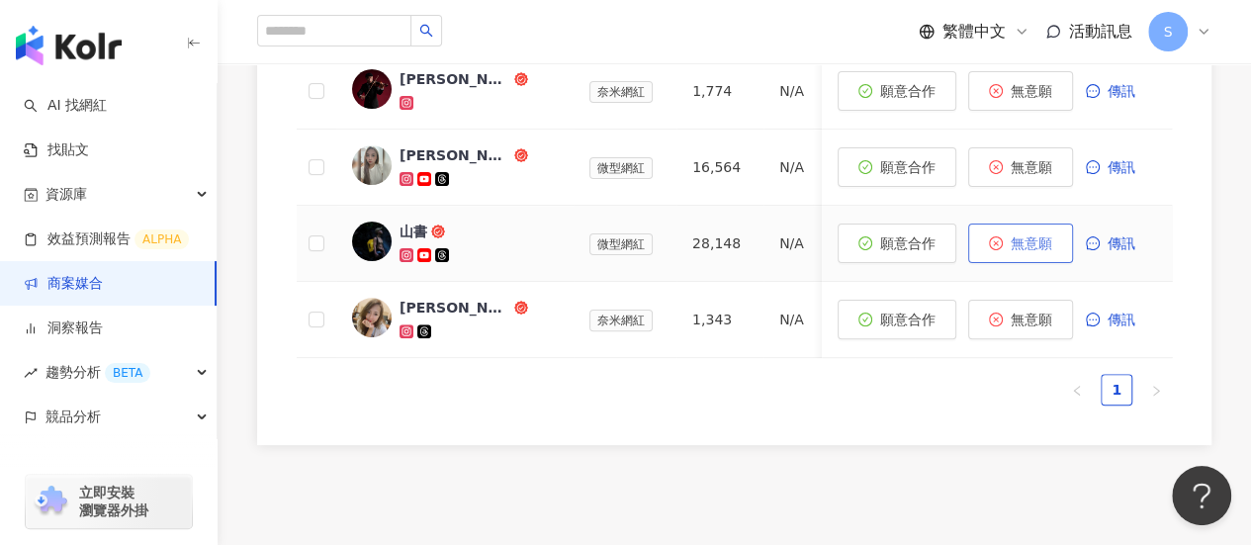
click at [1010, 234] on button "無意願" at bounding box center [1020, 243] width 105 height 40
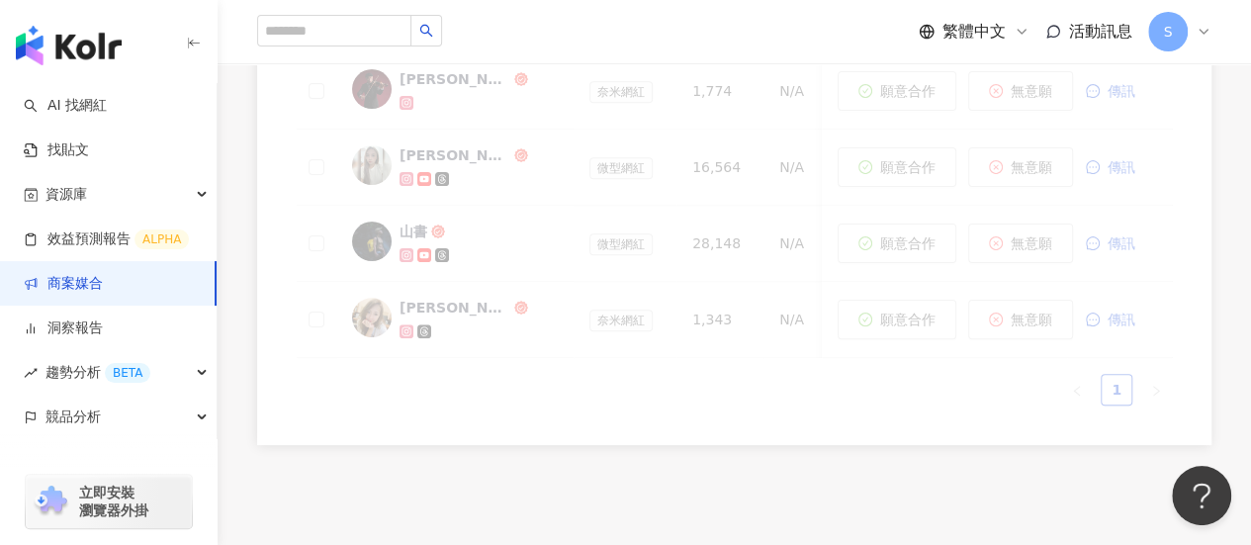
scroll to position [882, 0]
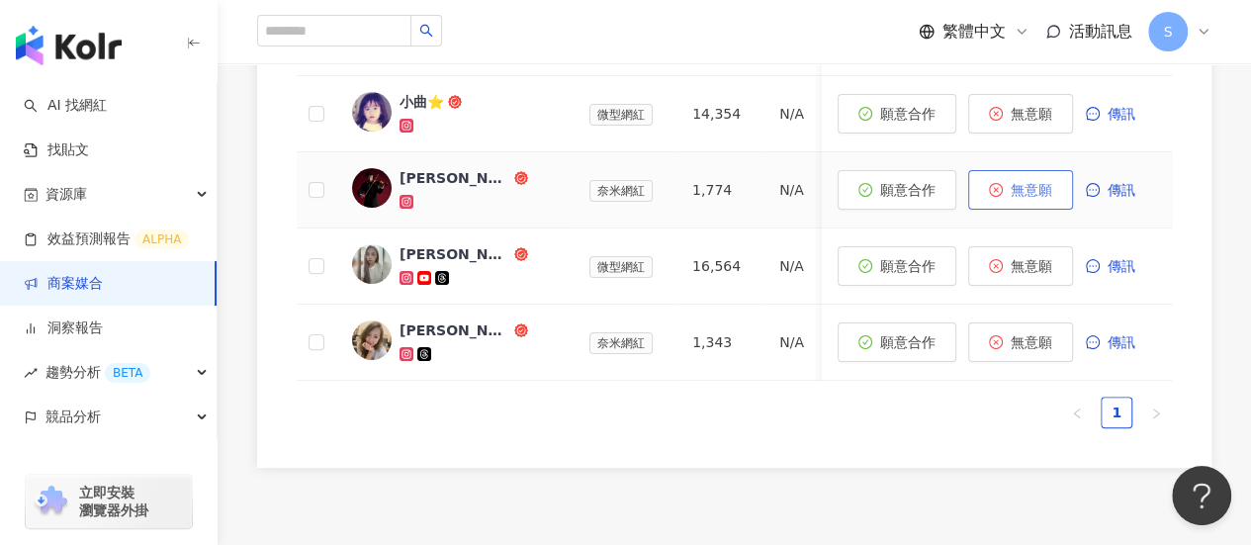
click at [1002, 183] on icon "close-circle" at bounding box center [996, 190] width 14 height 14
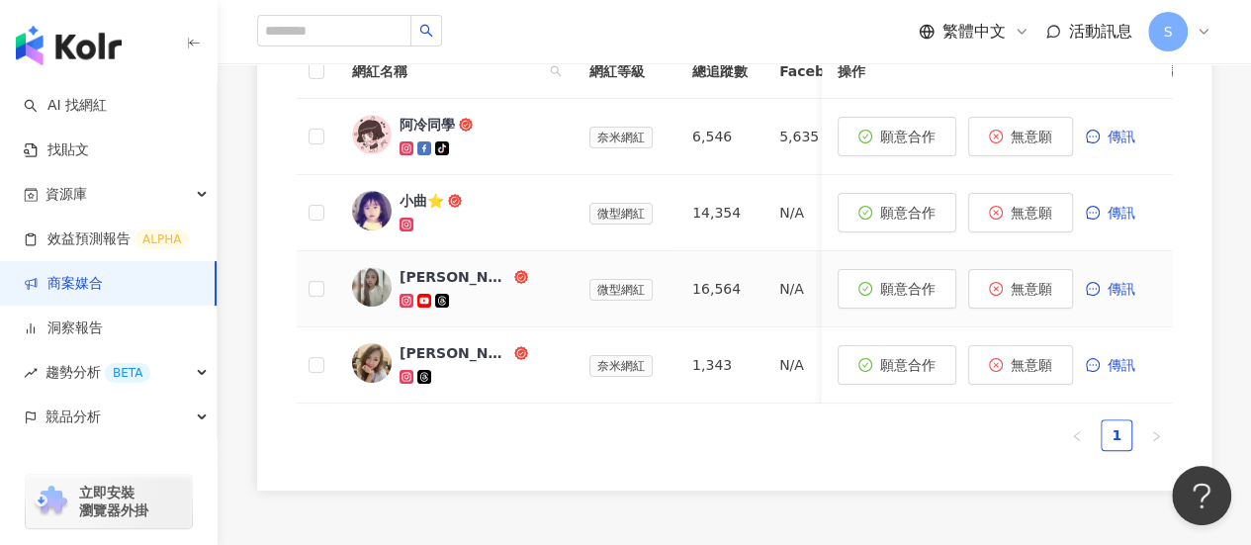
scroll to position [684, 0]
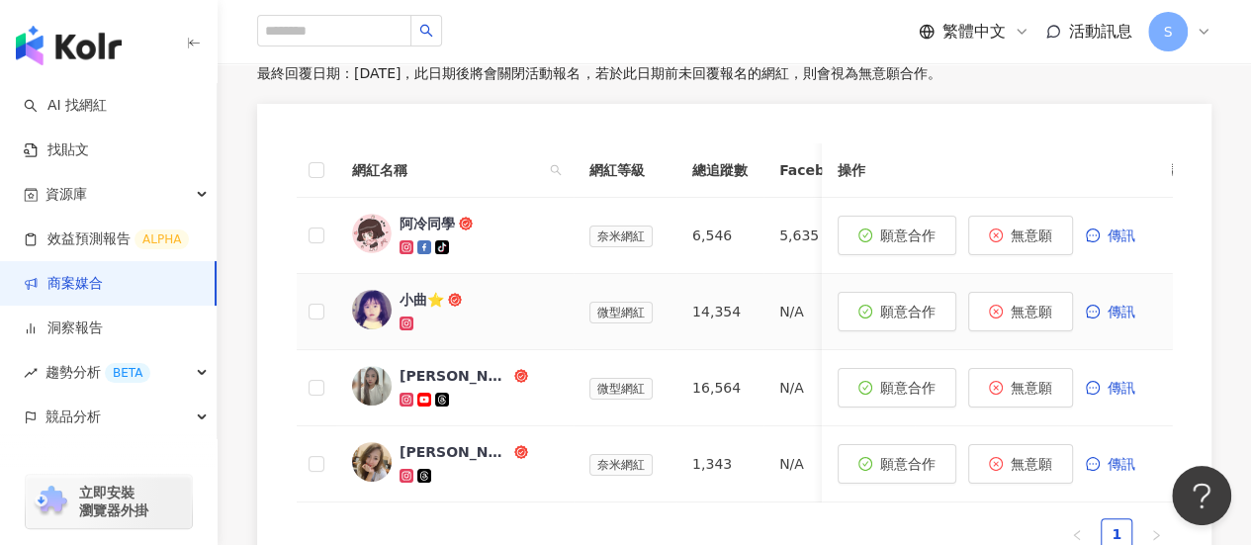
click at [398, 290] on link "小曲⭐️" at bounding box center [455, 312] width 206 height 44
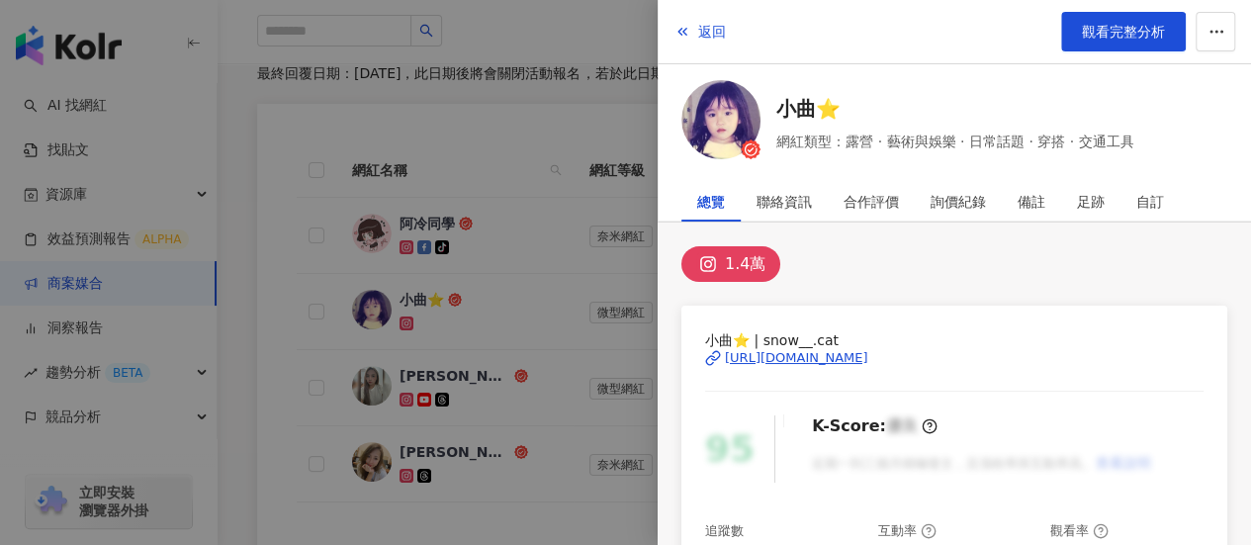
click at [740, 361] on div "[URL][DOMAIN_NAME]" at bounding box center [796, 358] width 143 height 18
click at [837, 260] on div "1.4萬" at bounding box center [954, 264] width 546 height 36
click at [576, 258] on div at bounding box center [625, 272] width 1251 height 545
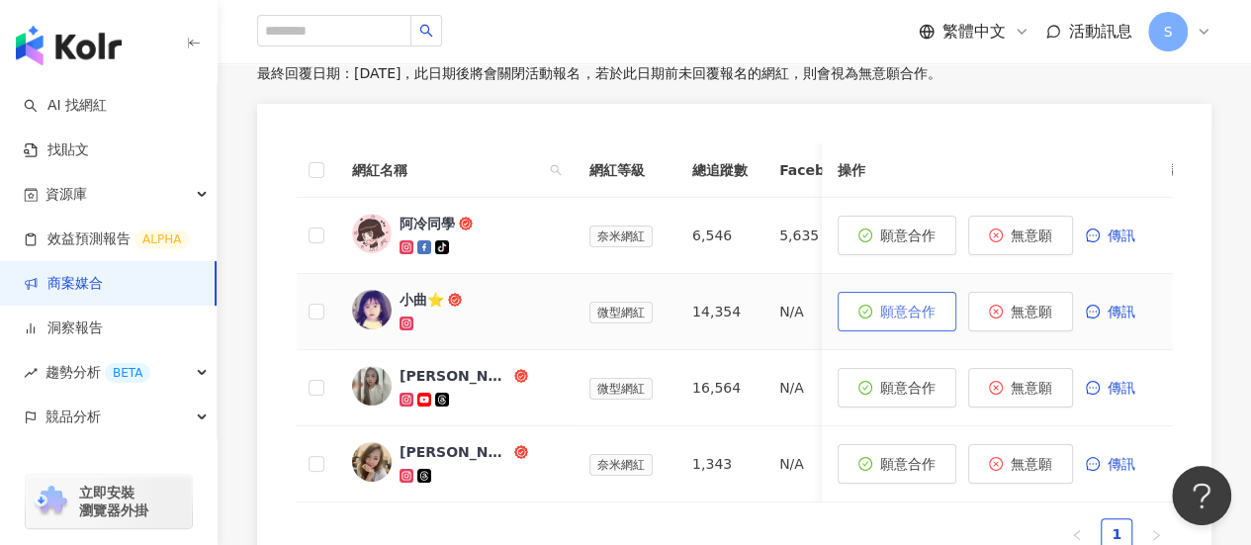
click at [913, 304] on span "願意合作" at bounding box center [907, 312] width 55 height 16
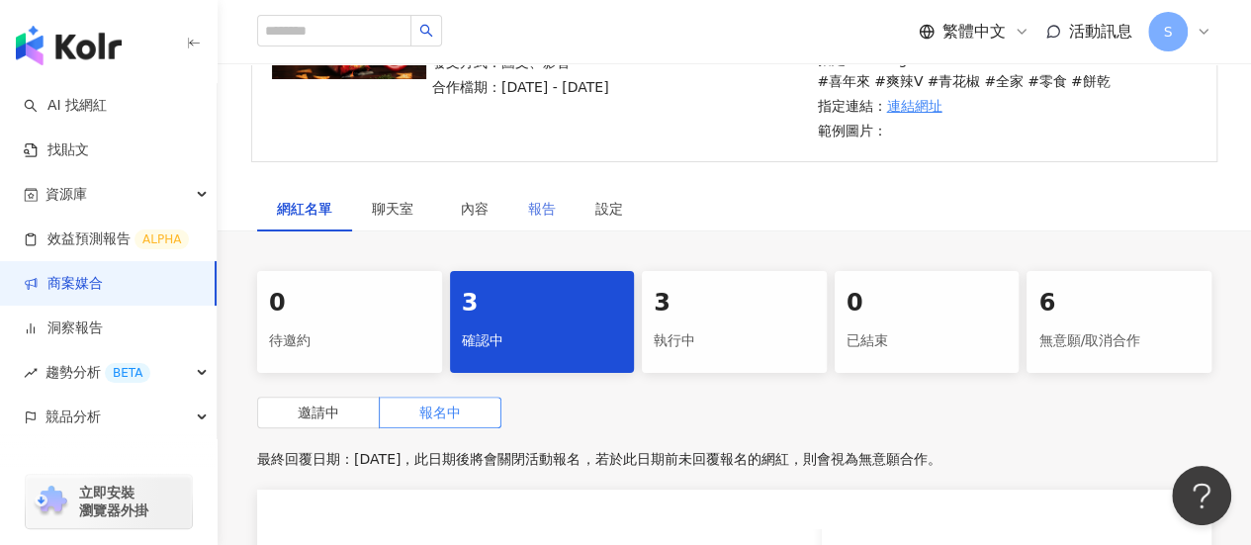
scroll to position [282, 0]
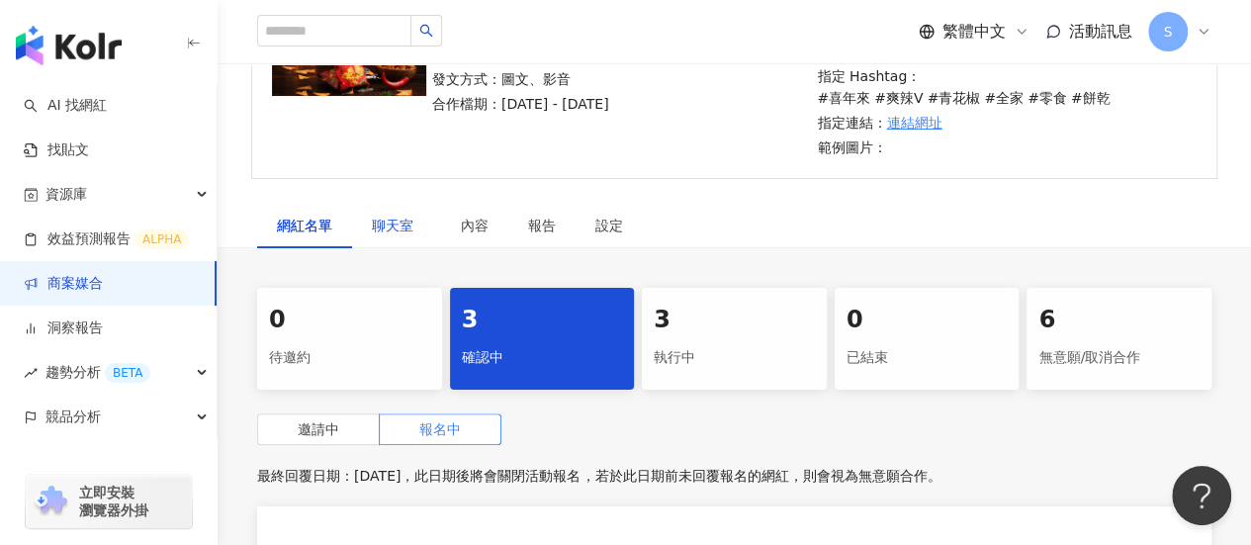
click at [392, 219] on span "聊天室" at bounding box center [396, 226] width 49 height 14
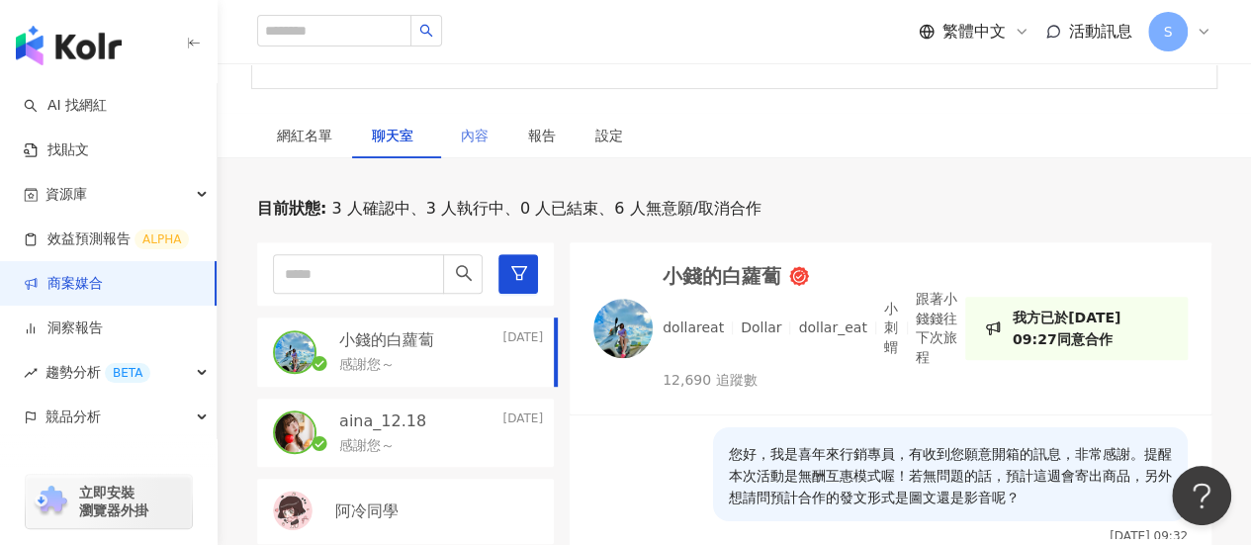
scroll to position [480, 0]
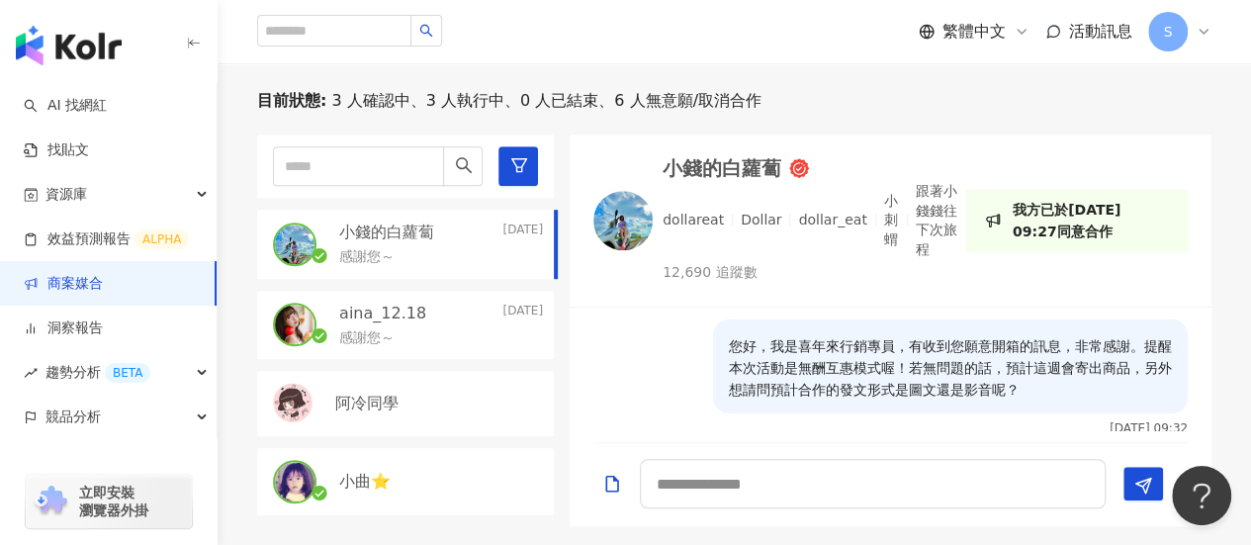
click at [429, 221] on p "小錢的白蘿蔔" at bounding box center [386, 232] width 95 height 22
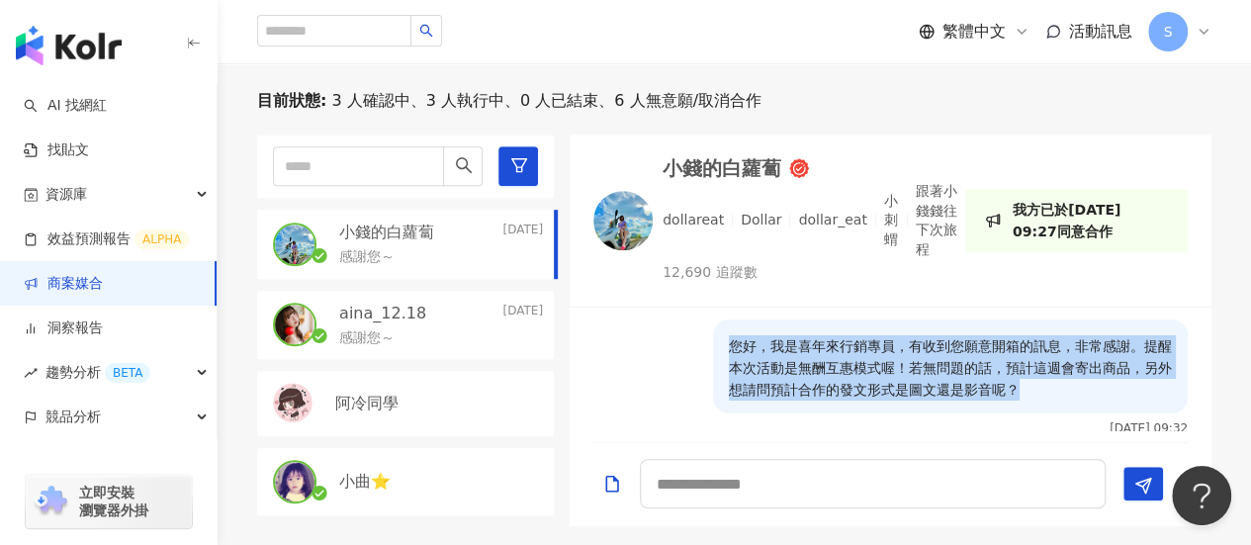
drag, startPoint x: 1008, startPoint y: 375, endPoint x: 712, endPoint y: 319, distance: 300.8
click at [713, 319] on div "您好，我是喜年來行銷專員，有收到您願意開箱的訊息，非常感謝。提醒本次活動是無酬互惠模式喔！若無問題的話，預計這週會寄出商品，另外想請問預計合作的發文形式是圖文…" at bounding box center [950, 366] width 475 height 94
copy p "您好，我是喜年來行銷專員，有收到您願意開箱的訊息，非常感謝。提醒本次活動是無酬互惠模式喔！若無問題的話，預計這週會寄出商品，另外想請問預計合作的發文形式是圖文…"
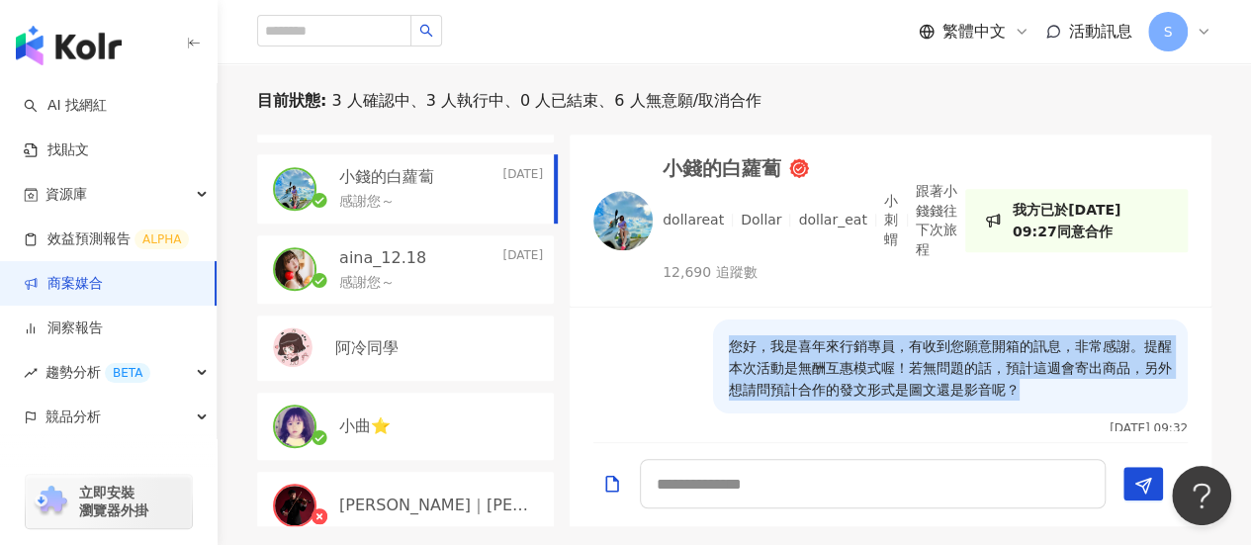
scroll to position [99, 0]
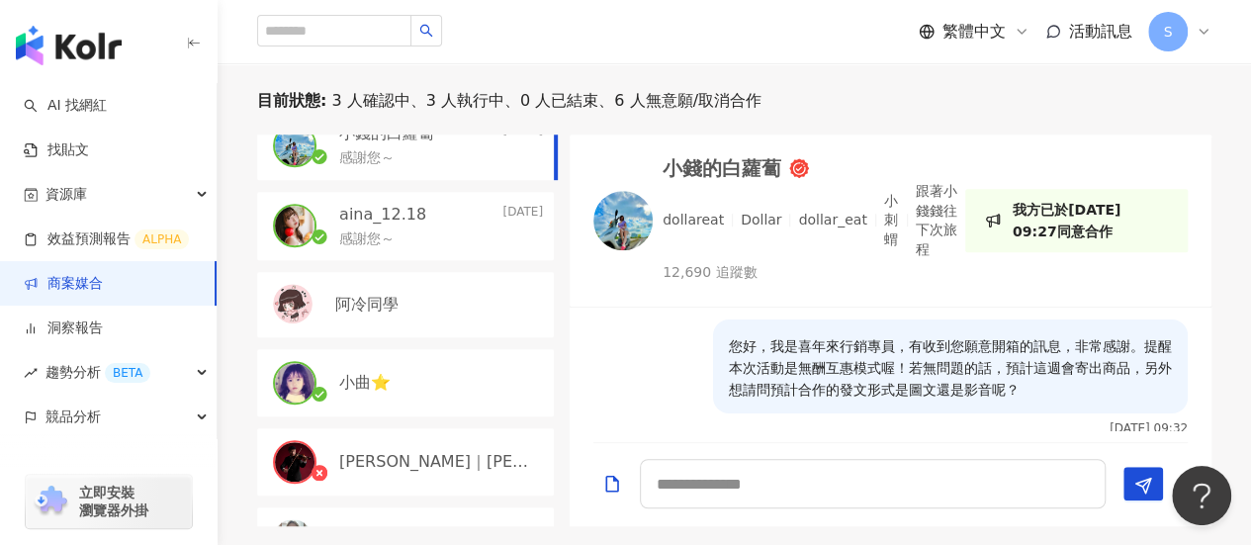
click at [423, 372] on div "小曲⭐️" at bounding box center [441, 383] width 204 height 22
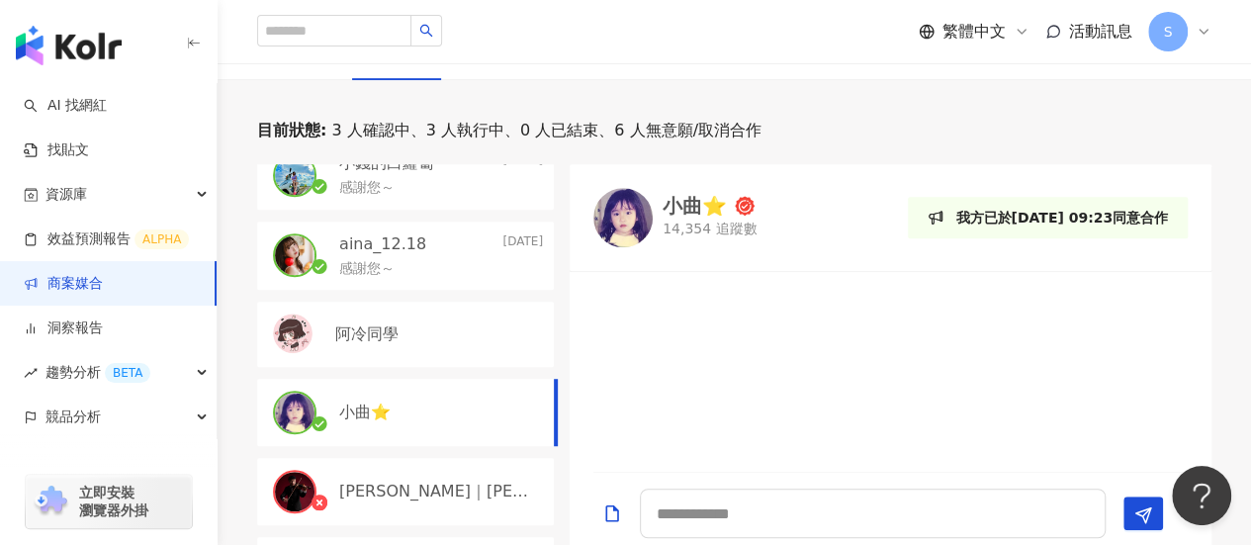
scroll to position [480, 0]
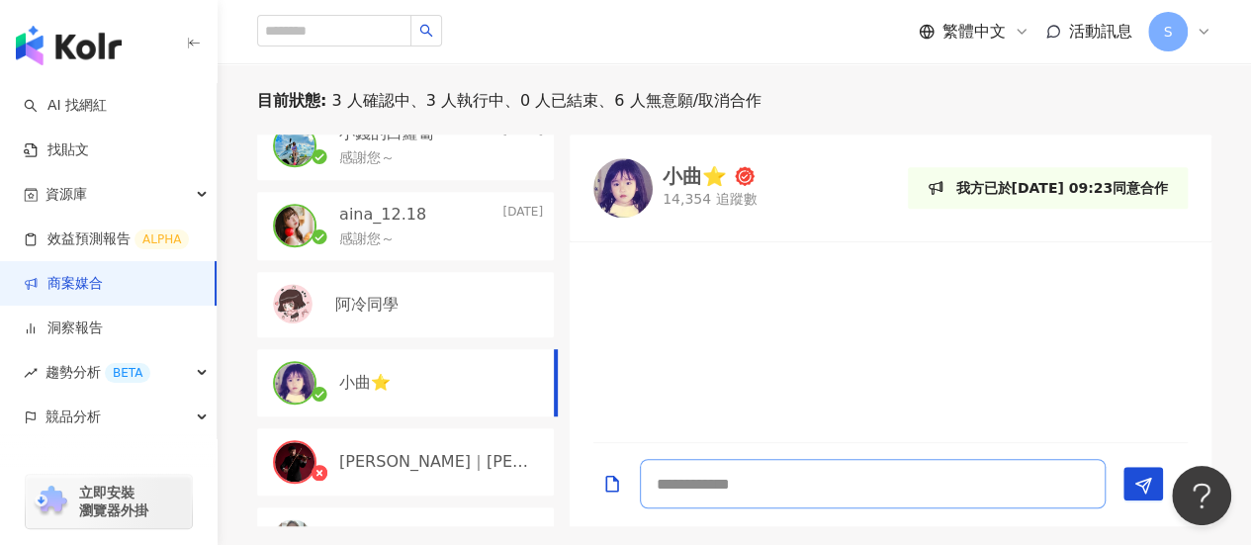
click at [714, 466] on textarea at bounding box center [873, 483] width 466 height 49
paste textarea "**********"
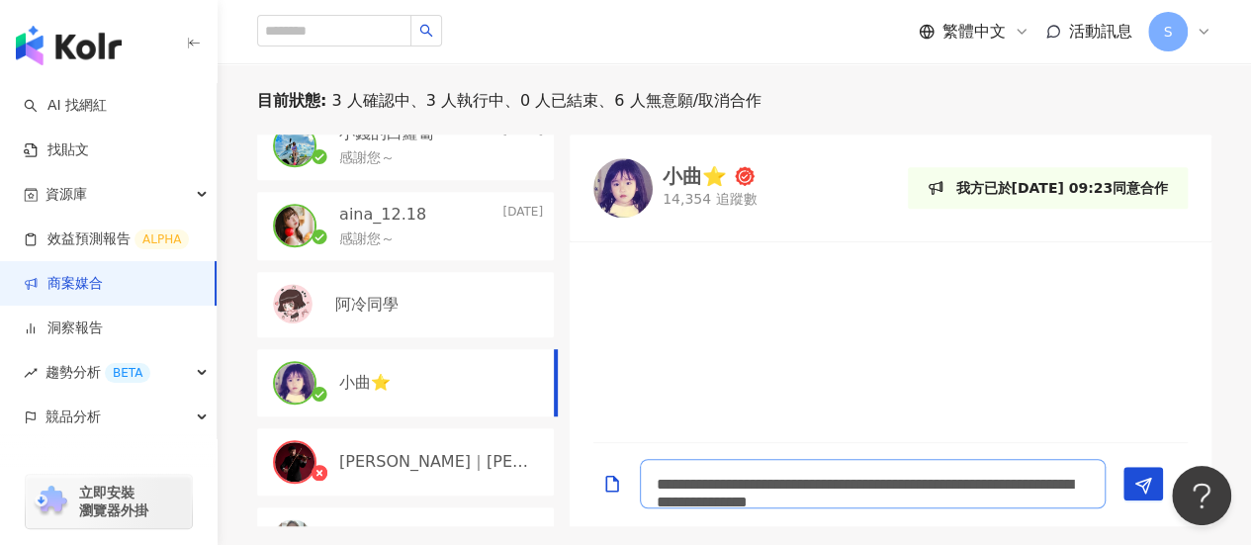
scroll to position [1, 0]
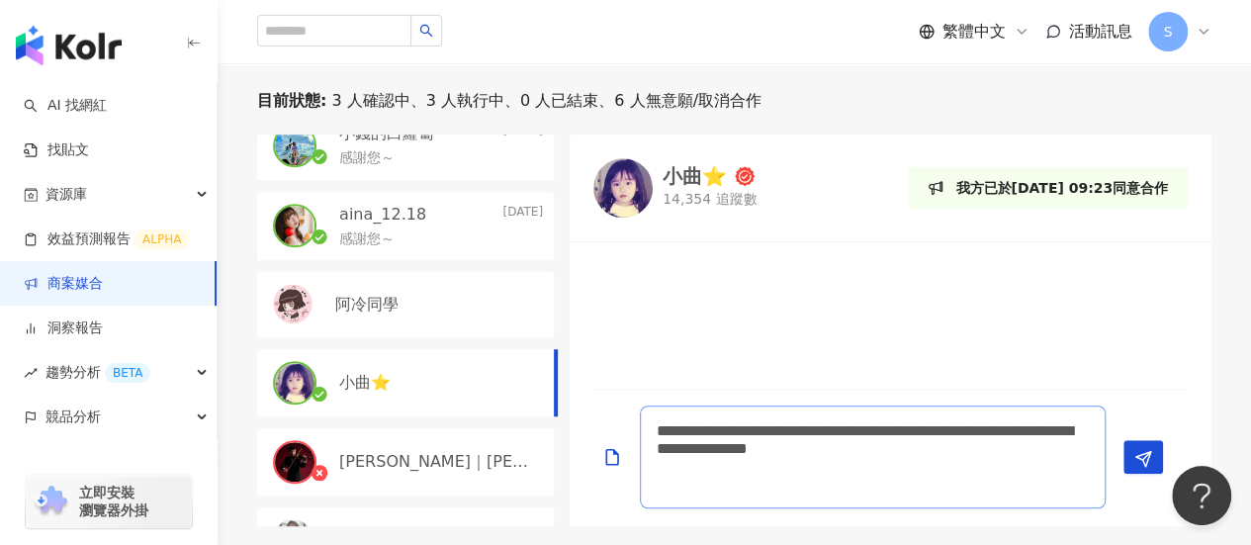
drag, startPoint x: 813, startPoint y: 452, endPoint x: 937, endPoint y: 427, distance: 127.0
click at [937, 427] on textarea "**********" at bounding box center [873, 456] width 466 height 103
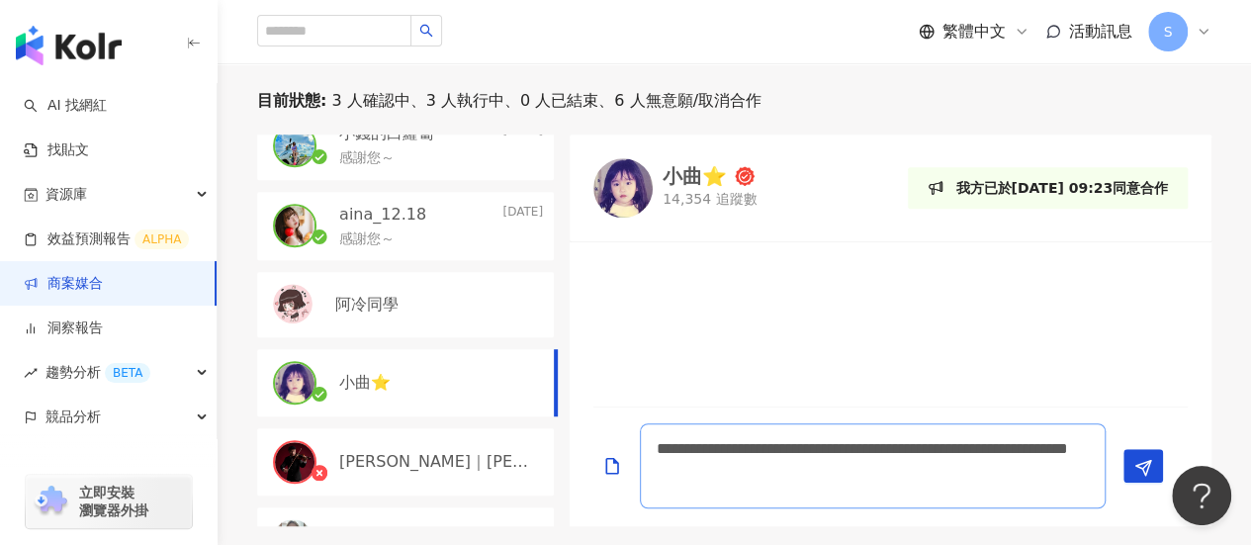
type textarea "**********"
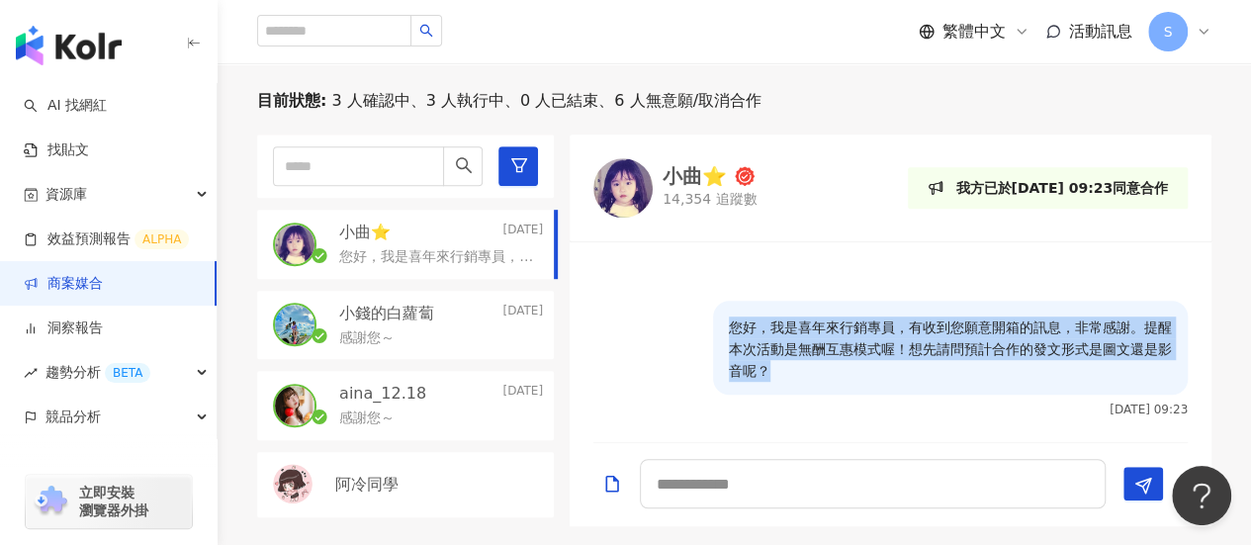
drag, startPoint x: 797, startPoint y: 355, endPoint x: 699, endPoint y: 308, distance: 108.8
click at [699, 308] on div "您好，我是喜年來行銷專員，有收到您願意開箱的訊息，非常感謝。提醒本次活動是無酬互惠模式喔！想先請問預計合作的發文形式是圖文還是影音呢？ [DATE] 09:23" at bounding box center [890, 359] width 594 height 116
copy p "您好，我是喜年來行銷專員，有收到您願意開箱的訊息，非常感謝。提醒本次活動是無酬互惠模式喔！想先請問預計合作的發文形式是圖文還是影音呢？"
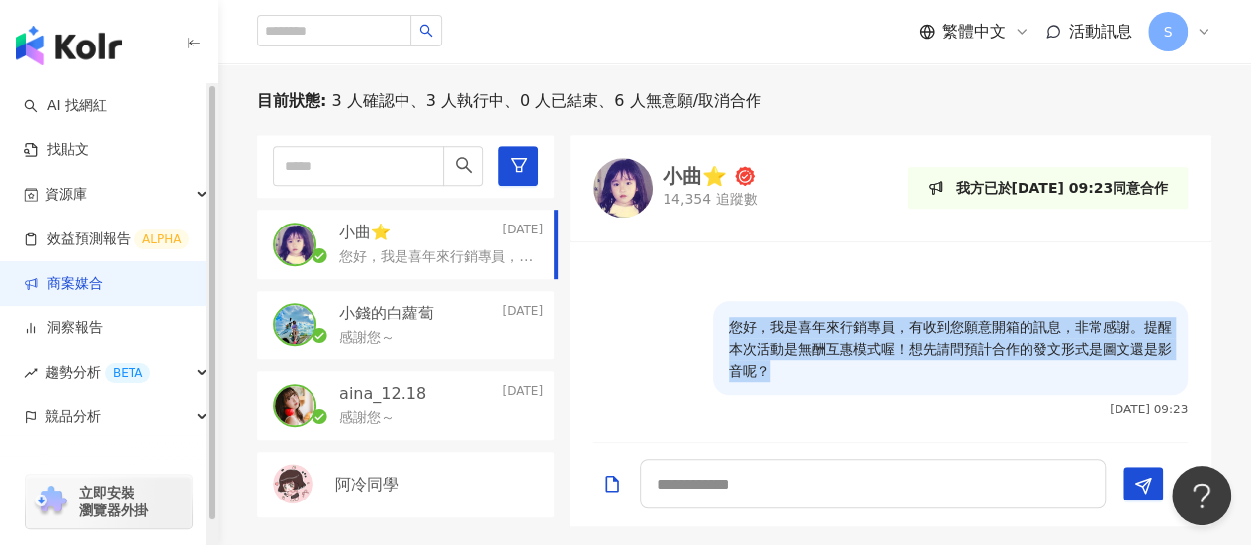
click at [44, 294] on link "商案媒合" at bounding box center [63, 284] width 79 height 20
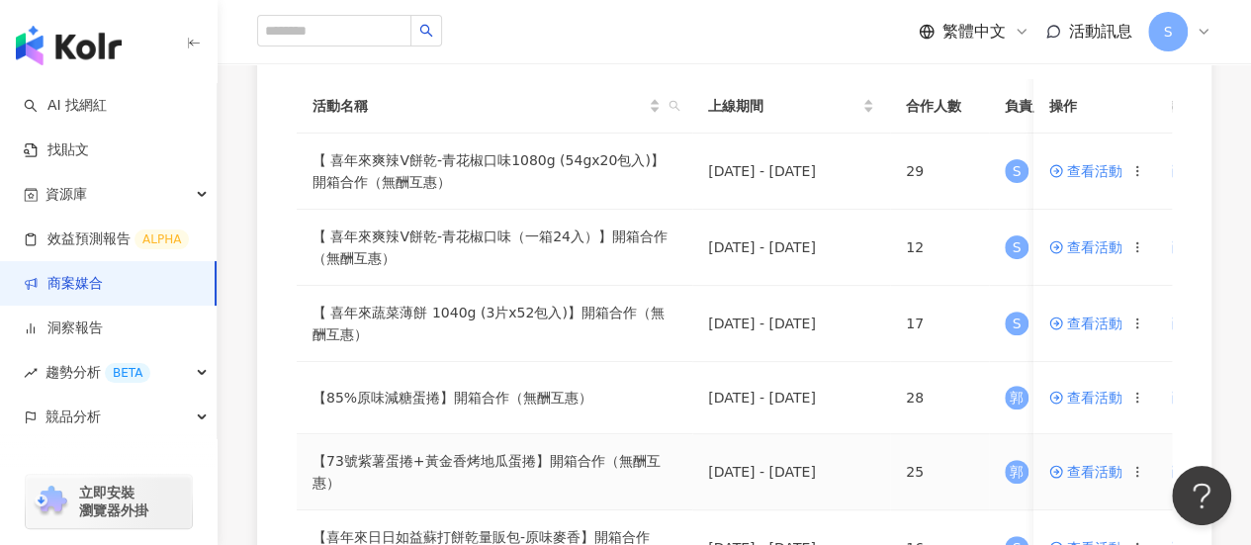
scroll to position [198, 0]
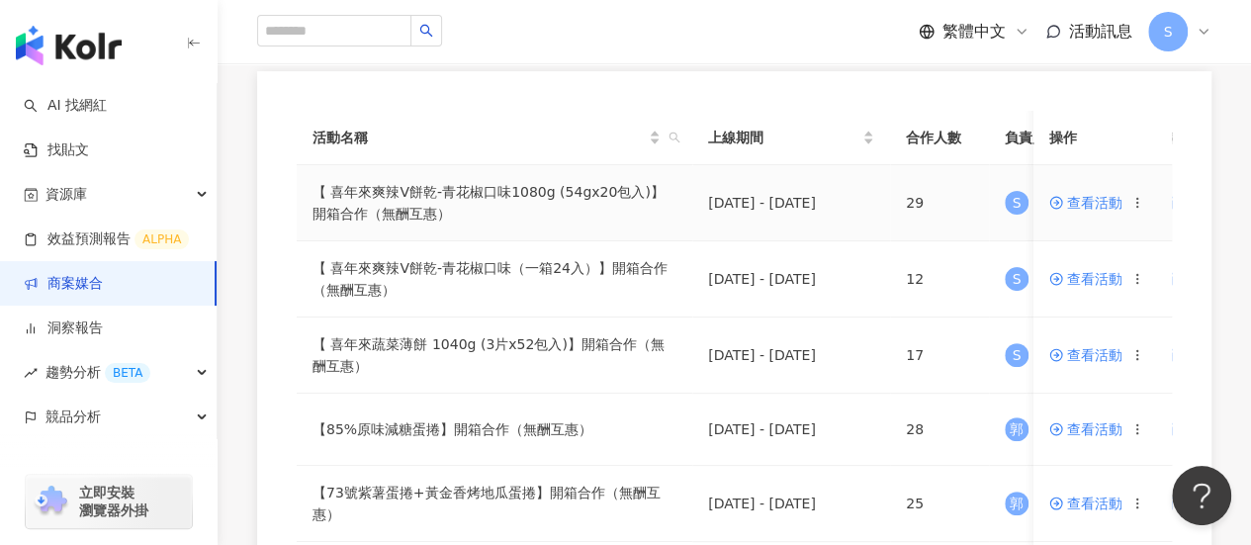
click at [1098, 205] on span "查看活動" at bounding box center [1085, 203] width 73 height 14
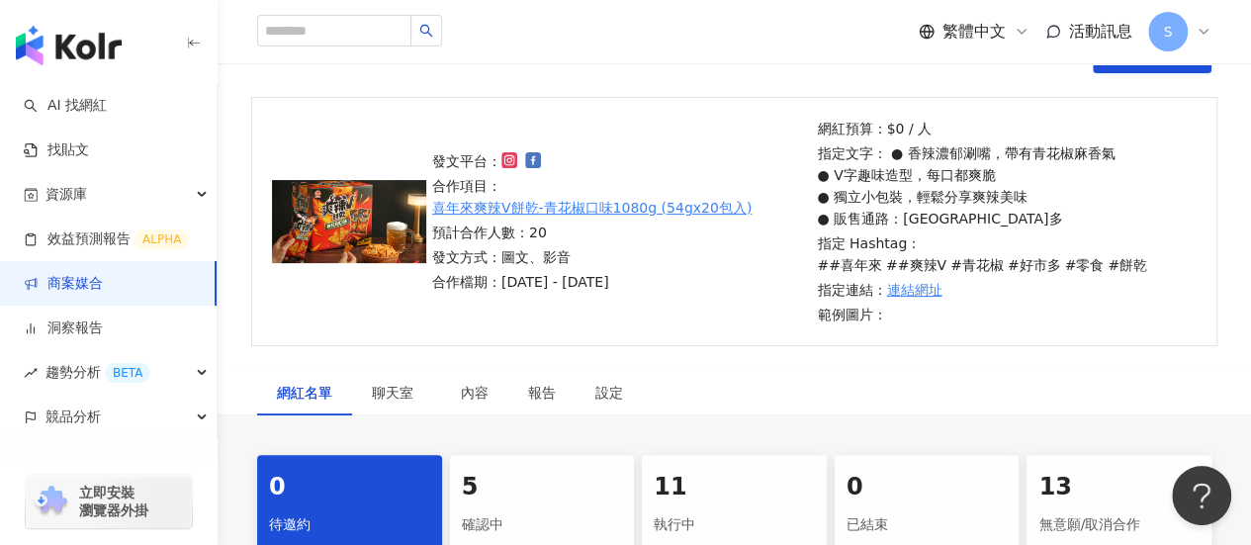
scroll to position [297, 0]
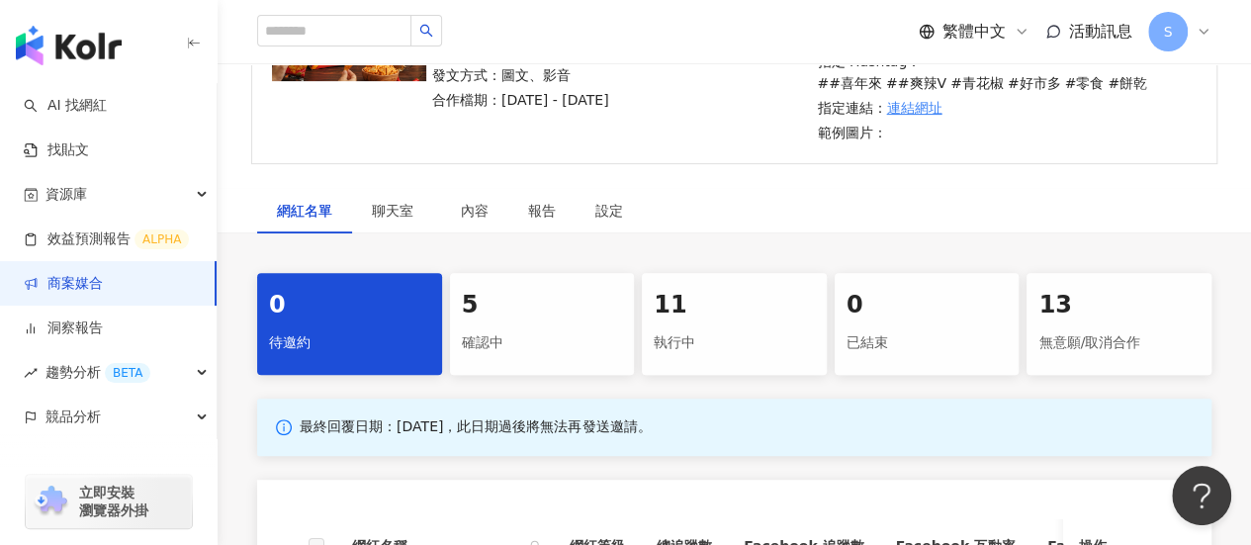
click at [679, 337] on div "執行中" at bounding box center [734, 343] width 161 height 34
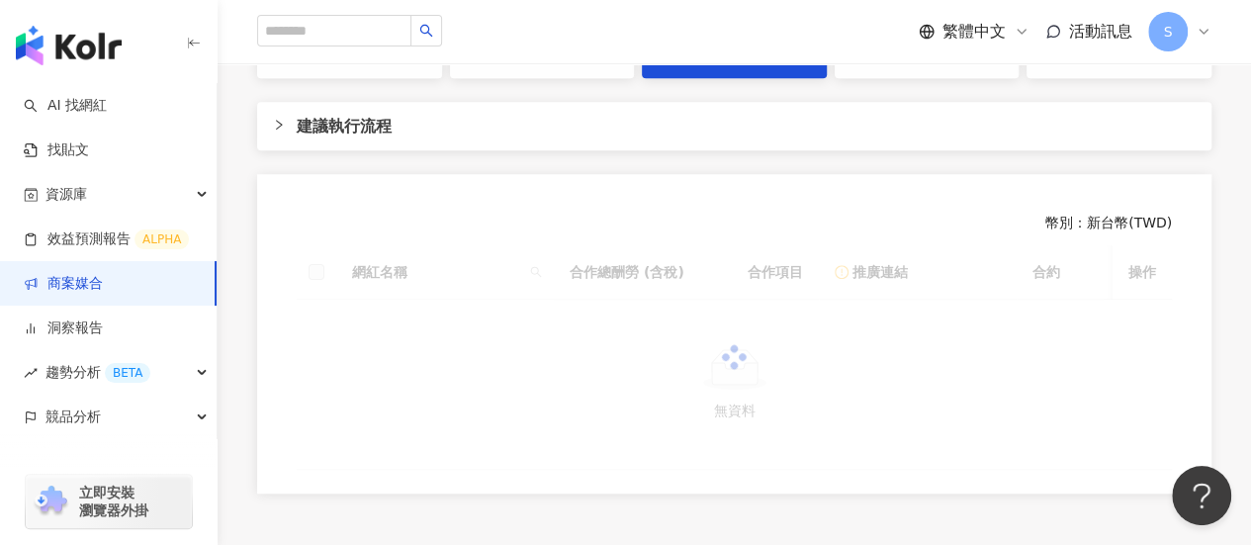
scroll to position [396, 0]
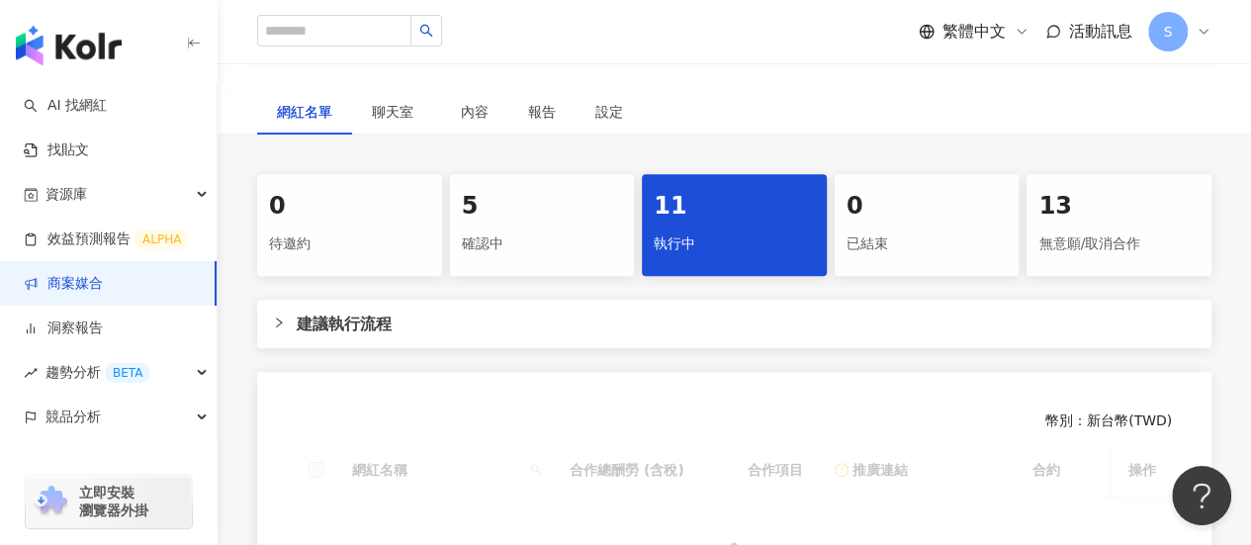
click at [487, 206] on div "5" at bounding box center [542, 207] width 161 height 34
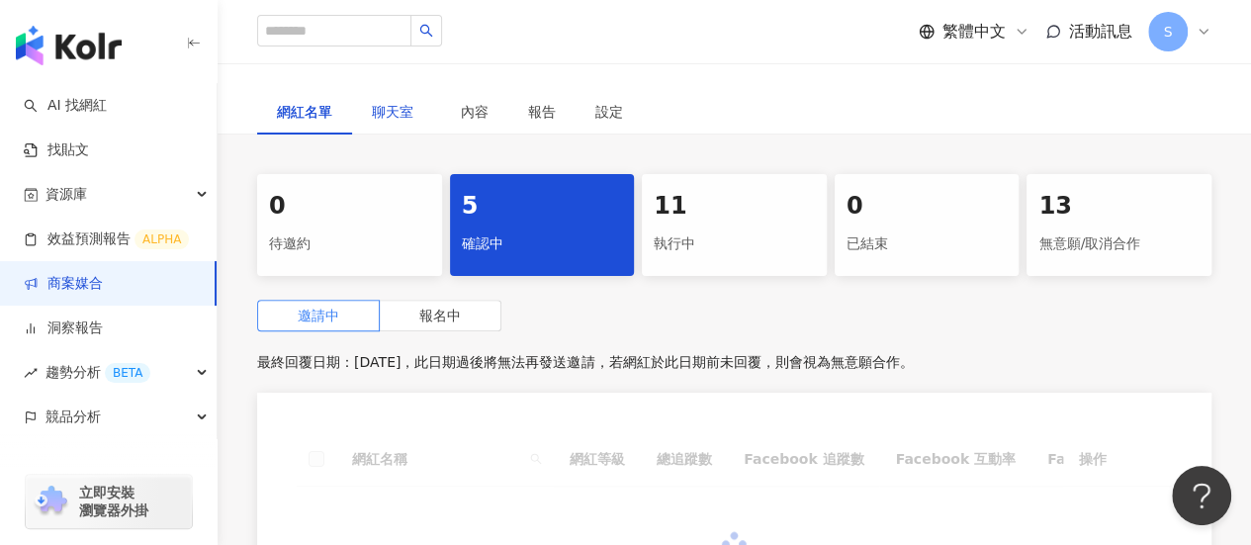
click at [409, 108] on span "聊天室" at bounding box center [396, 112] width 49 height 14
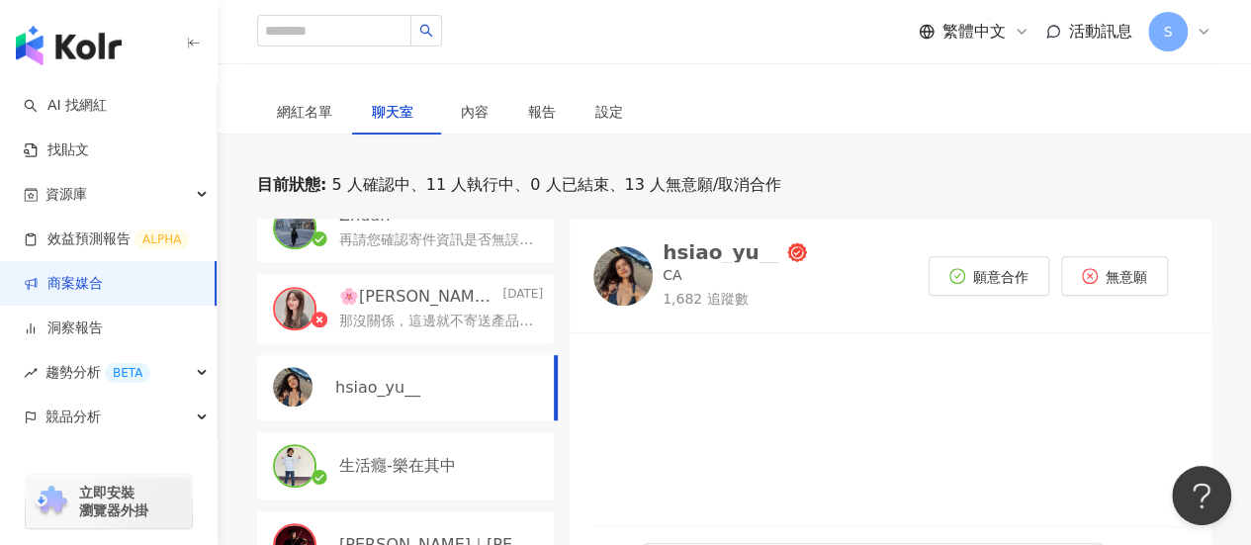
scroll to position [890, 0]
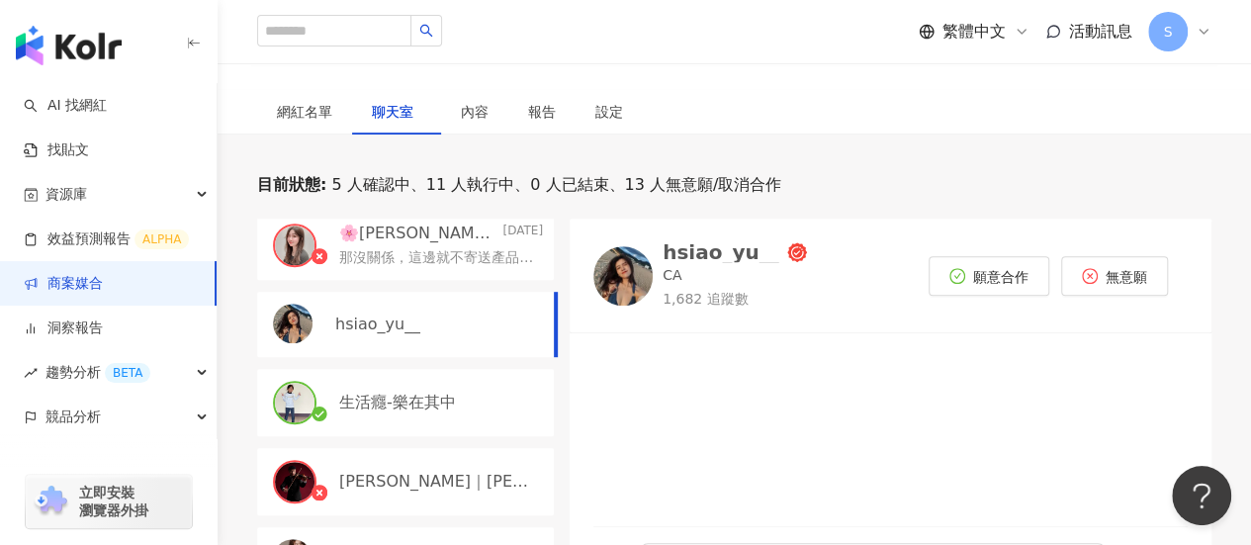
click at [396, 399] on p "生活癮-樂在其中" at bounding box center [397, 403] width 117 height 22
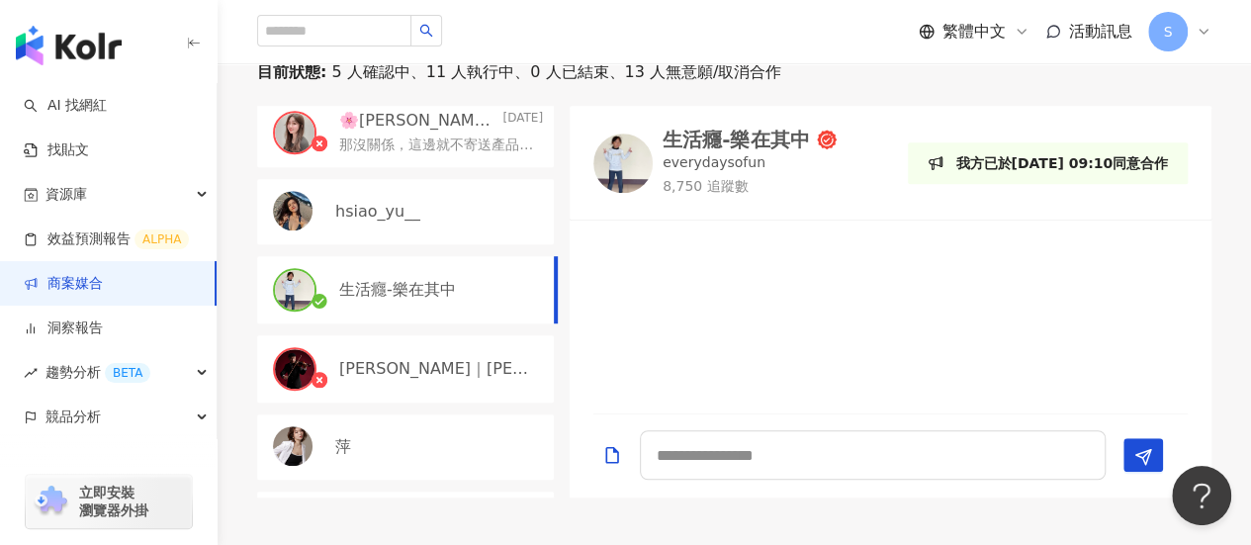
scroll to position [593, 0]
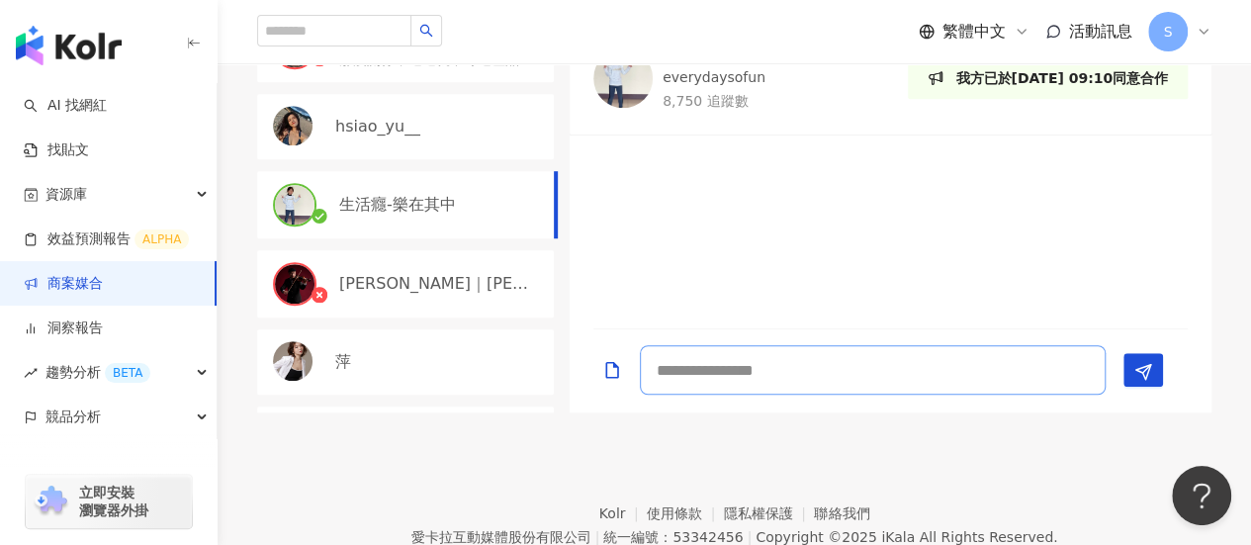
click at [848, 360] on textarea at bounding box center [873, 369] width 466 height 49
paste textarea "**********"
type textarea "**********"
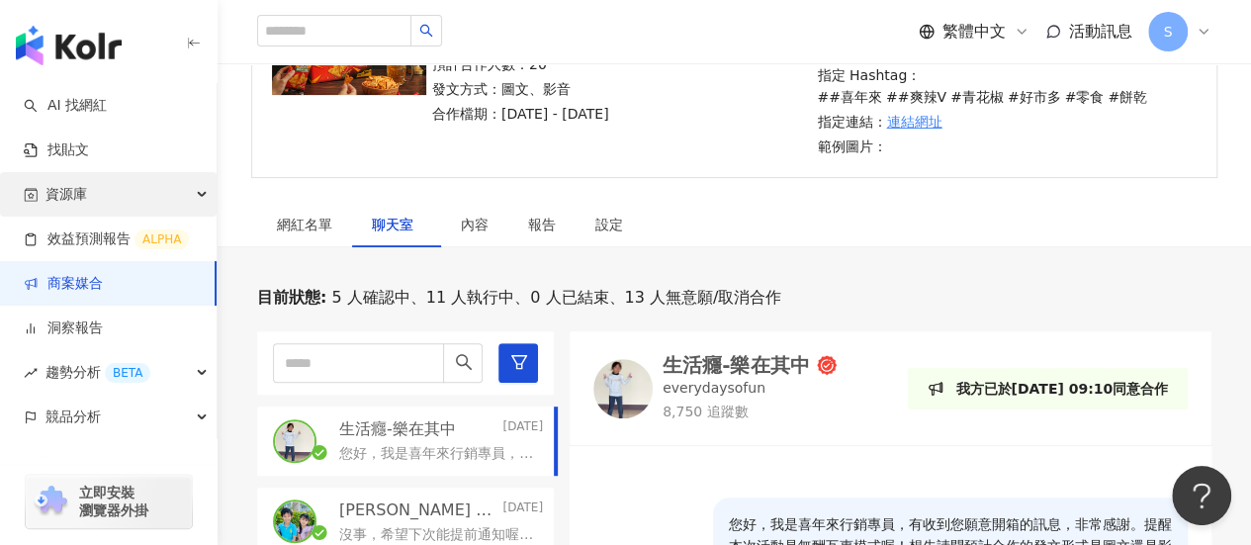
scroll to position [297, 0]
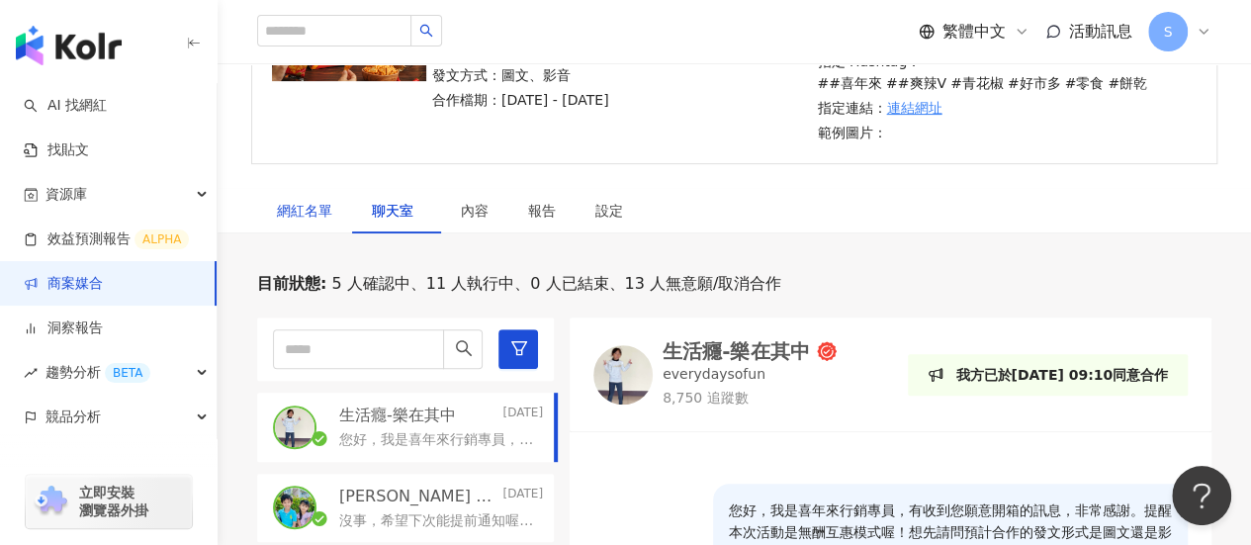
click at [330, 206] on div "網紅名單" at bounding box center [304, 211] width 55 height 22
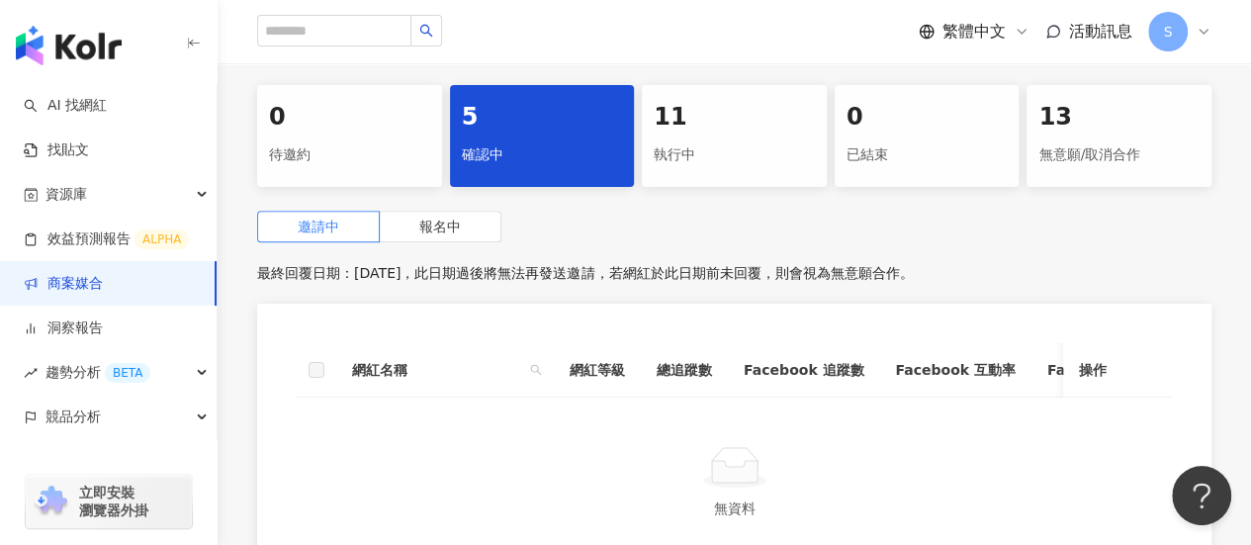
scroll to position [593, 0]
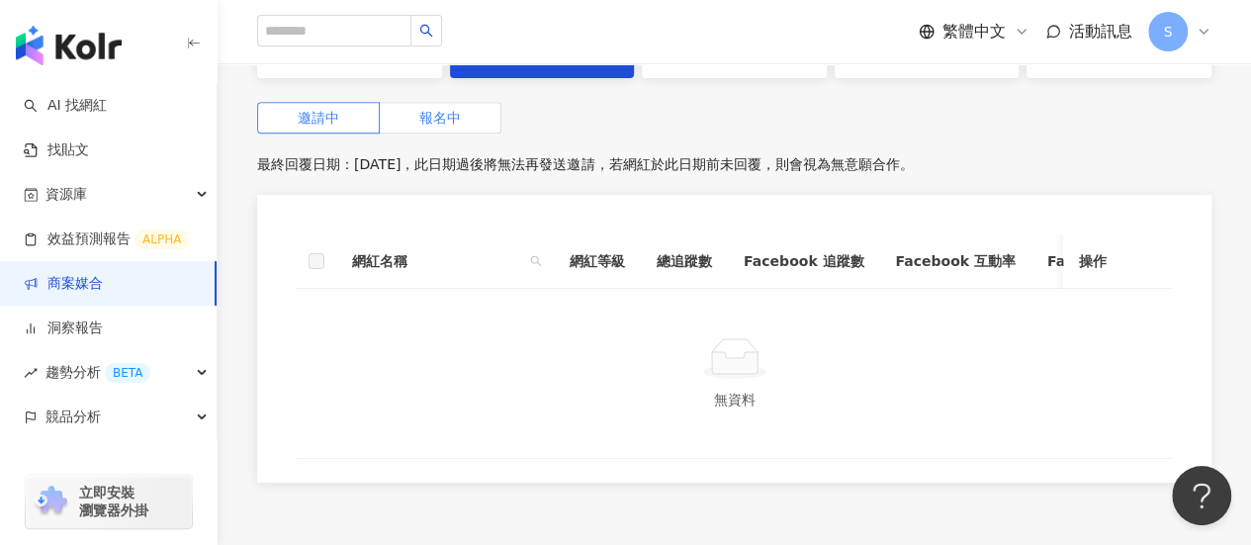
click at [453, 120] on span "報名中" at bounding box center [440, 118] width 42 height 16
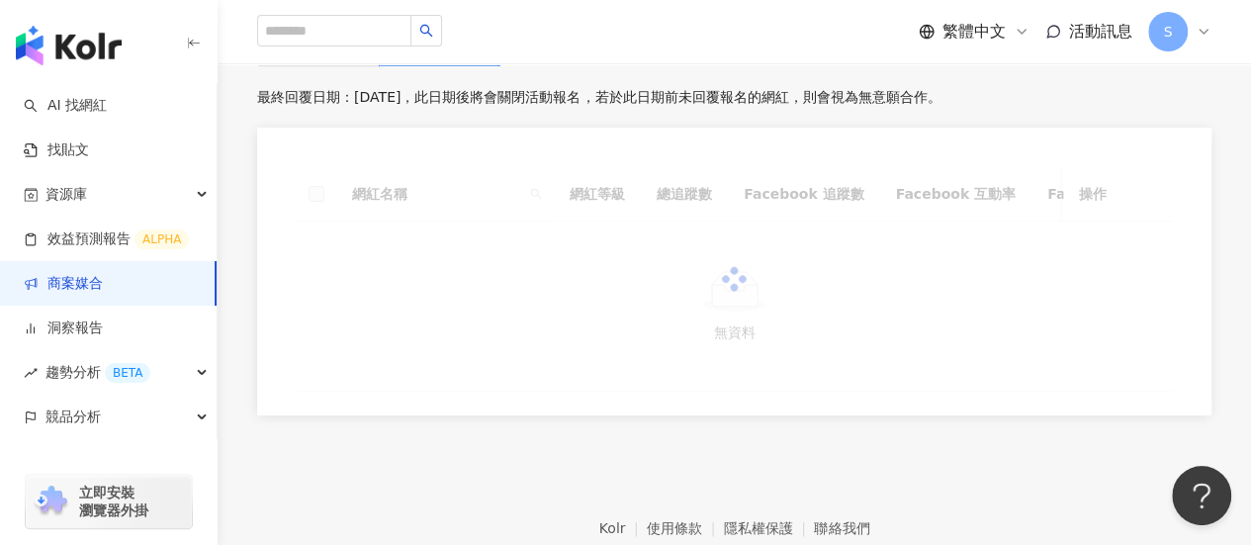
scroll to position [692, 0]
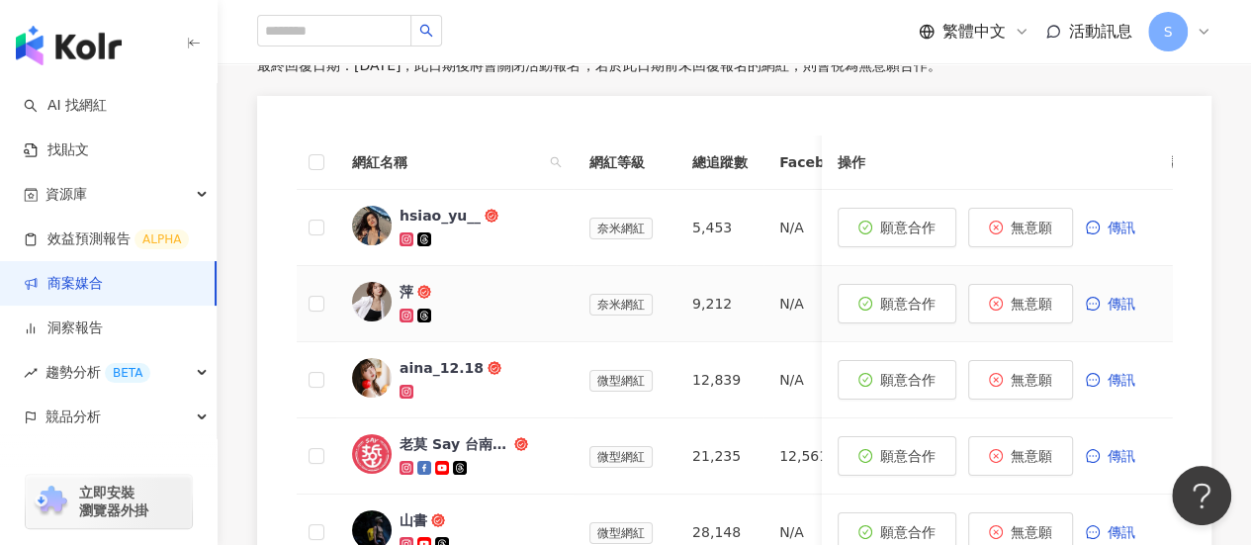
click at [406, 316] on icon at bounding box center [406, 315] width 11 height 11
click at [885, 296] on span "願意合作" at bounding box center [907, 304] width 55 height 16
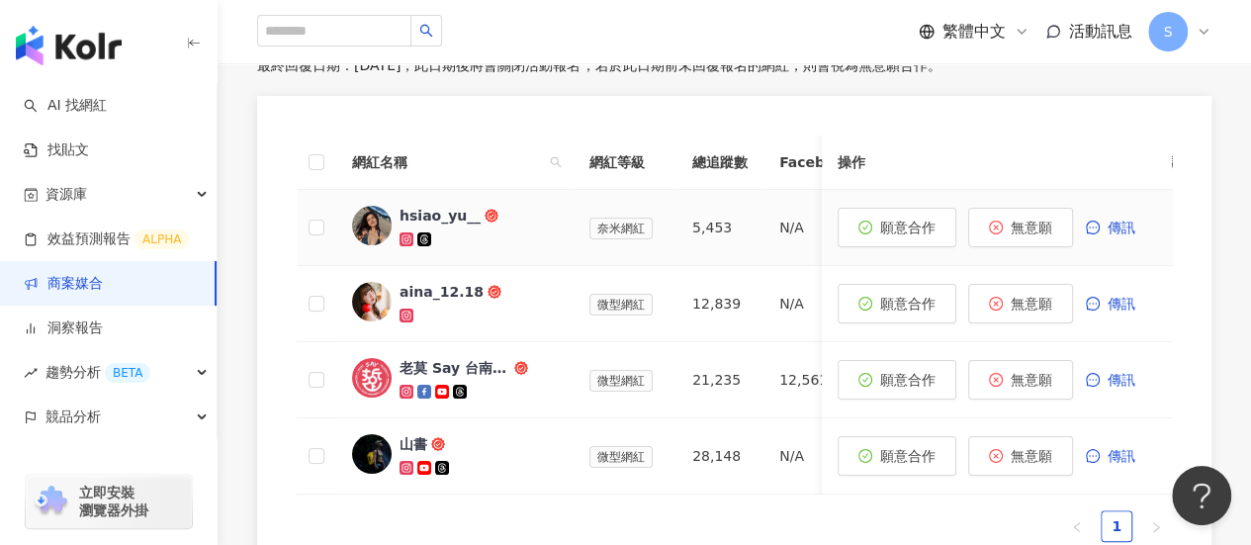
click at [406, 240] on icon at bounding box center [406, 238] width 3 height 3
click at [911, 231] on span "願意合作" at bounding box center [907, 228] width 55 height 16
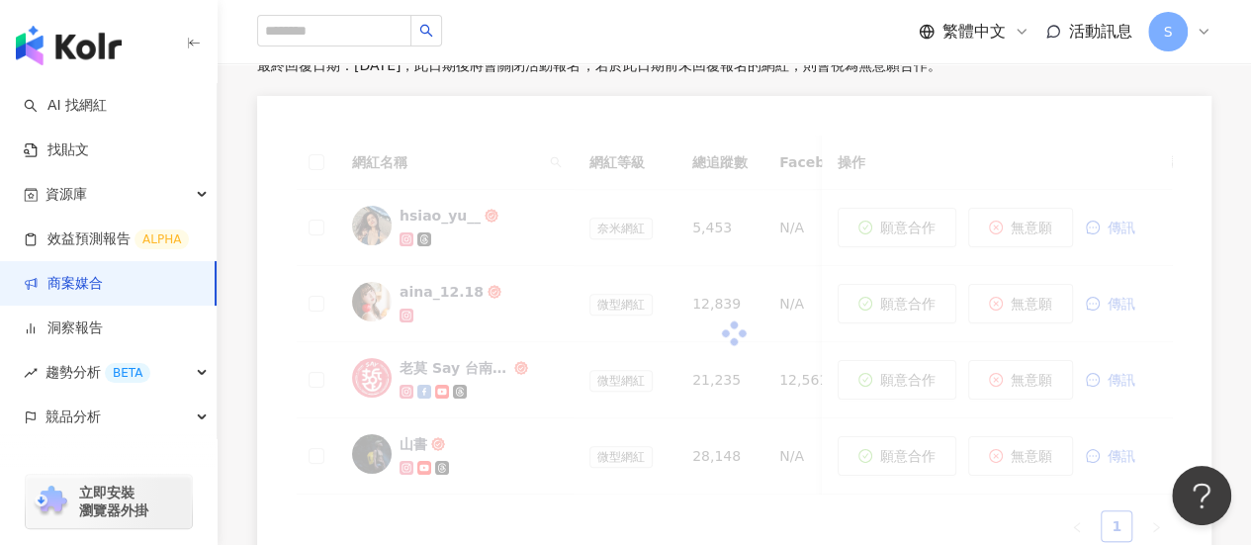
scroll to position [371, 0]
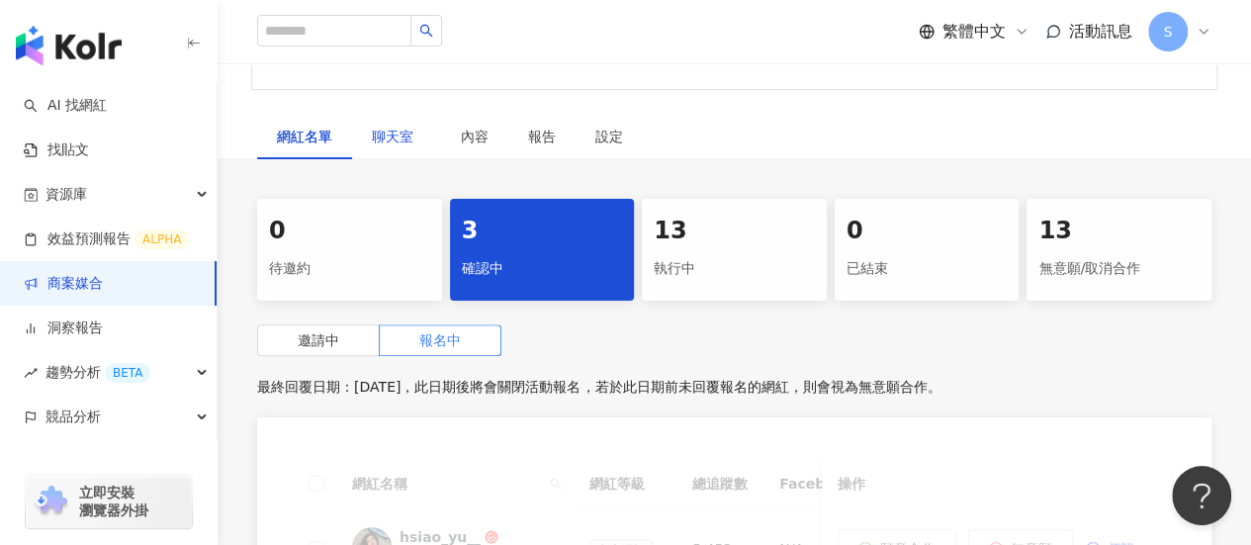
click at [413, 141] on span "聊天室" at bounding box center [396, 137] width 49 height 14
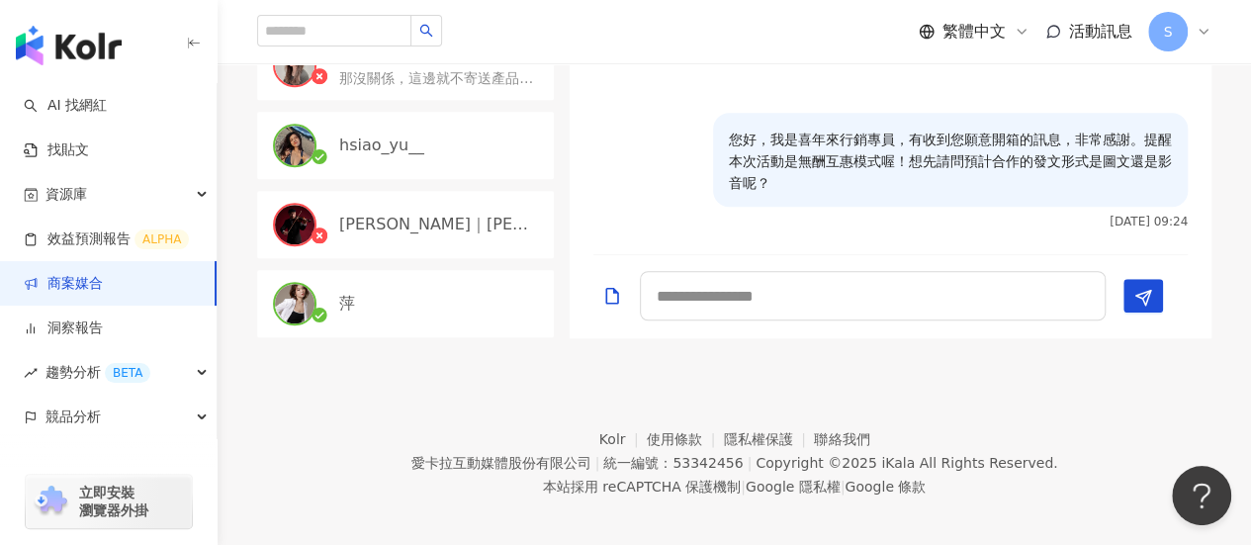
scroll to position [890, 0]
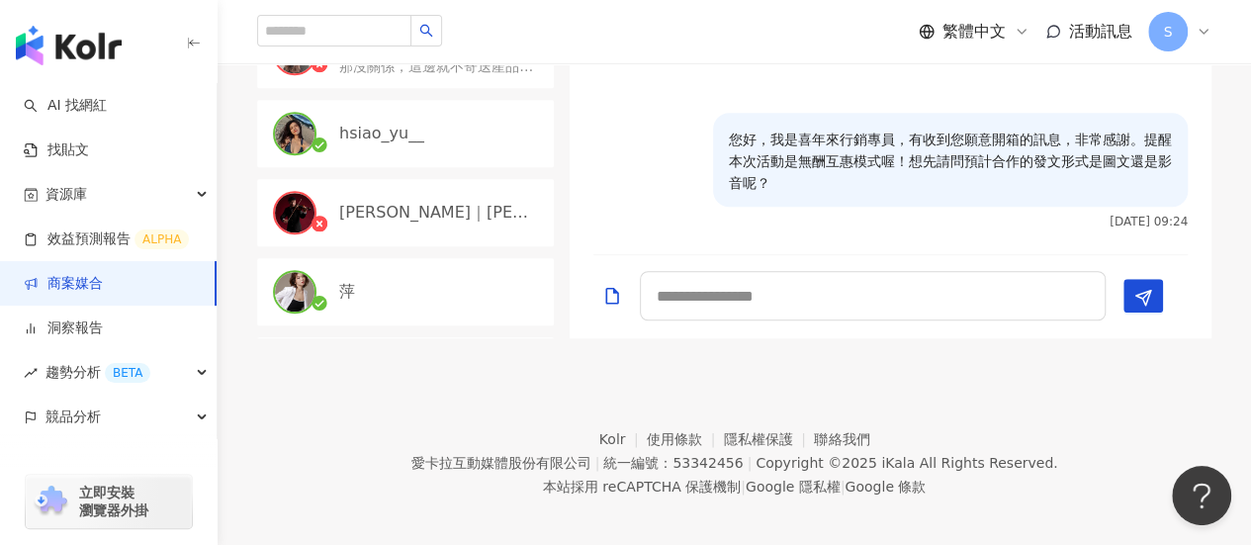
click at [386, 117] on div "hsiao_yu__" at bounding box center [405, 133] width 297 height 67
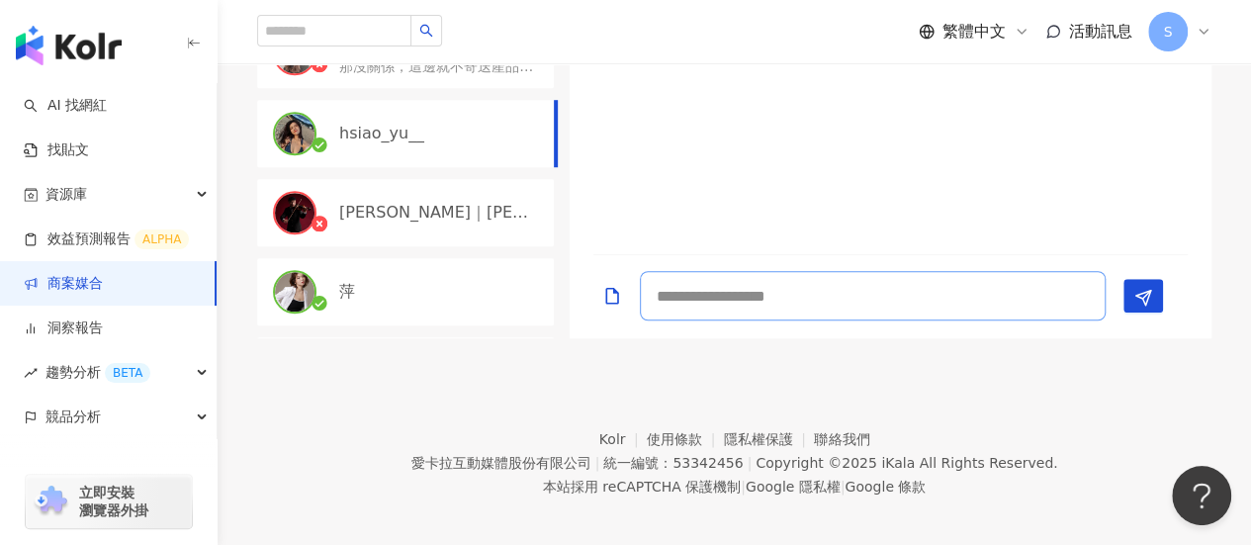
click at [664, 292] on textarea at bounding box center [873, 295] width 466 height 49
paste textarea "**********"
type textarea "**********"
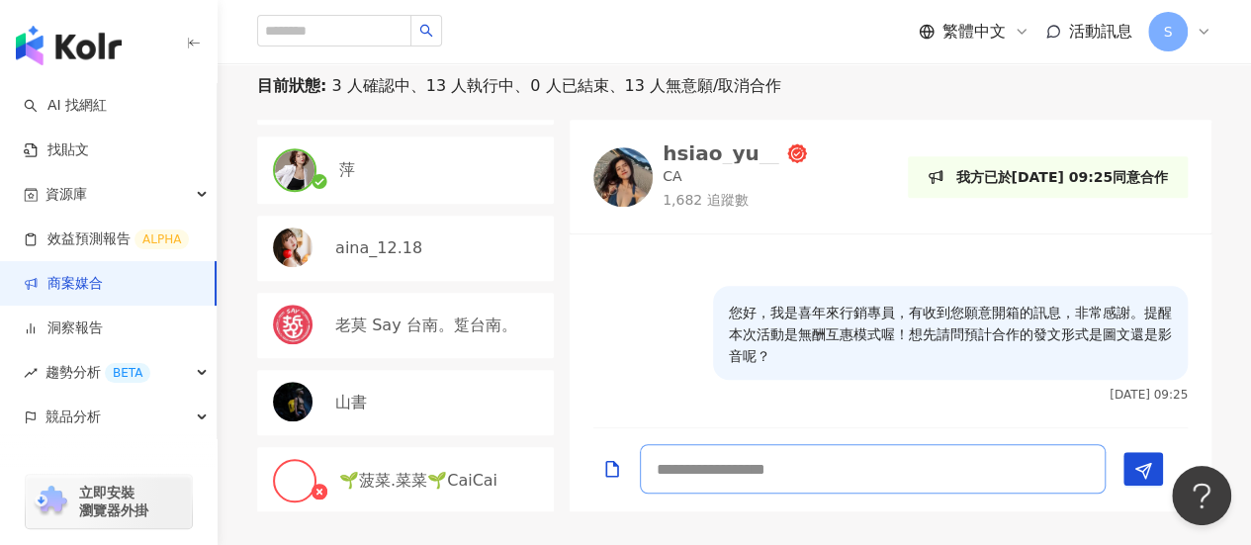
scroll to position [989, 0]
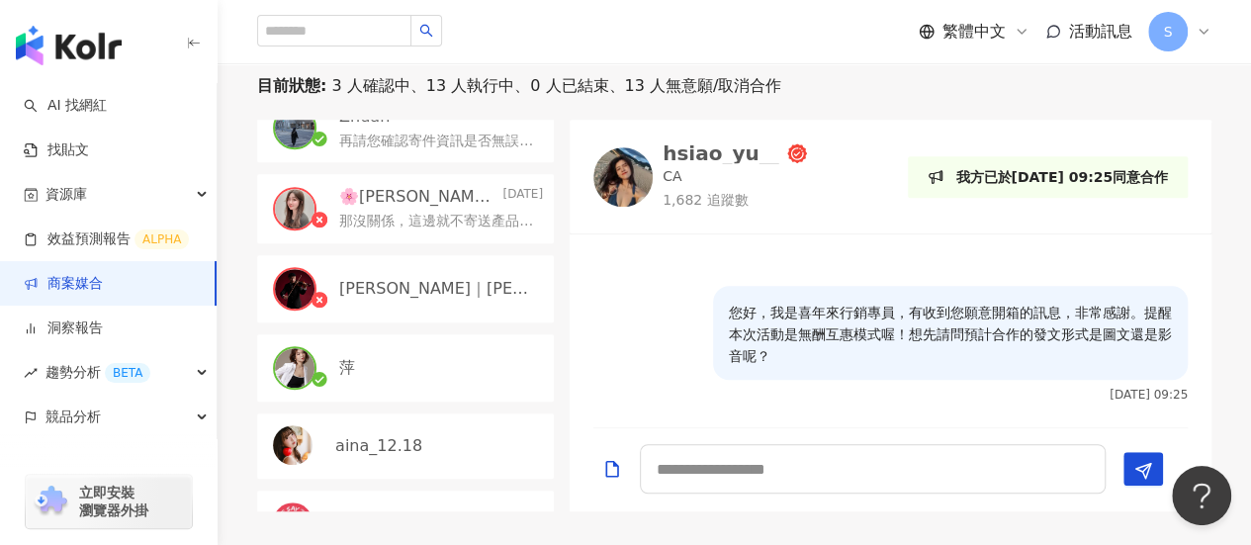
click at [398, 383] on div "萍" at bounding box center [405, 367] width 297 height 67
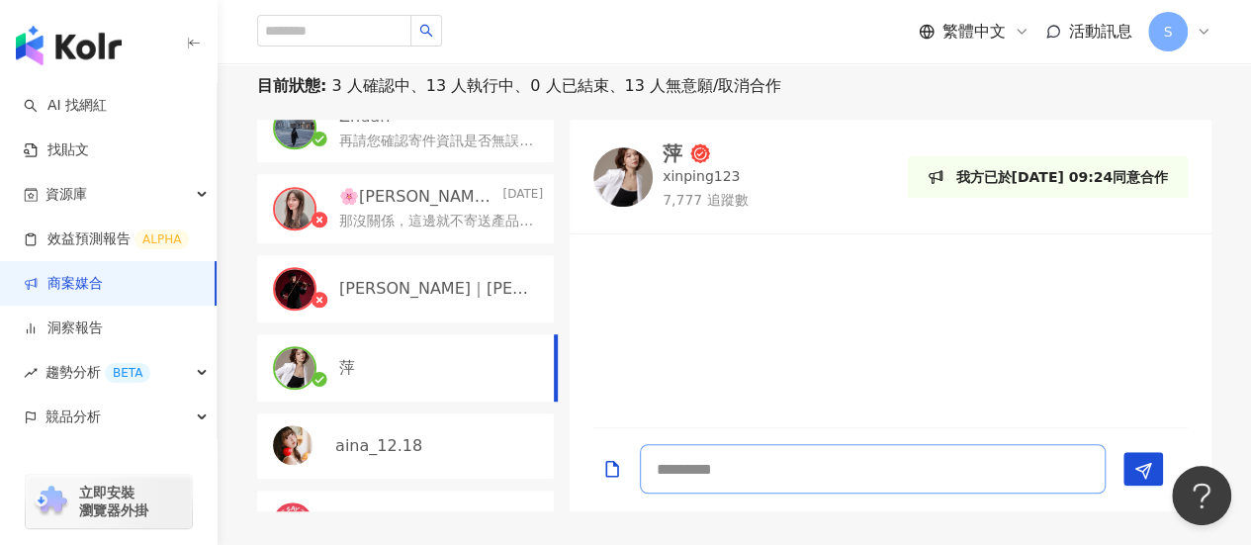
click at [755, 472] on textarea at bounding box center [873, 468] width 466 height 49
paste textarea "**********"
type textarea "**********"
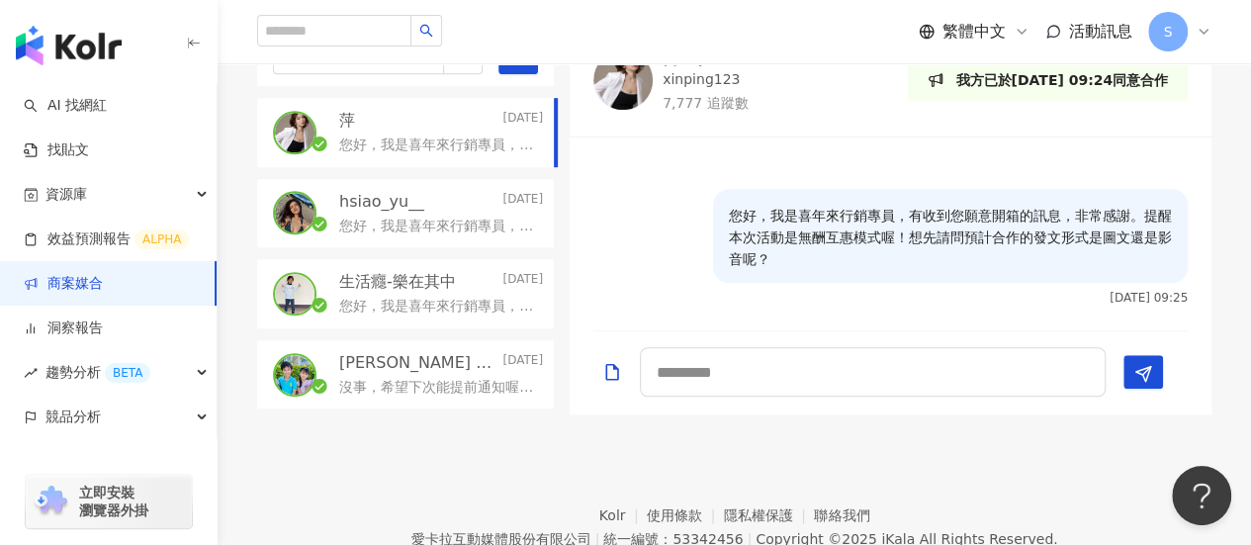
scroll to position [679, 0]
